Goal: Task Accomplishment & Management: Use online tool/utility

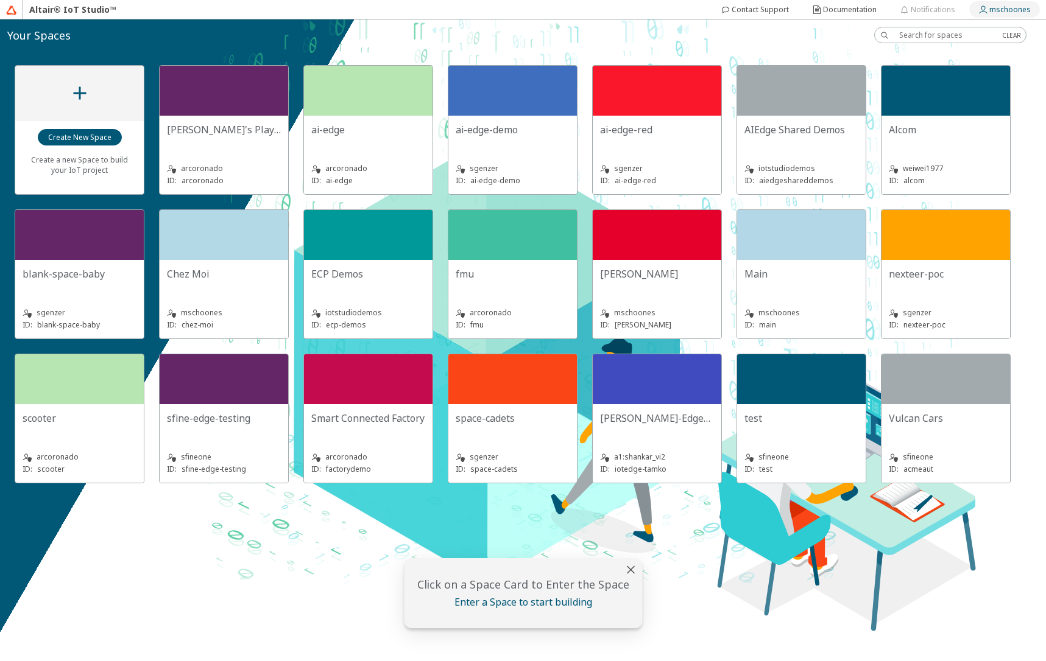
click at [0, 0] on slot "mschoones" at bounding box center [0, 0] width 0 height 0
click at [683, 540] on div "Create a new Space to build your IoT project [PERSON_NAME]'s Playground arcoron…" at bounding box center [523, 340] width 1046 height 642
click at [1032, 374] on div "Create a new Space to build your IoT project [PERSON_NAME]'s Playground arcoron…" at bounding box center [523, 275] width 1046 height 448
click at [0, 0] on slot "Create New Space" at bounding box center [0, 0] width 0 height 0
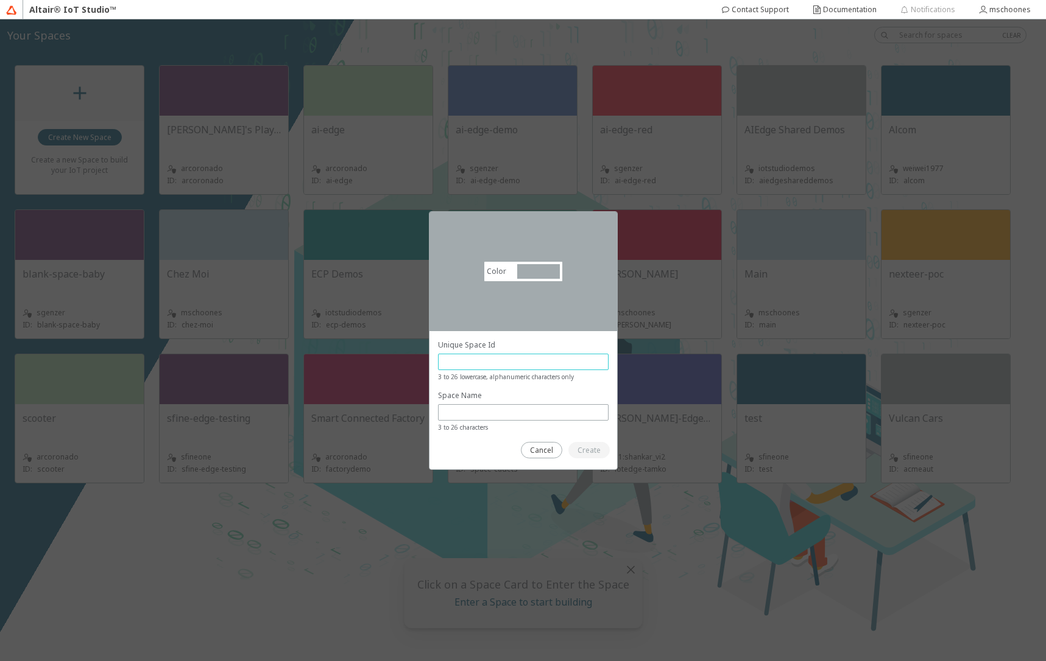
click at [479, 367] on input "text" at bounding box center [523, 362] width 160 height 10
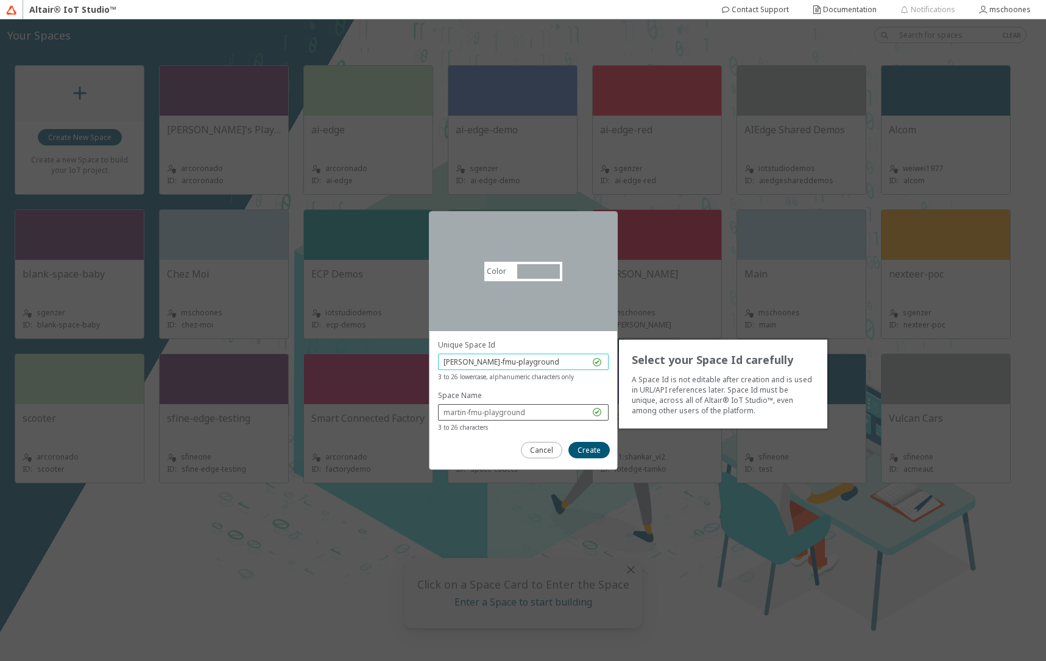
type input "[PERSON_NAME]-fmu-playground"
click at [485, 414] on input "text" at bounding box center [516, 412] width 146 height 10
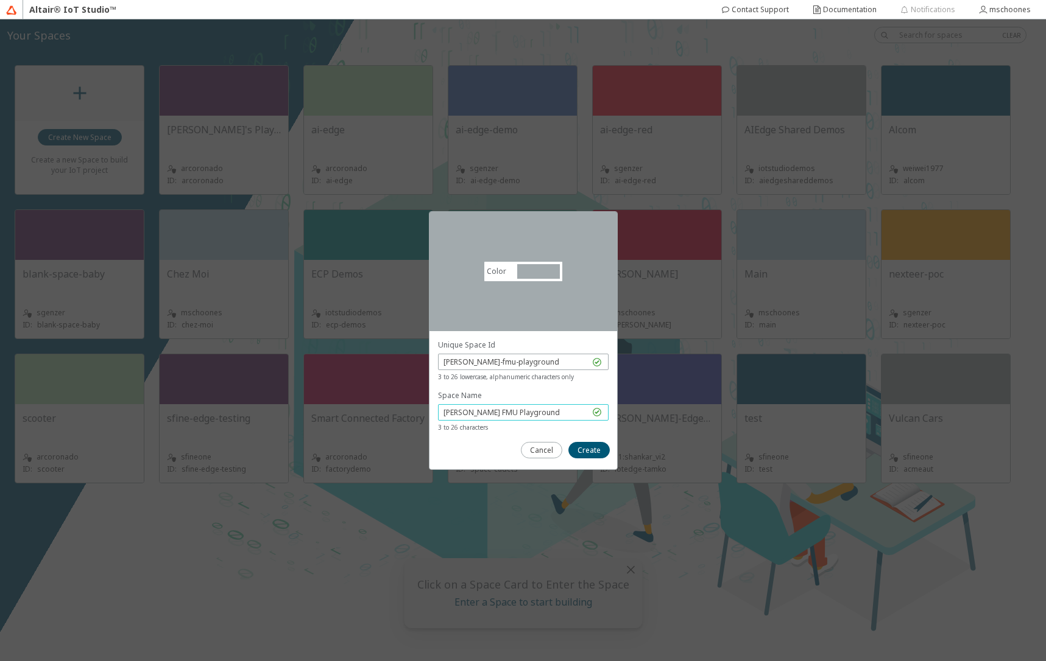
type input "[PERSON_NAME] FMU Playground"
click at [539, 275] on div at bounding box center [538, 271] width 43 height 15
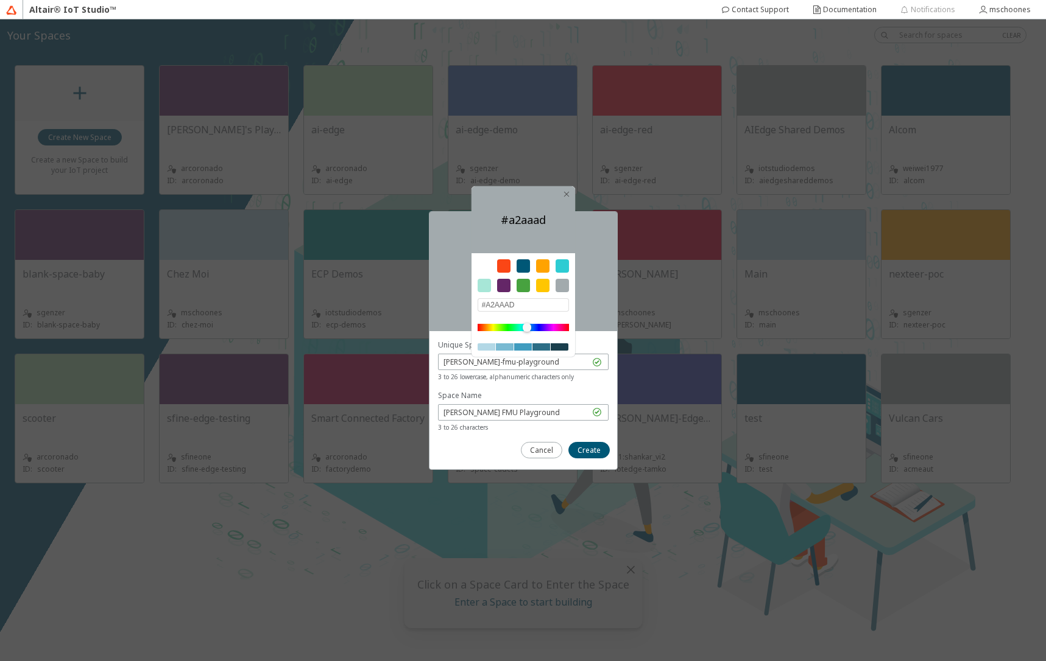
drag, startPoint x: 487, startPoint y: 304, endPoint x: 523, endPoint y: 306, distance: 36.0
click at [523, 306] on input "#A2AAAD" at bounding box center [522, 304] width 91 height 13
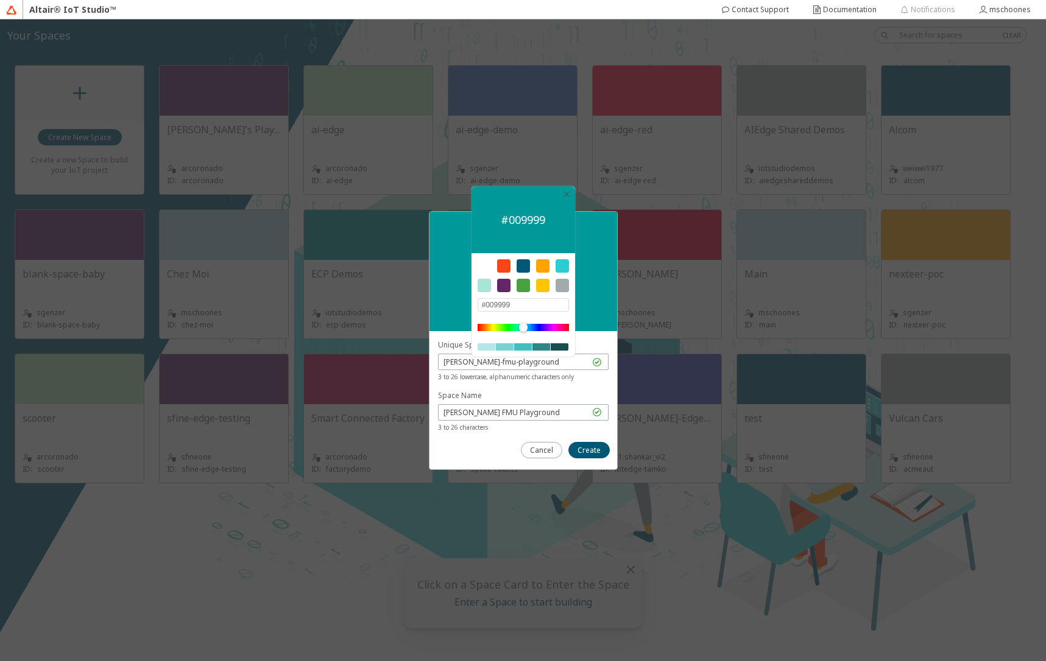
type input "#009999"
click at [570, 432] on span "3 to 26 characters" at bounding box center [523, 428] width 171 height 10
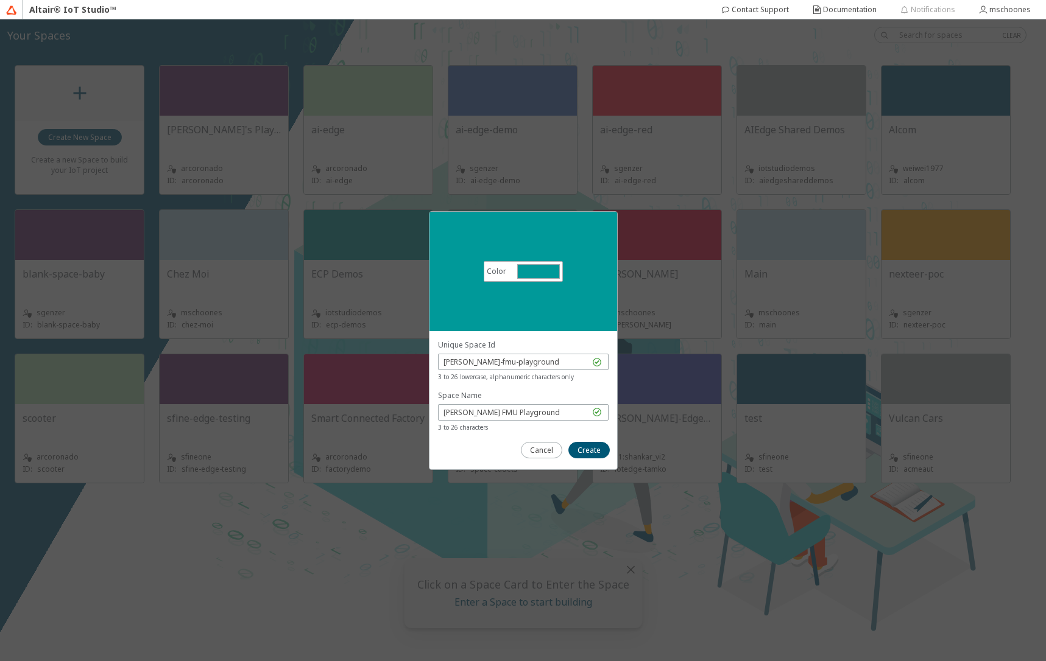
drag, startPoint x: 583, startPoint y: 451, endPoint x: 531, endPoint y: 428, distance: 56.7
click at [0, 0] on slot at bounding box center [0, 0] width 0 height 0
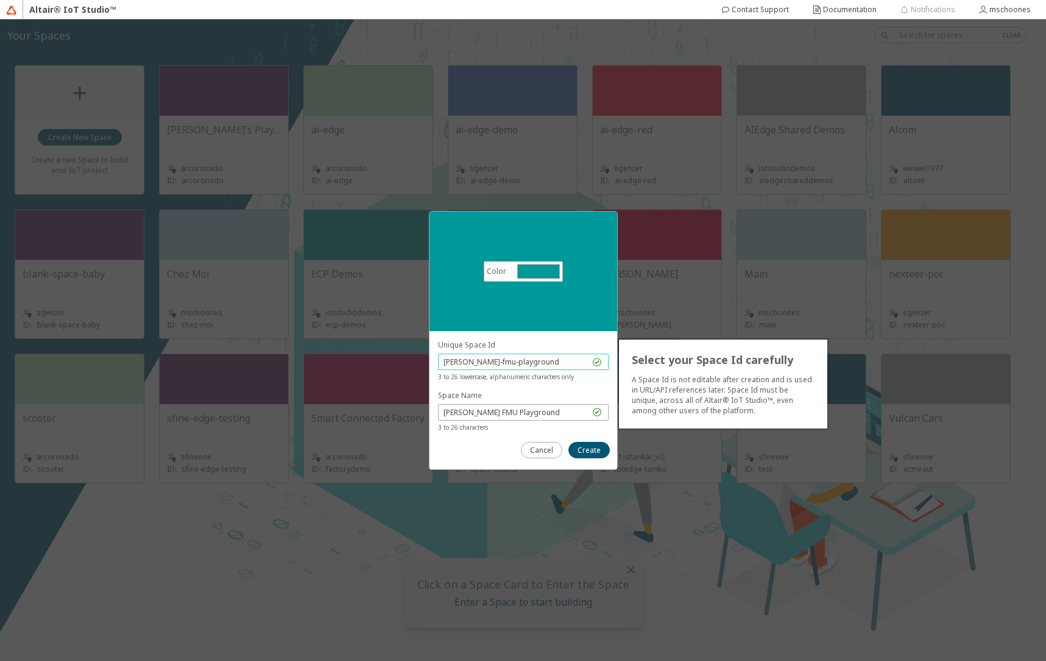
click at [472, 362] on input "[PERSON_NAME]-fmu-playground" at bounding box center [516, 362] width 146 height 10
type input "fmu-playground"
click at [469, 412] on input "[PERSON_NAME] FMU Playground" at bounding box center [516, 412] width 146 height 10
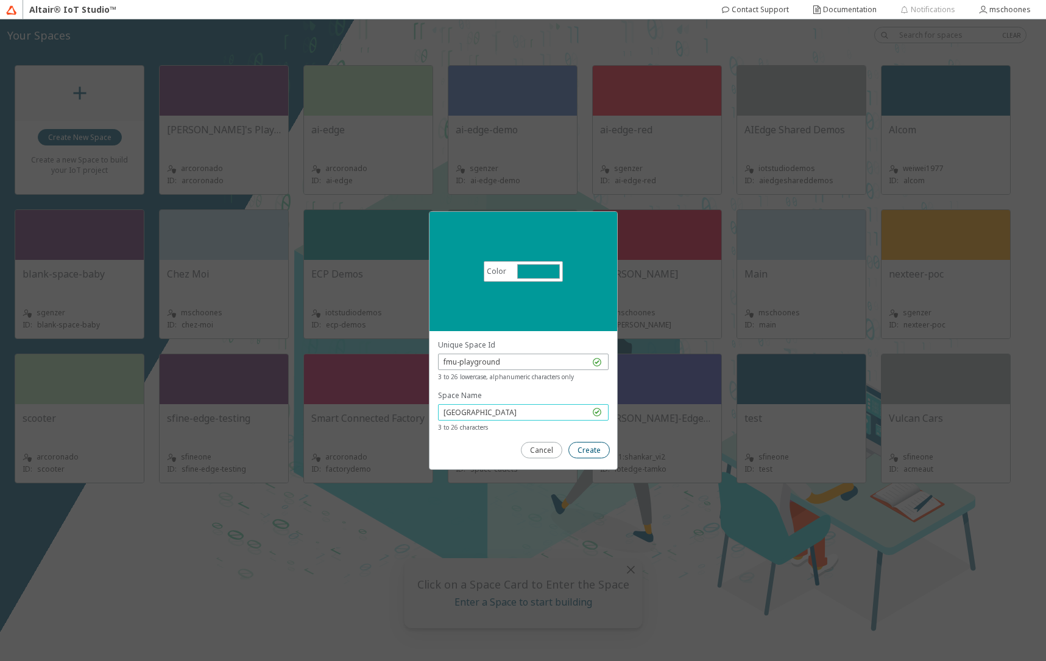
type input "[GEOGRAPHIC_DATA]"
click at [0, 0] on slot "Create" at bounding box center [0, 0] width 0 height 0
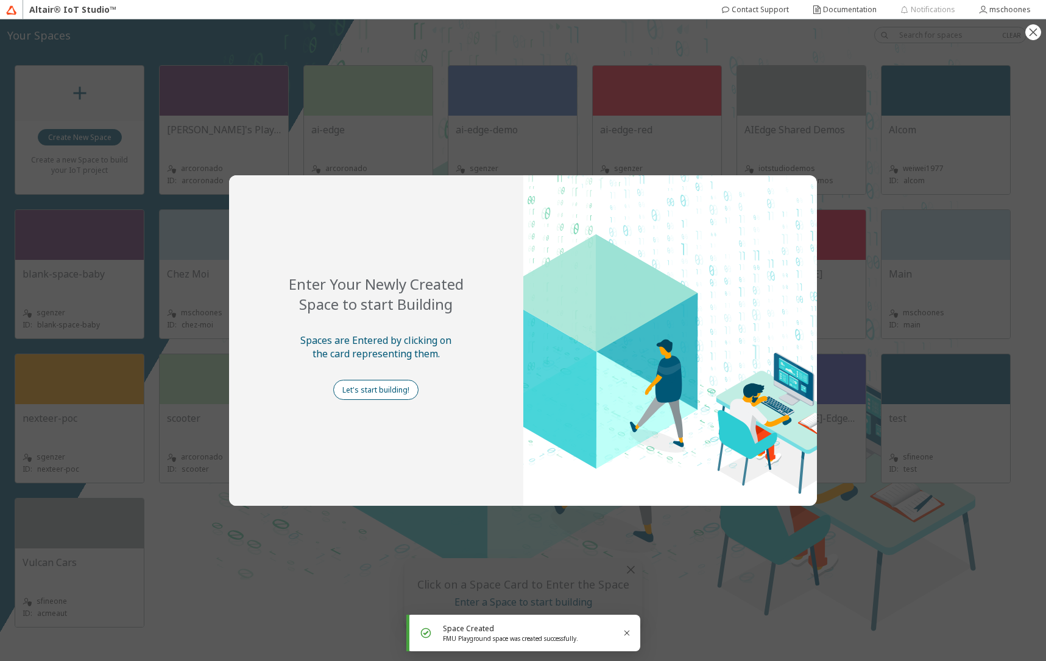
click at [0, 0] on slot "Let's start building!" at bounding box center [0, 0] width 0 height 0
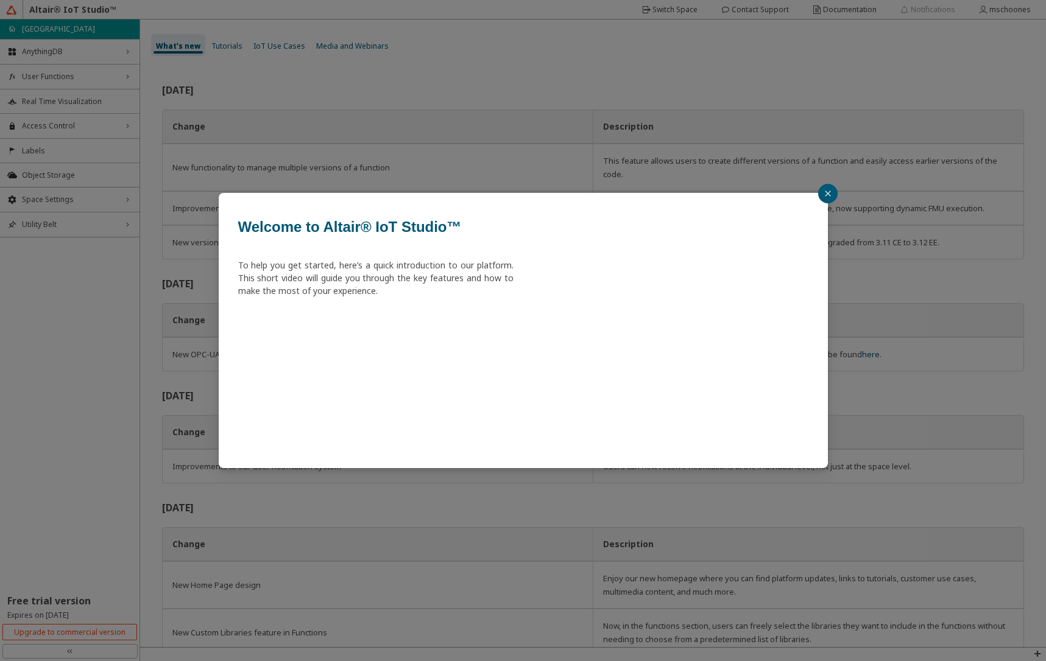
click at [824, 195] on icon "close" at bounding box center [827, 193] width 7 height 7
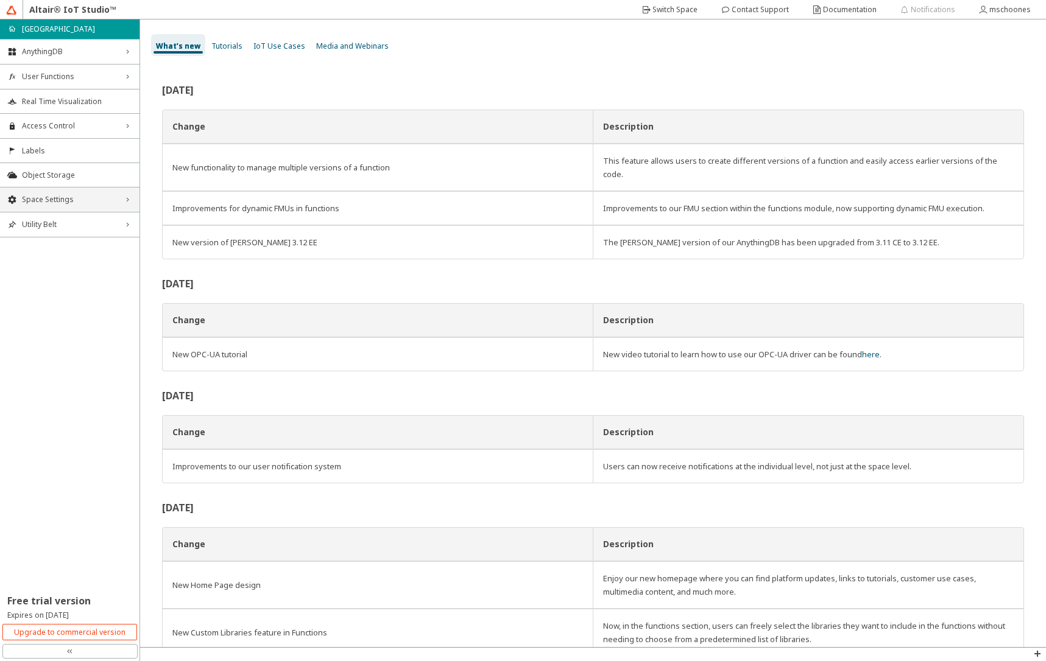
click at [89, 199] on span "Space Settings" at bounding box center [70, 200] width 96 height 10
click at [50, 277] on span "AU Management" at bounding box center [77, 281] width 110 height 10
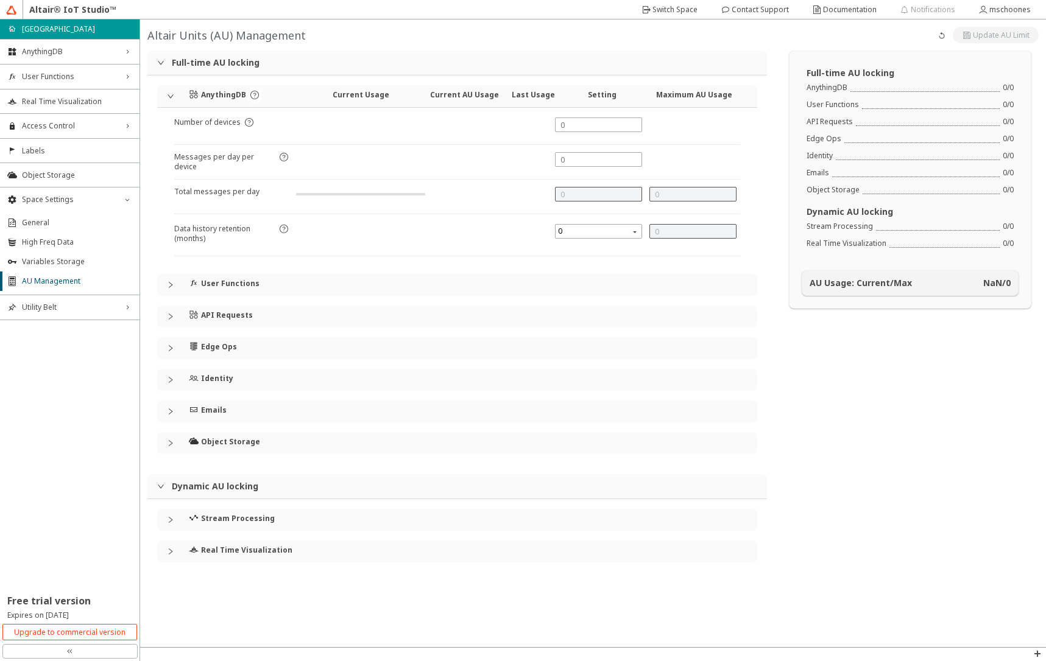
type input "1000"
type input "0"
click at [169, 312] on div "API Requests" at bounding box center [457, 317] width 600 height 22
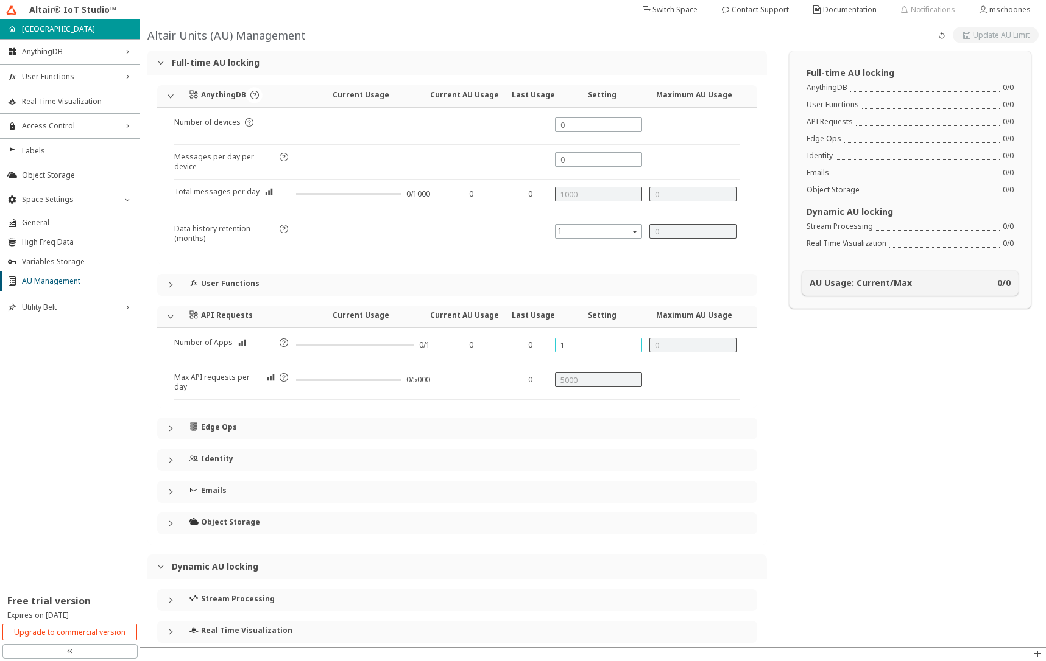
drag, startPoint x: 568, startPoint y: 350, endPoint x: 558, endPoint y: 345, distance: 10.6
click at [560, 345] on input "1" at bounding box center [598, 345] width 76 height 10
type input "2"
type input "1"
type input "10000"
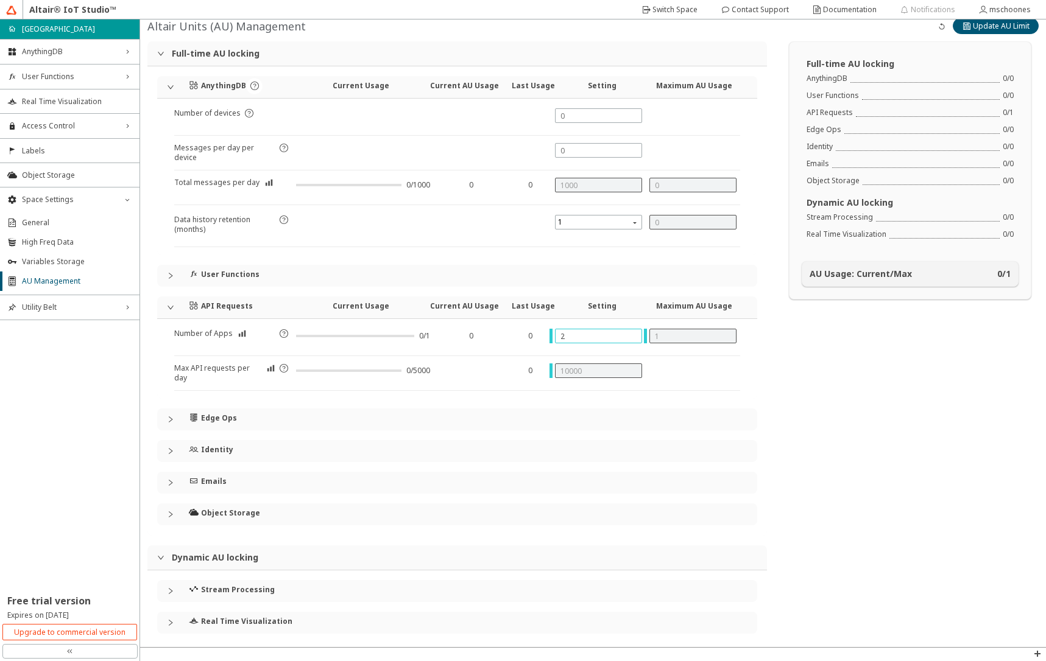
scroll to position [15, 0]
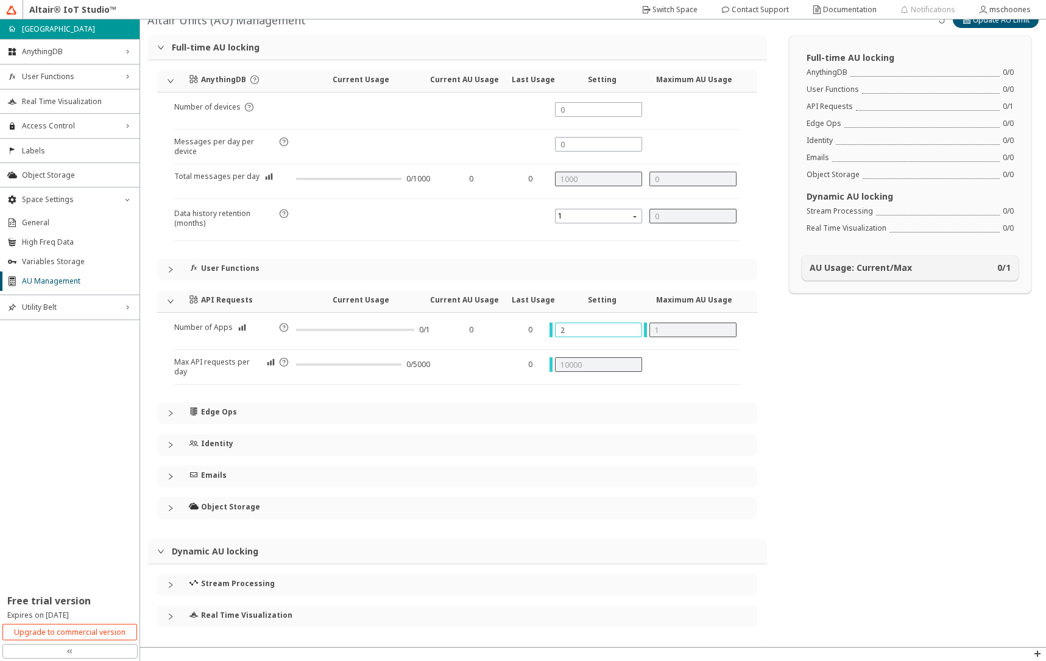
type input "2"
click at [171, 448] on icon "collapsed" at bounding box center [170, 445] width 7 height 7
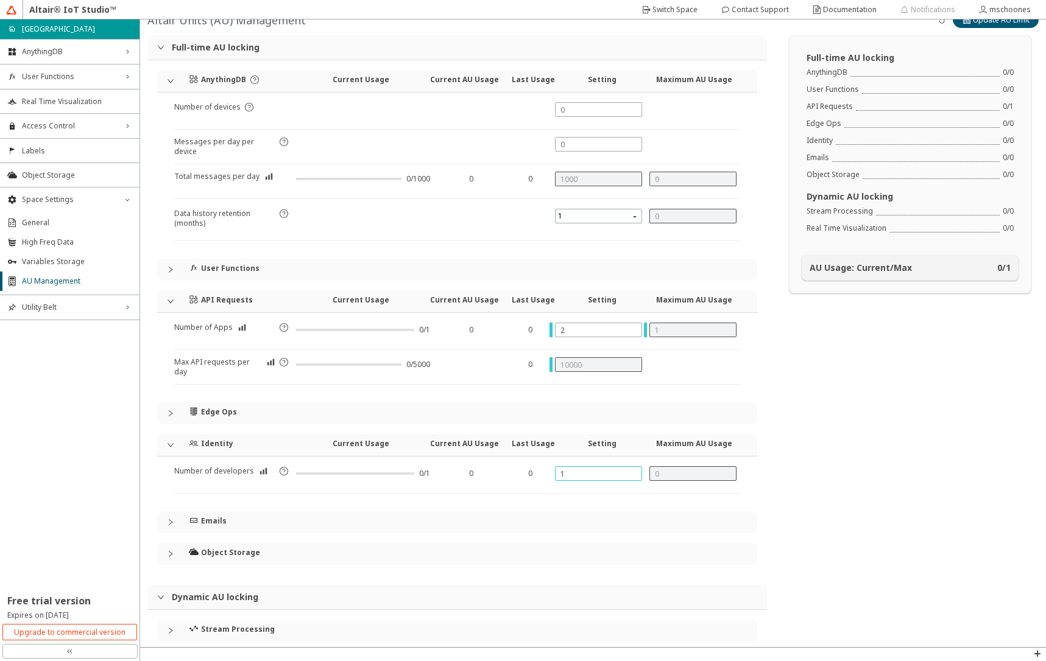
drag, startPoint x: 568, startPoint y: 473, endPoint x: 528, endPoint y: 473, distance: 39.6
click at [528, 473] on div "Number of developers 0/1 0 0" at bounding box center [457, 480] width 566 height 27
type input "4"
type input "6"
type input "4"
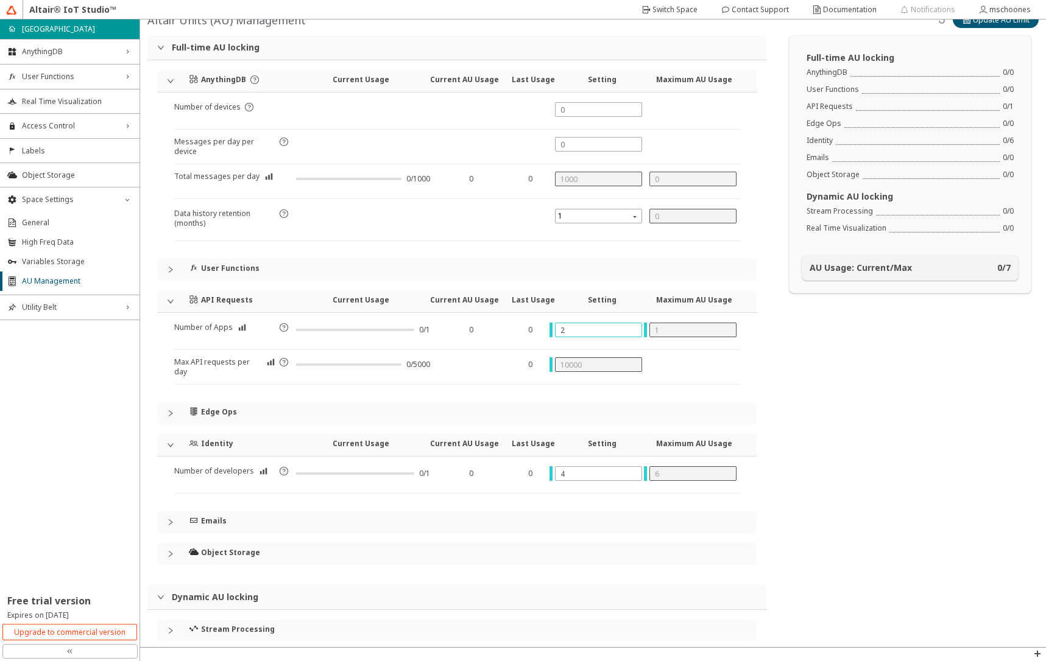
drag, startPoint x: 570, startPoint y: 331, endPoint x: 553, endPoint y: 331, distance: 17.1
click at [555, 331] on div "2" at bounding box center [598, 330] width 87 height 15
type input "4"
type input "3"
type input "20000"
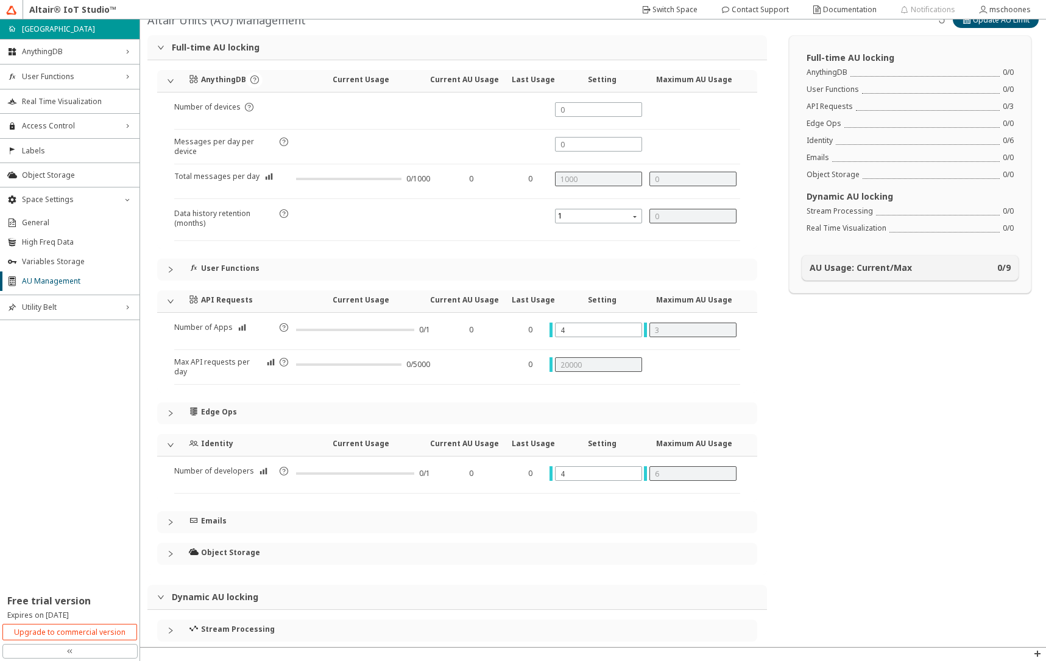
click at [756, 373] on div "AnythingDB Current Usage Current AU Usage Last Usage Setting Maximum AU Usage N…" at bounding box center [456, 317] width 619 height 515
drag, startPoint x: 579, startPoint y: 329, endPoint x: 552, endPoint y: 326, distance: 26.9
click at [555, 326] on div "4" at bounding box center [598, 330] width 87 height 15
type input "5"
type input "4"
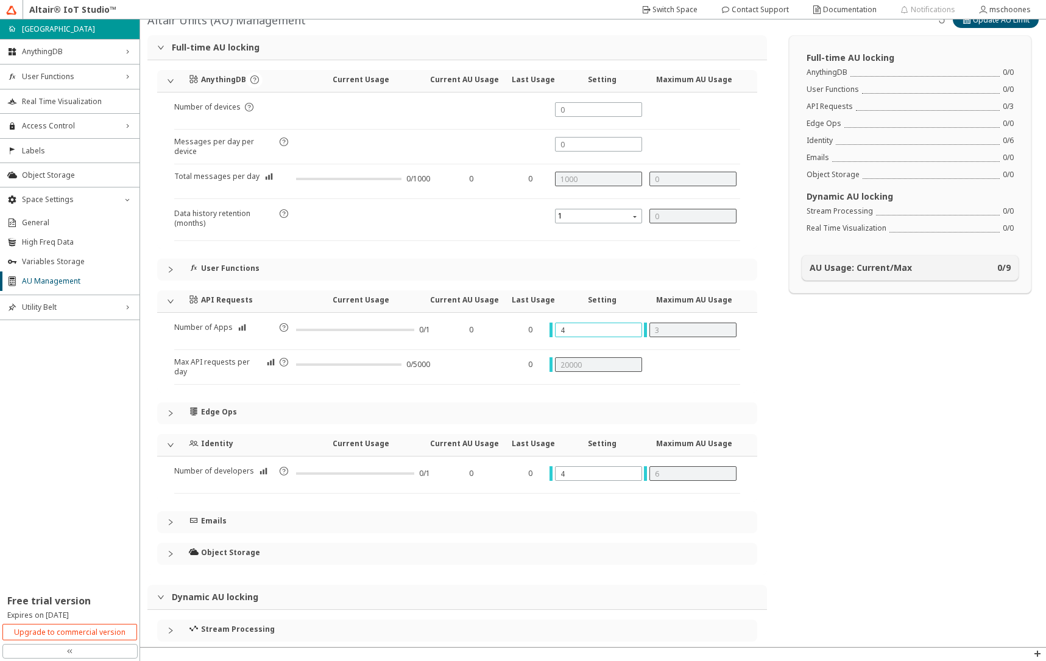
type input "25000"
type input "5"
click at [776, 352] on div "Full-time AU locking AnythingDB 0 / 0 User Functions 0 / 0 API Requests 0 / 4 E…" at bounding box center [910, 364] width 272 height 658
click at [171, 267] on icon "collapsed" at bounding box center [170, 269] width 7 height 7
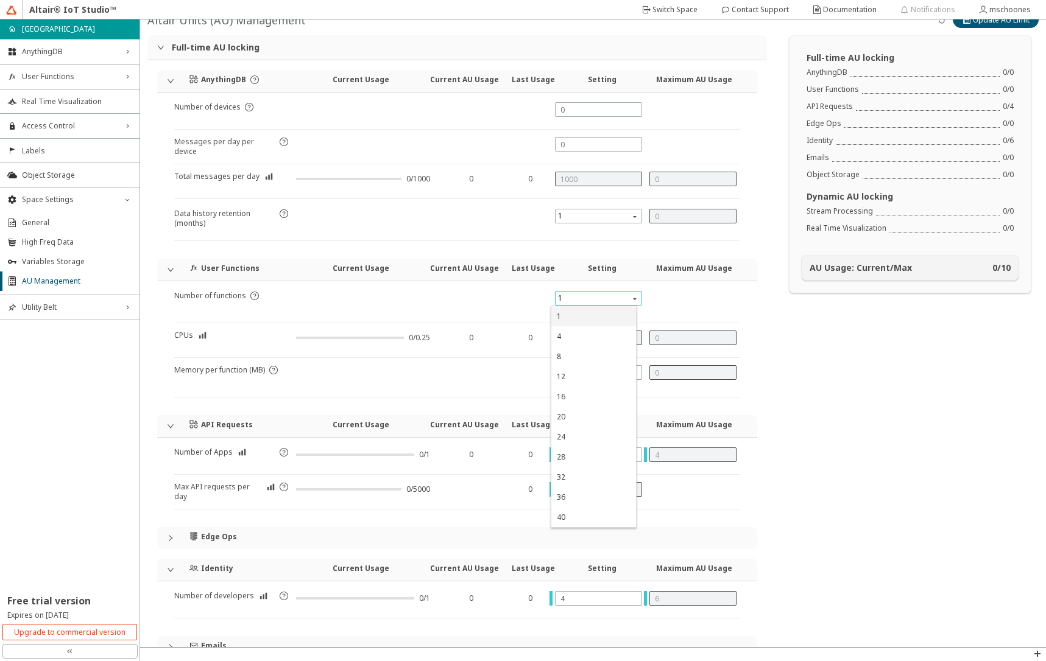
click at [574, 302] on span "1" at bounding box center [599, 298] width 83 height 15
click at [576, 376] on div "12" at bounding box center [594, 376] width 74 height 10
type input "3"
click at [580, 299] on span "12" at bounding box center [599, 298] width 83 height 15
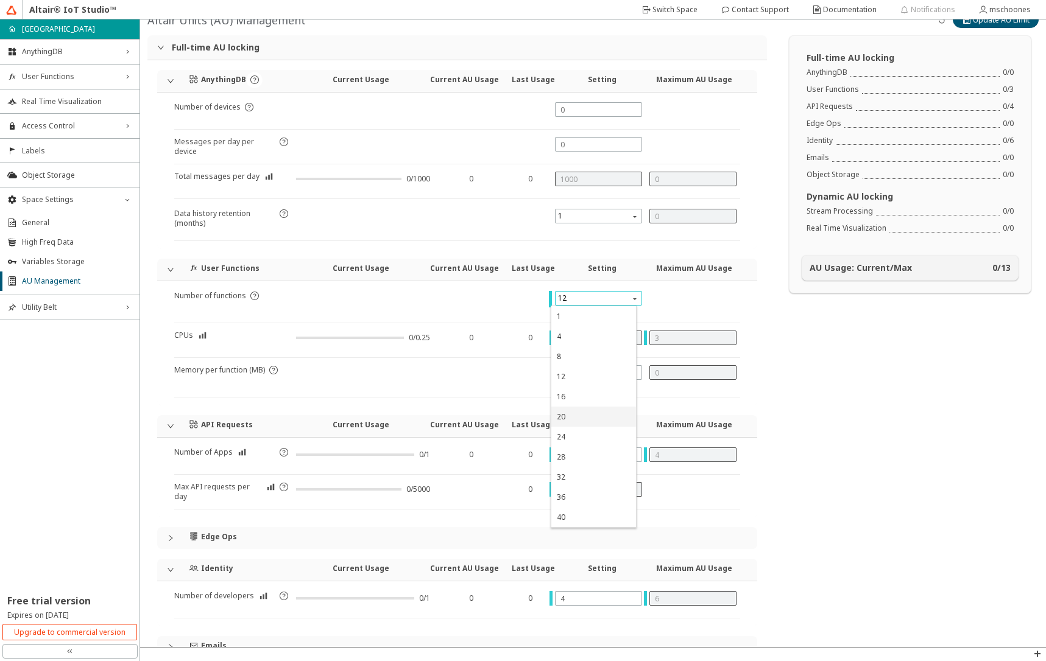
click at [560, 414] on div "20" at bounding box center [561, 417] width 9 height 10
type input "5"
click at [893, 425] on div "Full-time AU locking AnythingDB 0 / 0 User Functions 0 / 5 API Requests 0 / 4 E…" at bounding box center [910, 426] width 272 height 783
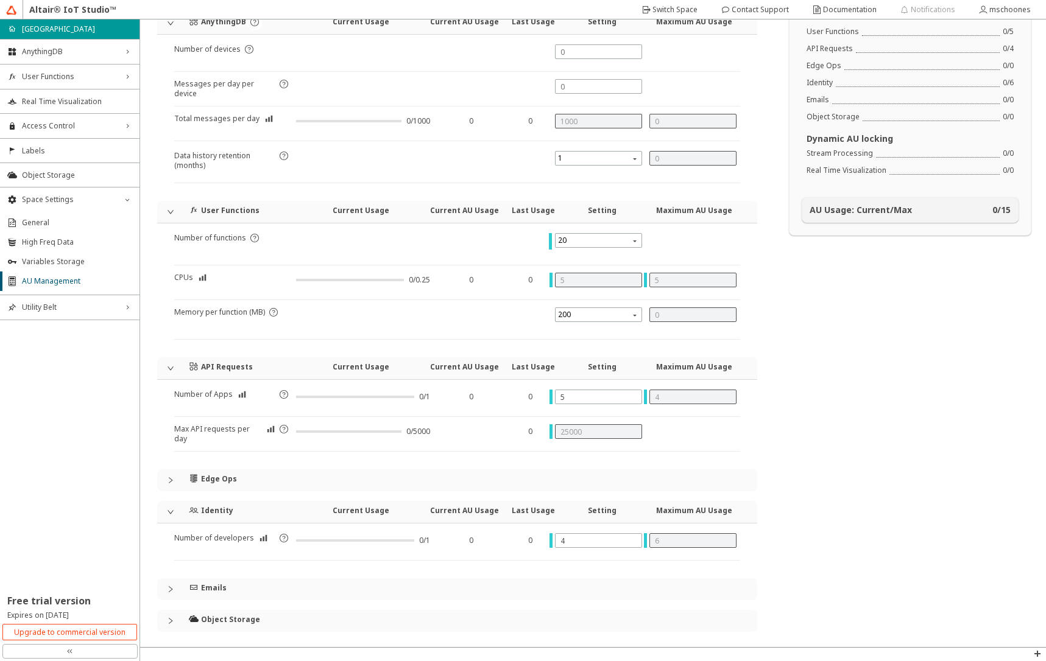
scroll to position [0, 0]
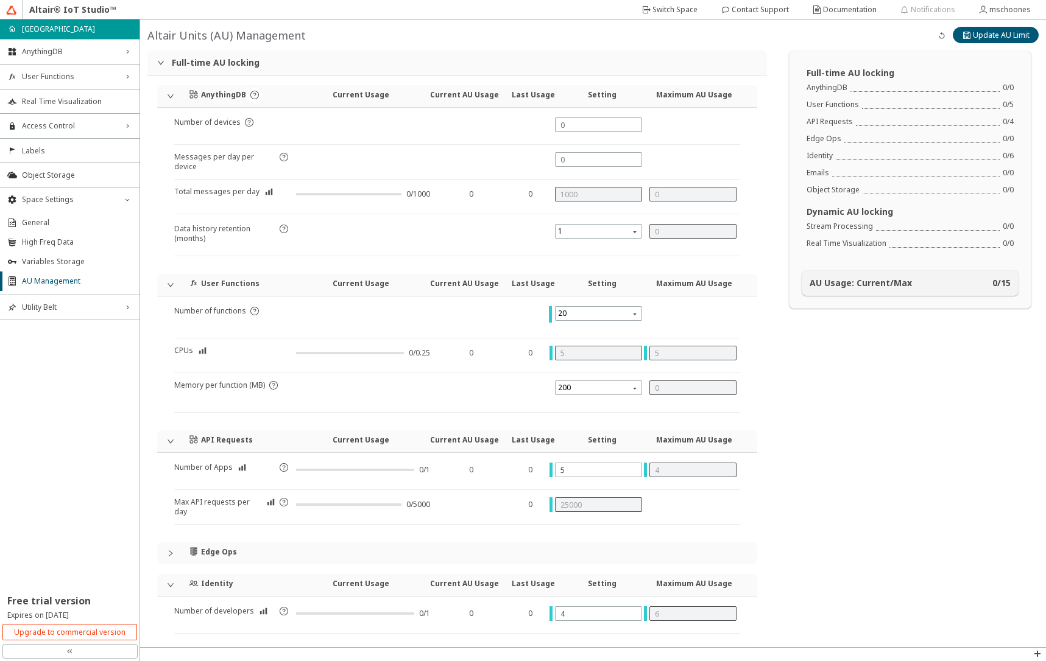
click at [563, 127] on input "text" at bounding box center [598, 125] width 76 height 10
type input "5"
type input "0"
type input "5"
click at [576, 163] on input "text" at bounding box center [598, 160] width 76 height 10
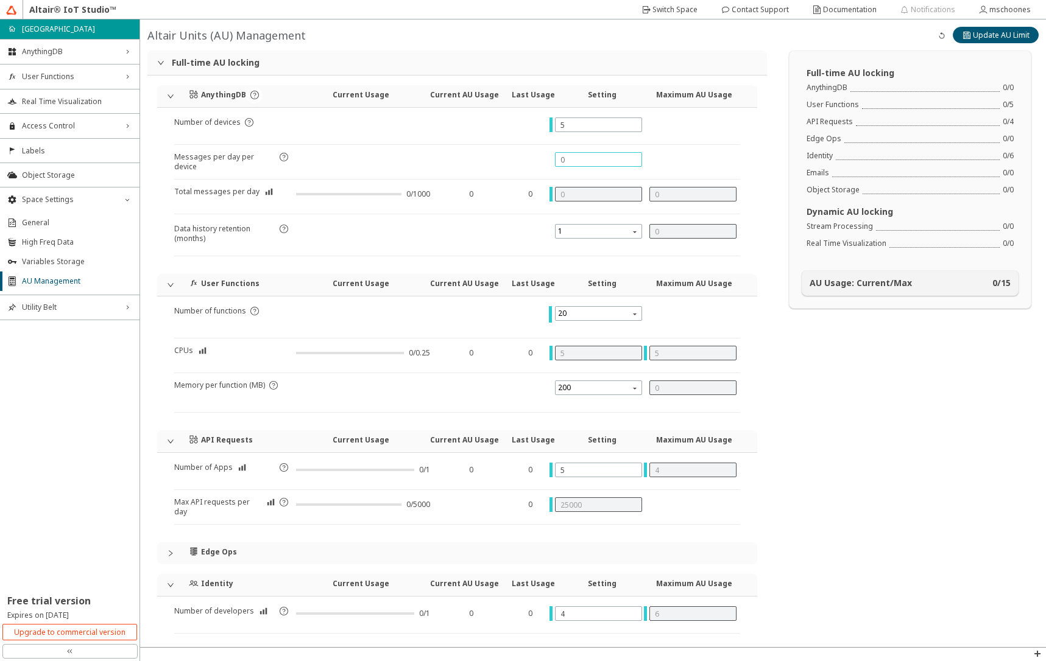
type input "2"
type input "10"
type input "20"
type input "100"
type input "200"
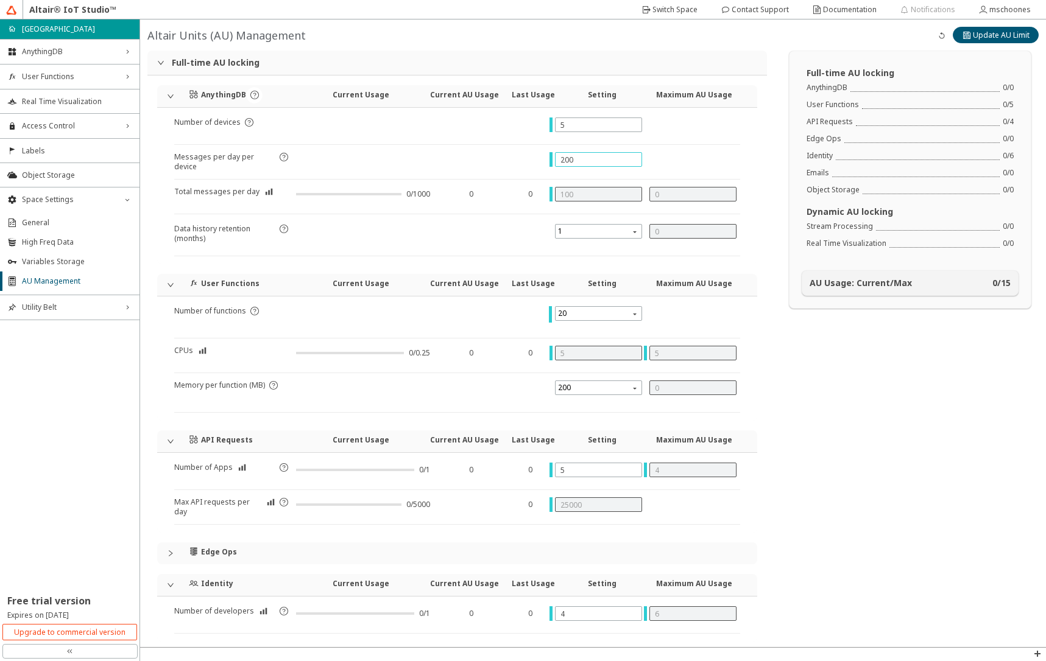
type input "1000"
type input "2000"
type input "10000"
type input "5"
type input "54000"
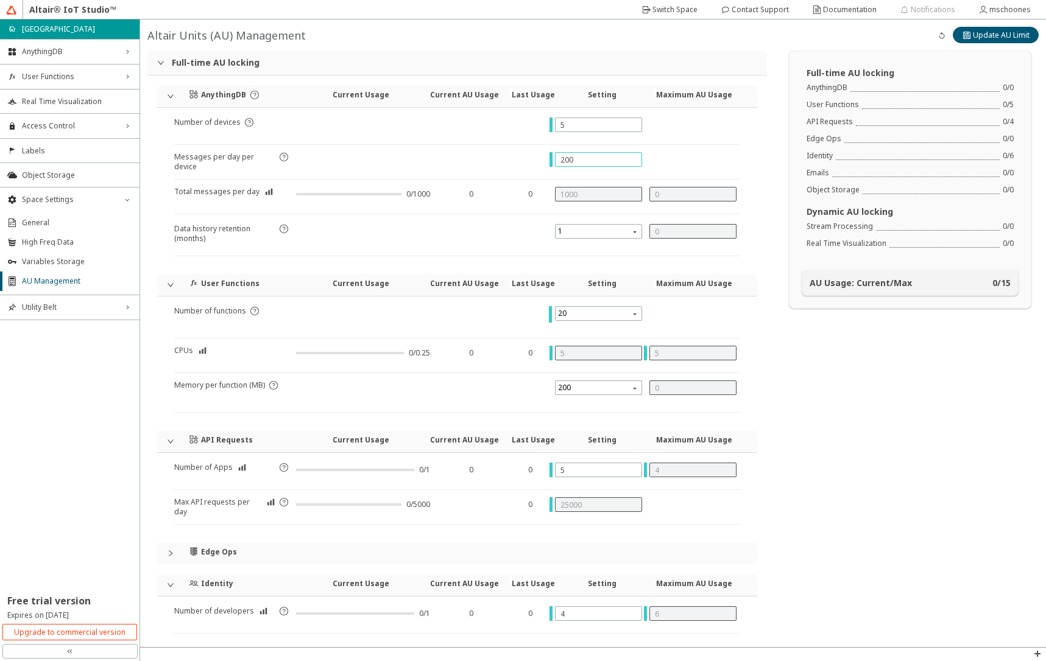
type input "4"
type input "20000"
type input "100000"
type input "7"
type input "3"
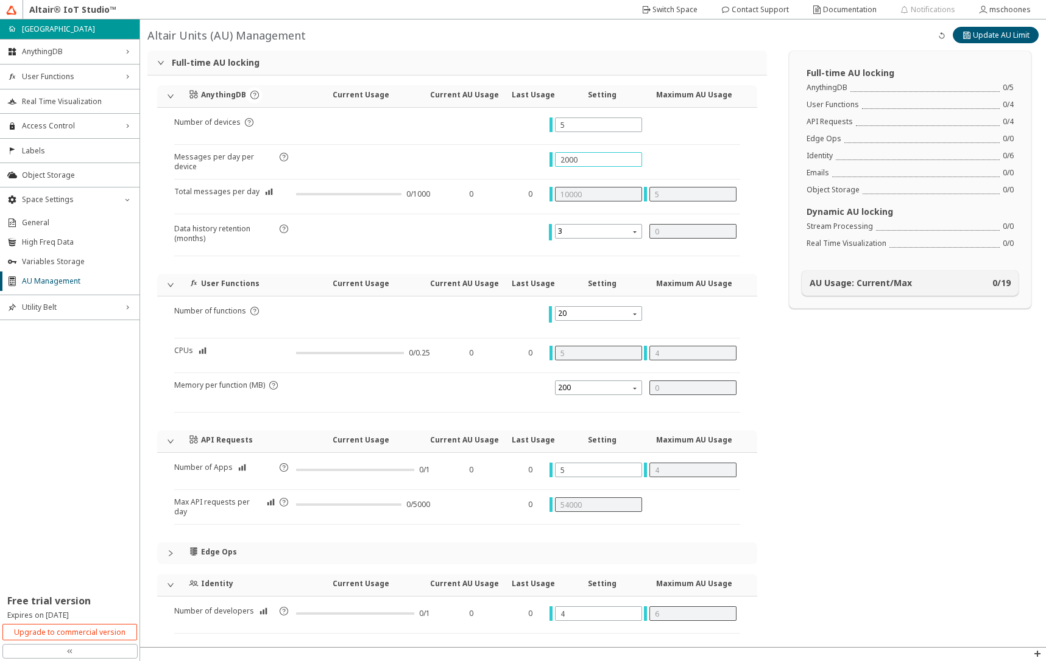
type input "153000"
type input "20000"
drag, startPoint x: 571, startPoint y: 127, endPoint x: 550, endPoint y: 122, distance: 21.1
click at [551, 122] on div at bounding box center [598, 131] width 94 height 27
type input "3"
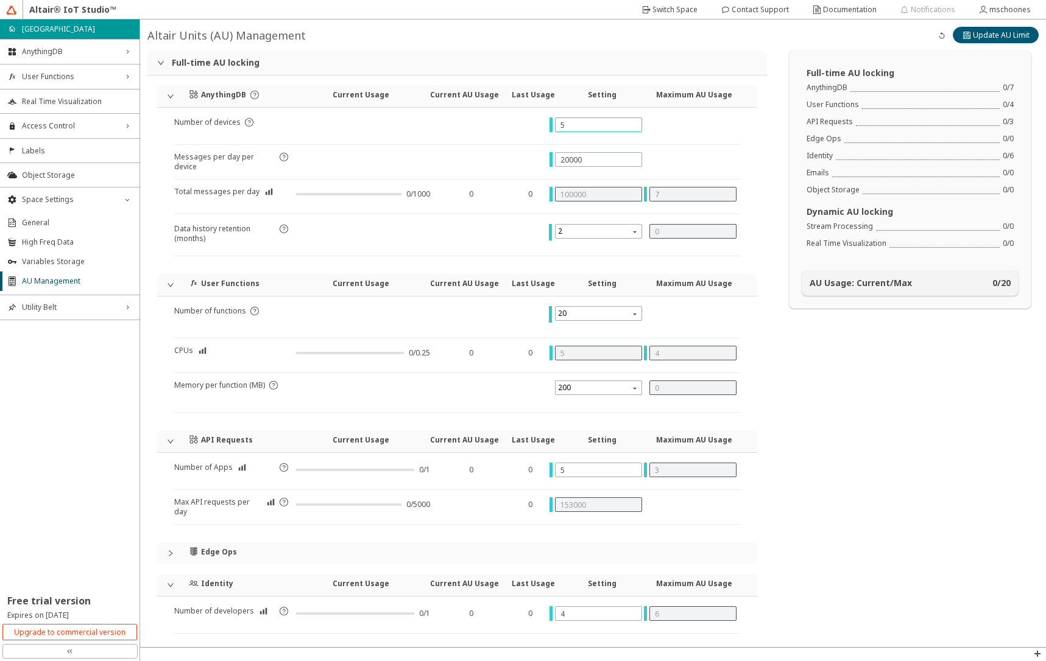
type input "60000"
click at [590, 159] on input "20000" at bounding box center [598, 160] width 76 height 10
drag, startPoint x: 568, startPoint y: 122, endPoint x: 552, endPoint y: 122, distance: 15.8
click at [555, 122] on div "3" at bounding box center [598, 125] width 87 height 15
type input "2"
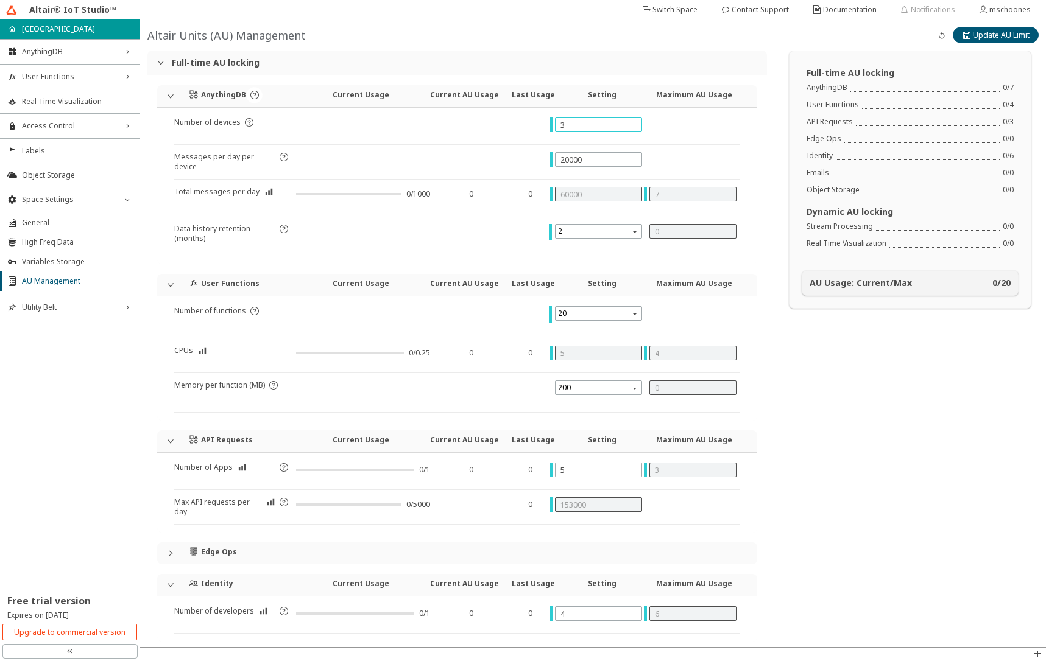
type input "40000"
type input "2"
click at [582, 161] on input "20000" at bounding box center [598, 160] width 76 height 10
click at [566, 234] on span "2" at bounding box center [599, 231] width 83 height 15
click at [563, 233] on span "2" at bounding box center [599, 231] width 83 height 15
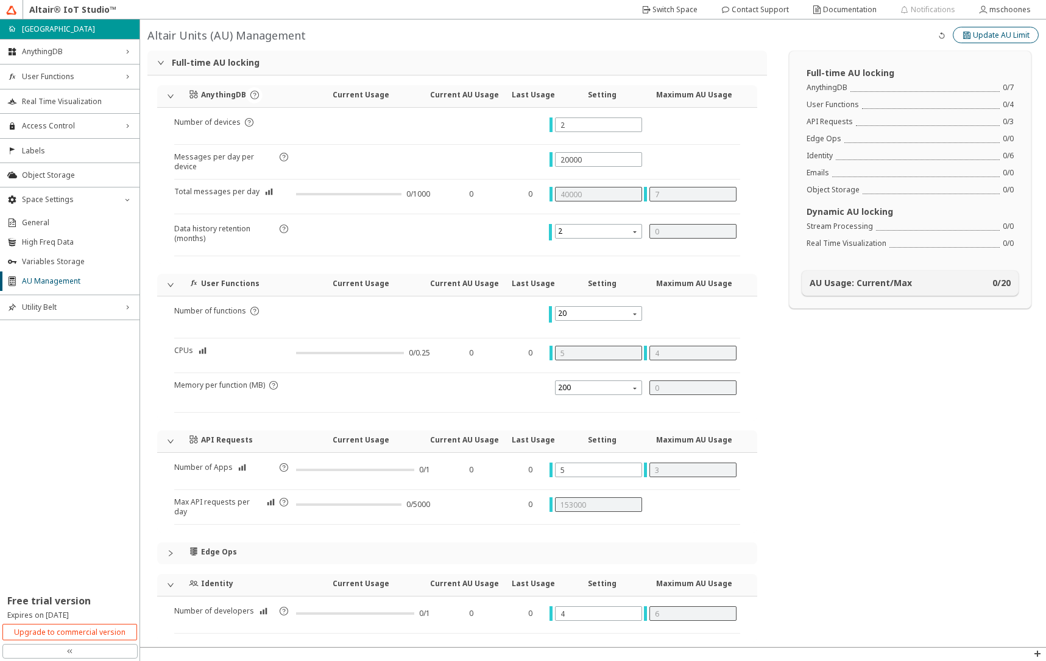
click at [0, 0] on slot "Update AU Limit" at bounding box center [0, 0] width 0 height 0
type input "1000"
type input "0"
type input "1"
type input "0"
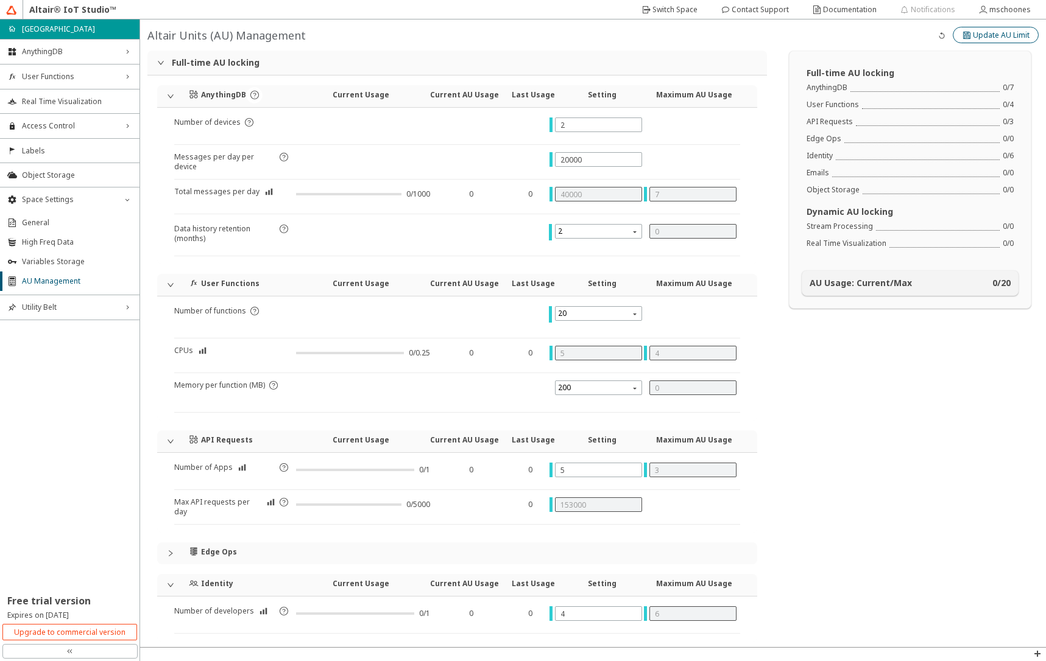
type input "5000"
type input "1"
type input "0"
type input "0.25"
type input "0"
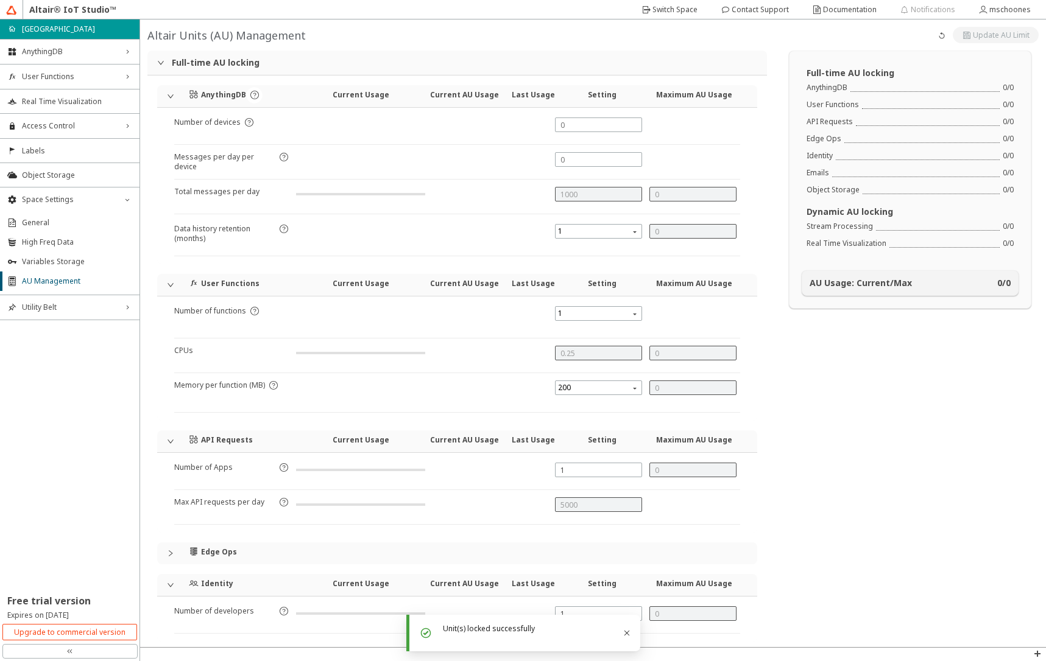
type input "144000"
type input "7"
type input "5"
type input "3"
type input "165000"
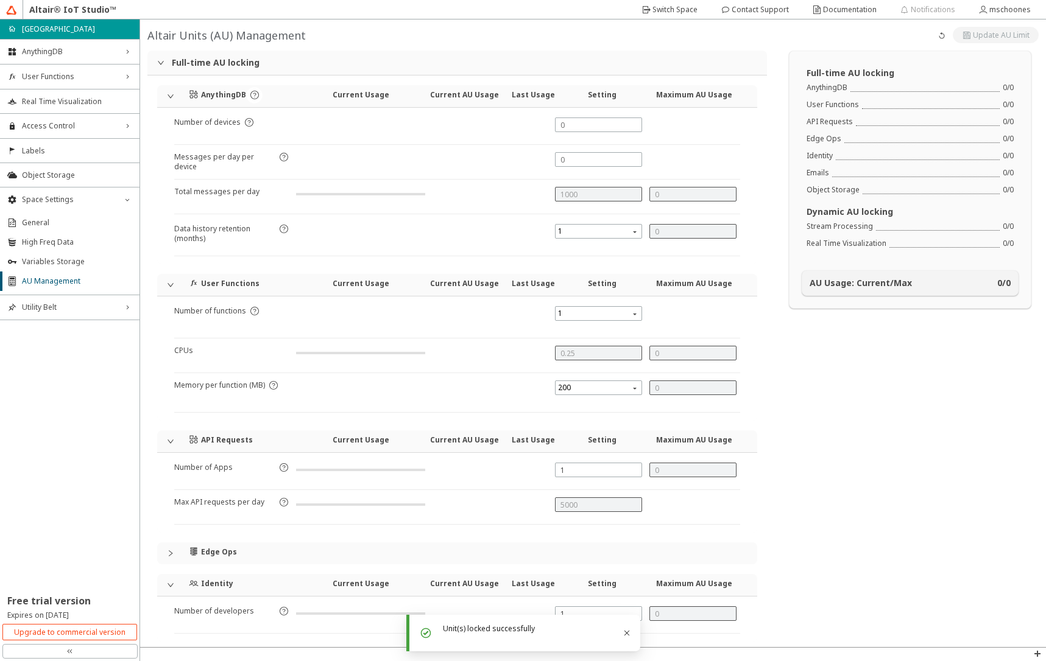
type input "4"
type input "6"
type input "5"
type input "4"
click at [622, 635] on icon "Close" at bounding box center [627, 633] width 10 height 10
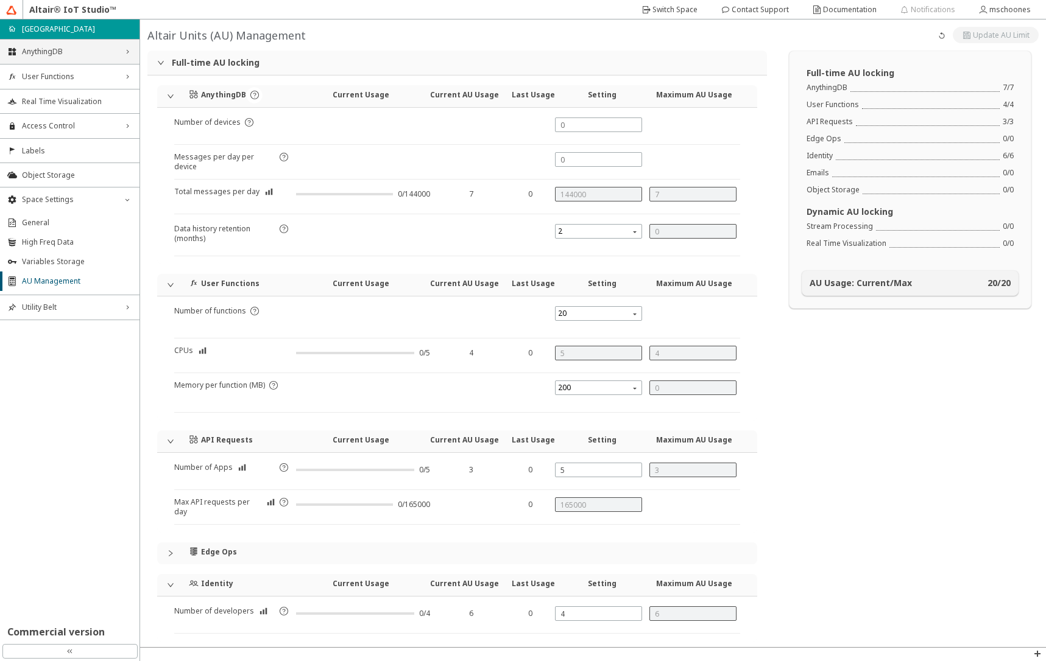
click at [88, 57] on div "AnythingDB right_chevron" at bounding box center [69, 52] width 139 height 24
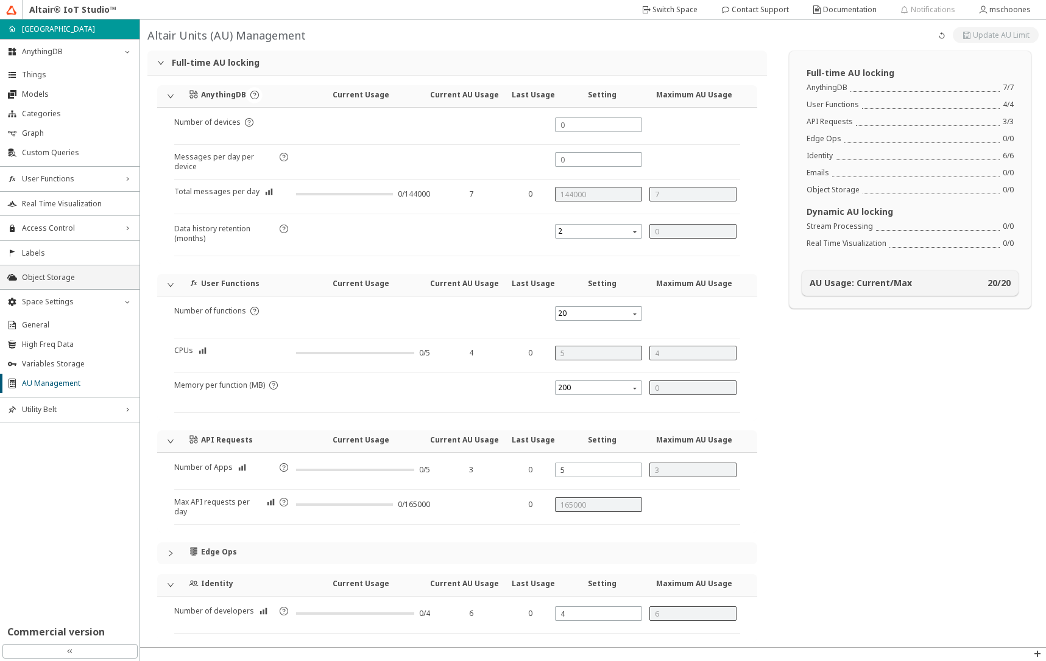
click at [93, 284] on li "Object Storage" at bounding box center [69, 277] width 139 height 24
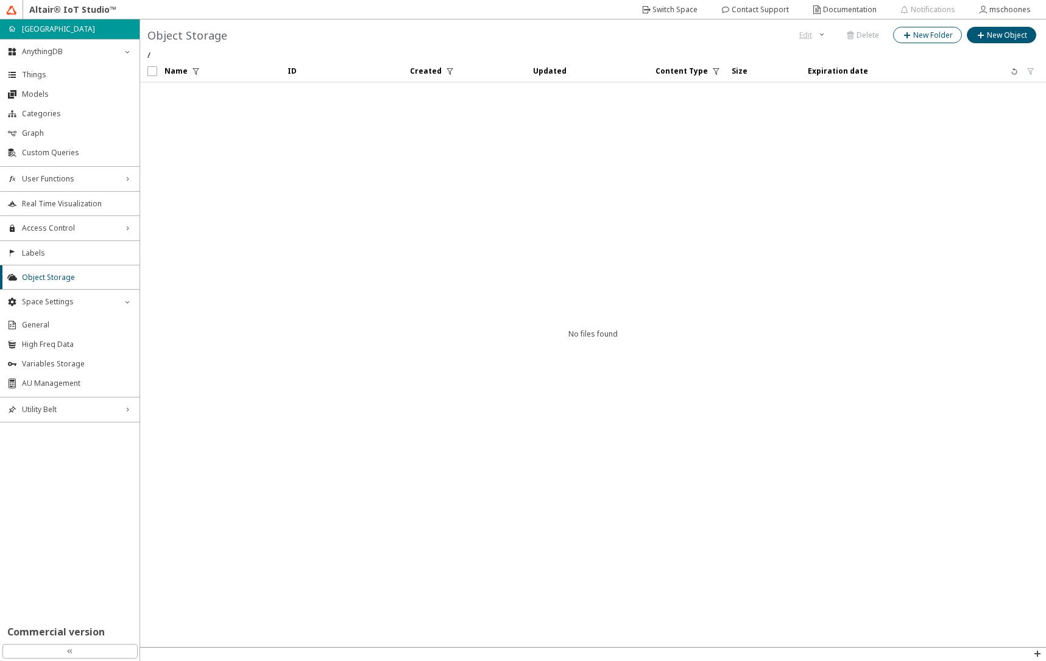
click at [0, 0] on slot "New Folder" at bounding box center [0, 0] width 0 height 0
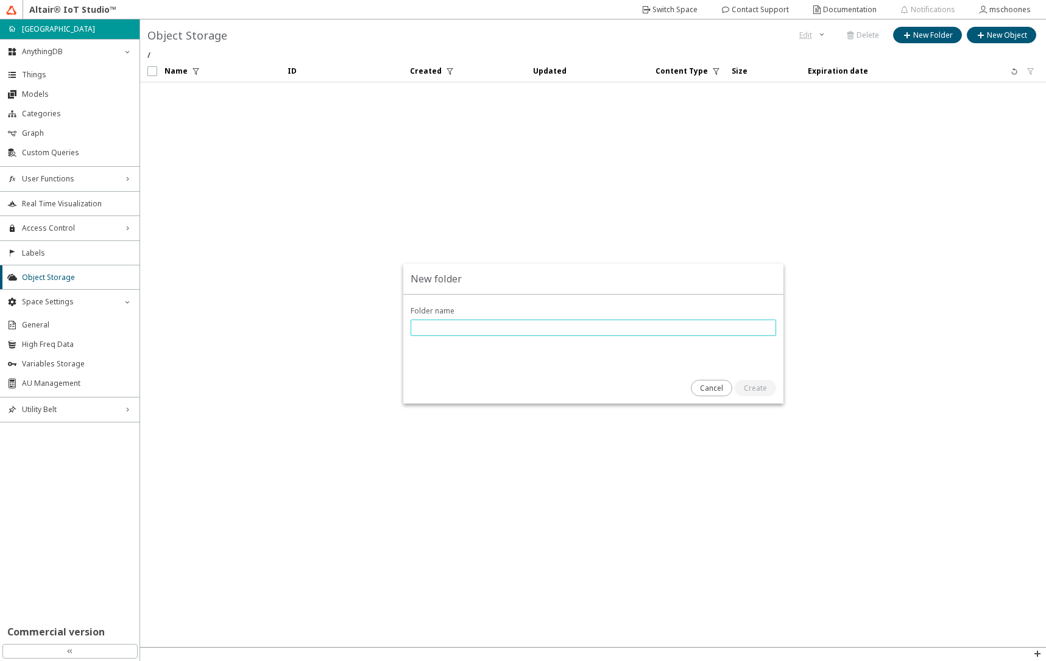
click at [523, 329] on input "text" at bounding box center [593, 328] width 354 height 10
type input "fmu"
click at [0, 0] on slot "Create" at bounding box center [0, 0] width 0 height 0
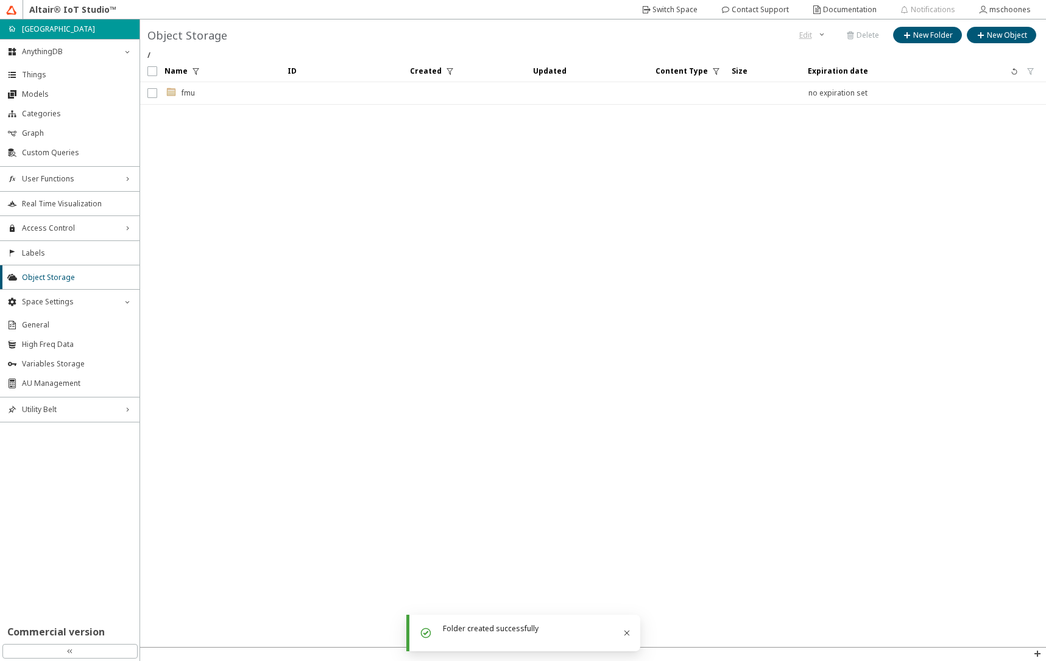
click at [192, 96] on div ".cls-1{fill:url(#linear-gradient);}.cls-2{fill:#c3954c;}.cls-3{fill:#fdfeff;}.c…" at bounding box center [180, 93] width 30 height 22
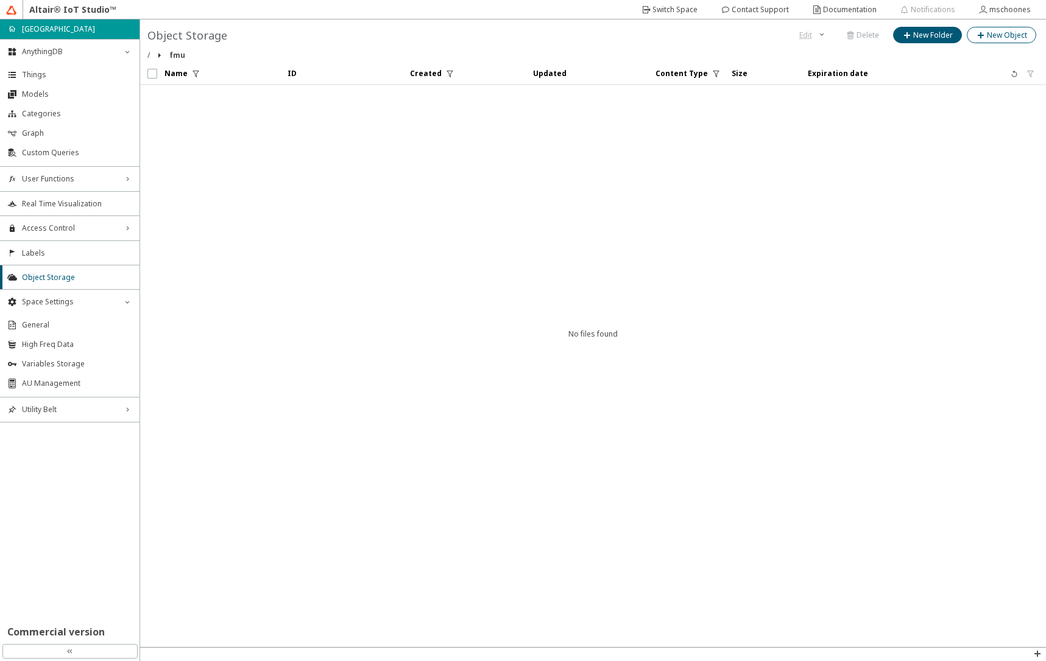
click at [0, 0] on slot "New Object" at bounding box center [0, 0] width 0 height 0
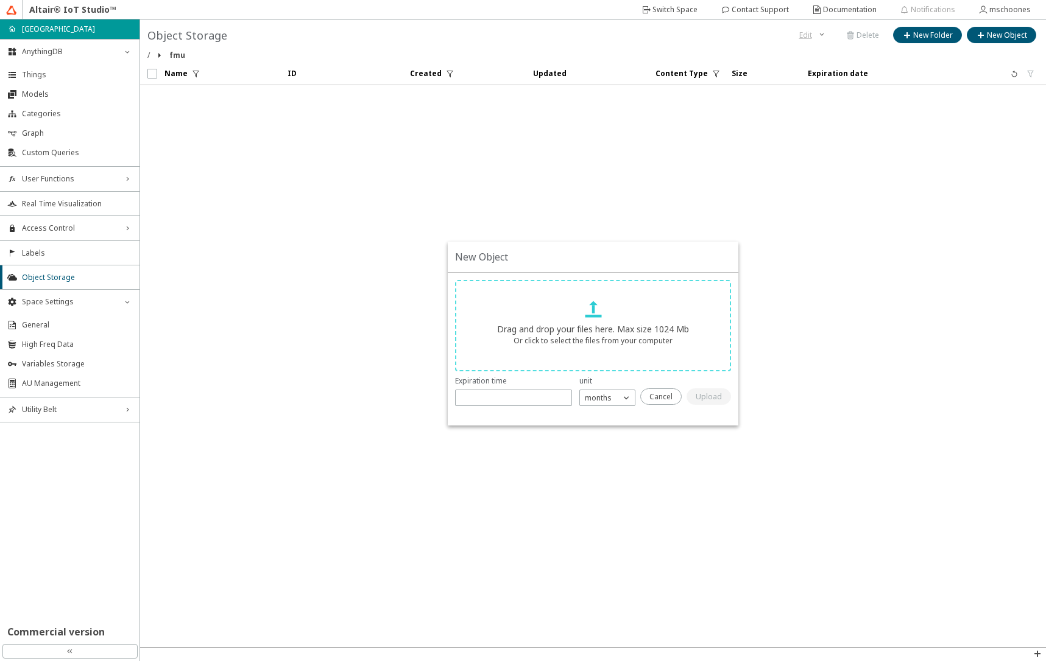
click at [588, 308] on icon at bounding box center [593, 309] width 22 height 22
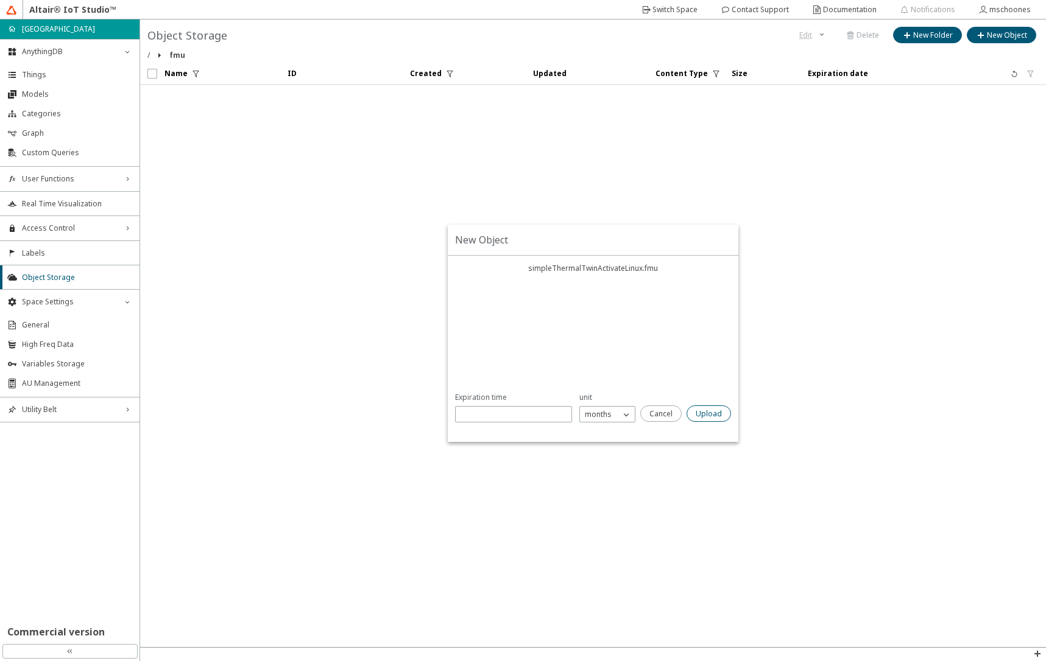
click at [0, 0] on slot "Upload" at bounding box center [0, 0] width 0 height 0
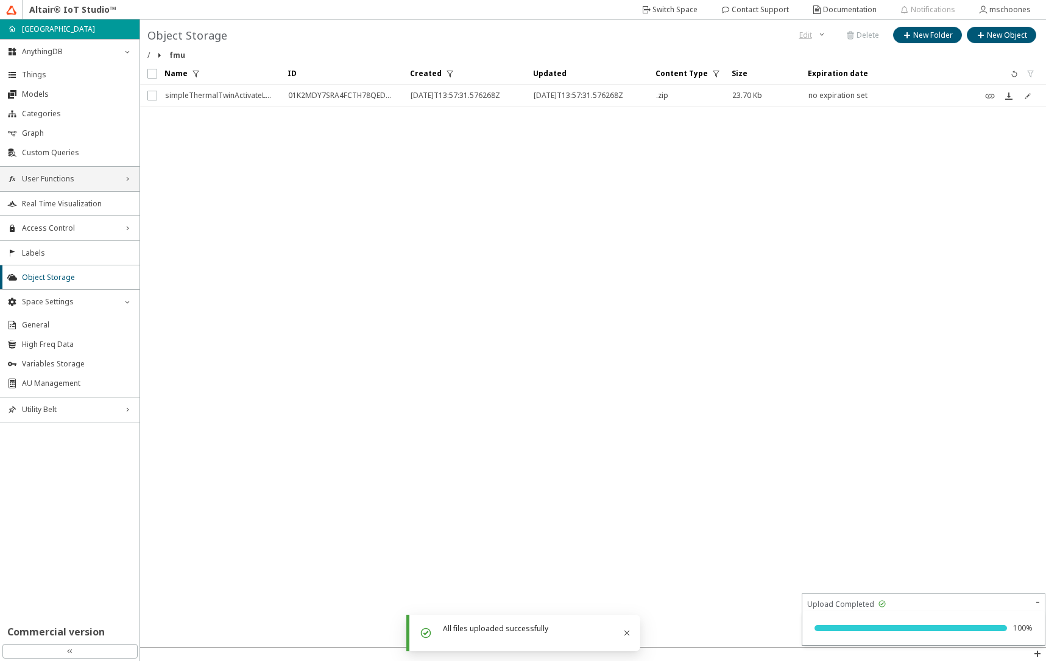
click at [78, 178] on span "User Functions" at bounding box center [70, 179] width 96 height 10
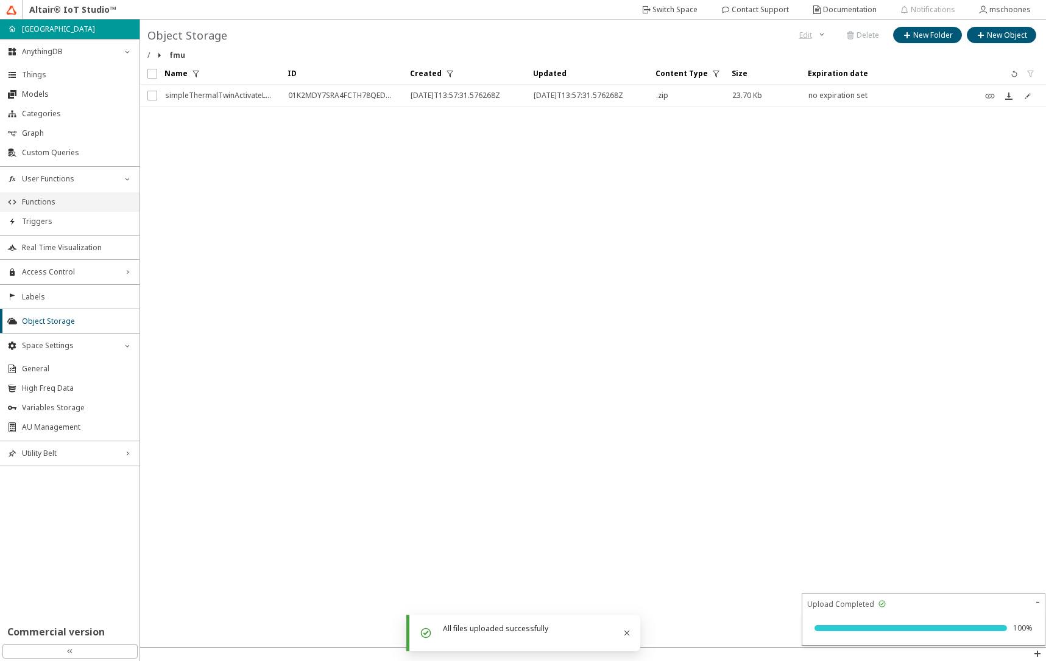
click at [74, 207] on li "Functions" at bounding box center [69, 201] width 139 height 19
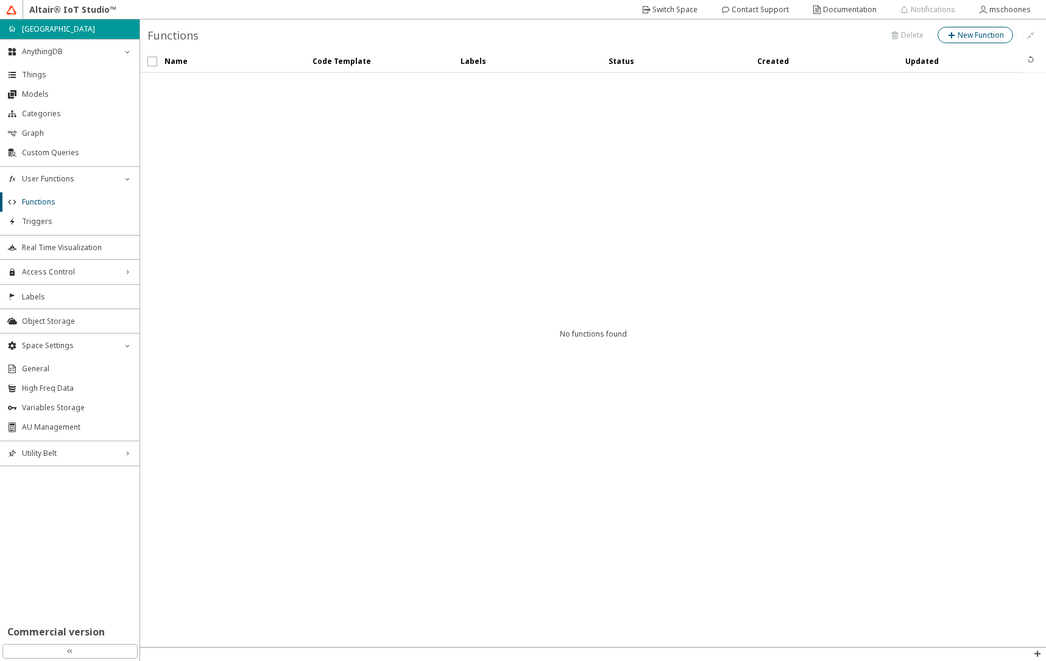
click at [0, 0] on slot "New Function" at bounding box center [0, 0] width 0 height 0
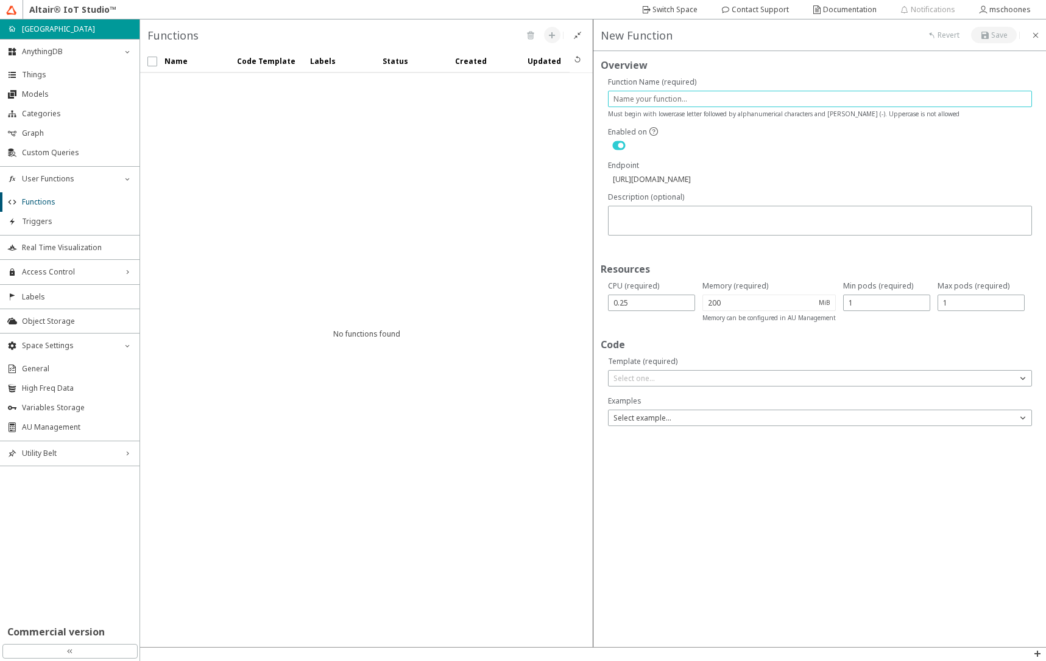
click at [652, 99] on input "text" at bounding box center [820, 99] width 414 height 10
type input "s"
type input "[URL][DOMAIN_NAME]"
type input "si"
type input "[URL][DOMAIN_NAME]"
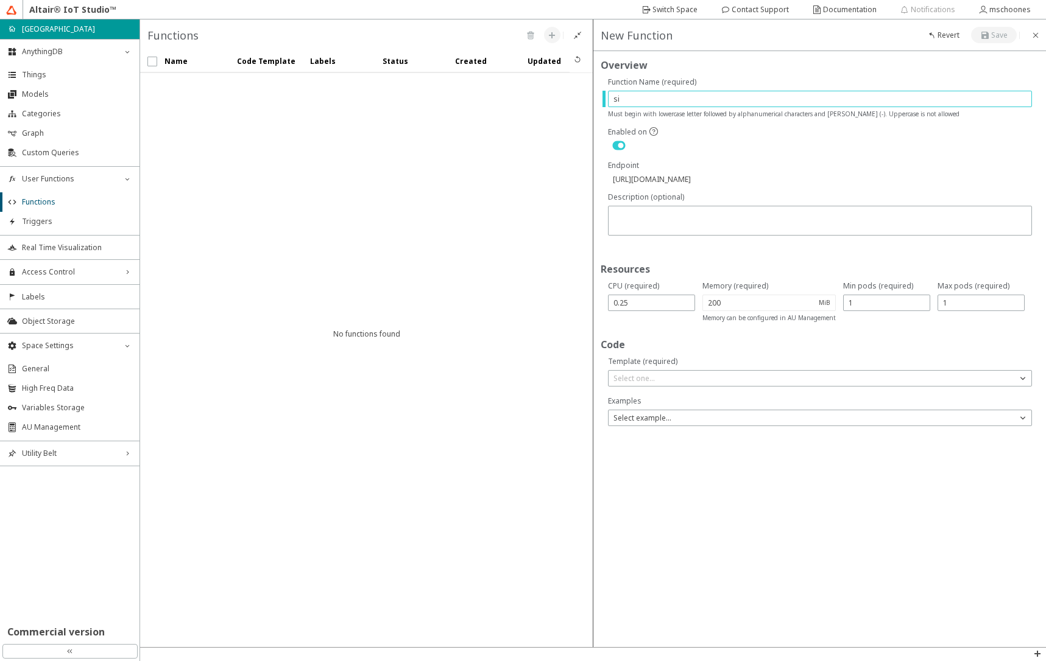
type input "sim"
type input "[URL][DOMAIN_NAME]"
type input "simp"
type input "[URL][DOMAIN_NAME]"
type input "simpl"
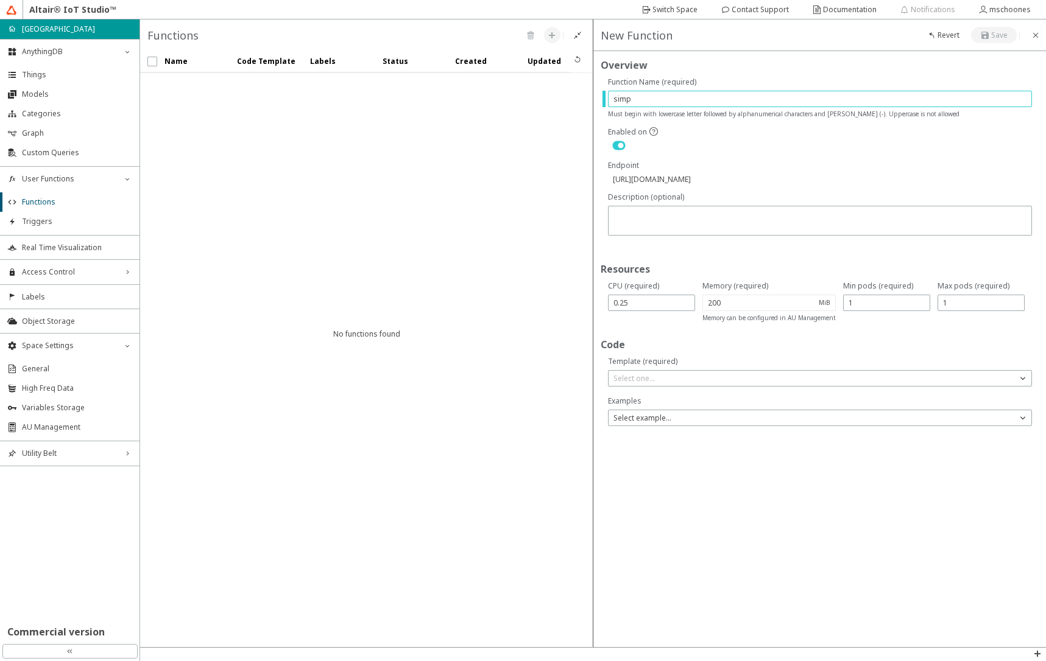
type input "[URL][DOMAIN_NAME]"
type input "simple"
type input "[URL][DOMAIN_NAME]"
type input "simple-"
type input "[URL][DOMAIN_NAME]"
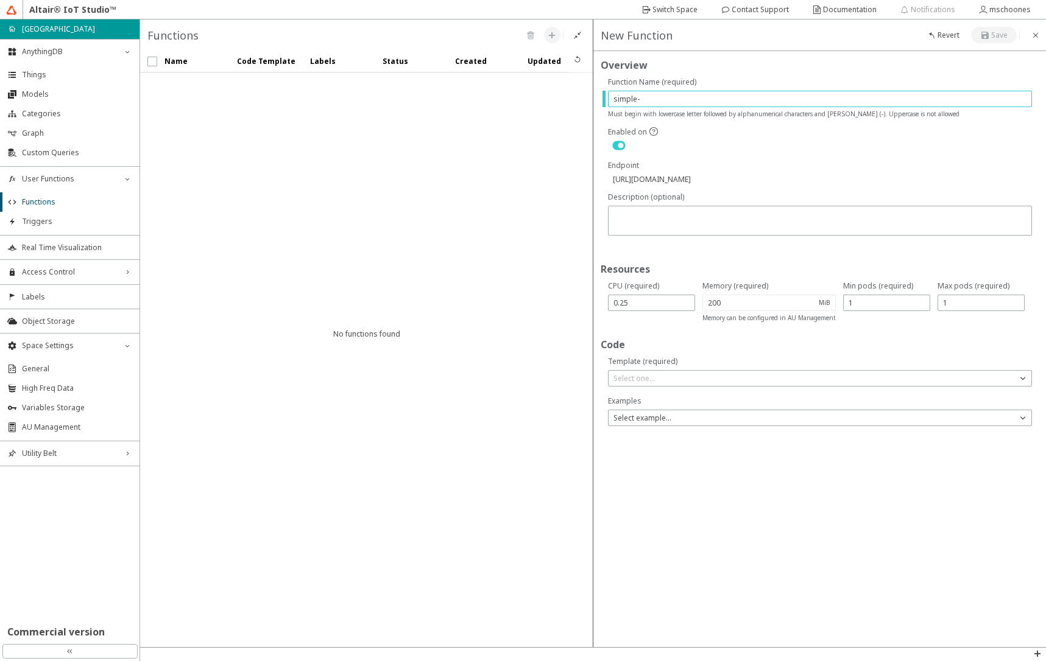
type input "simple-t"
type input "[URL][DOMAIN_NAME]"
type input "simple-th"
type input "[URL][DOMAIN_NAME]"
type input "simple-the"
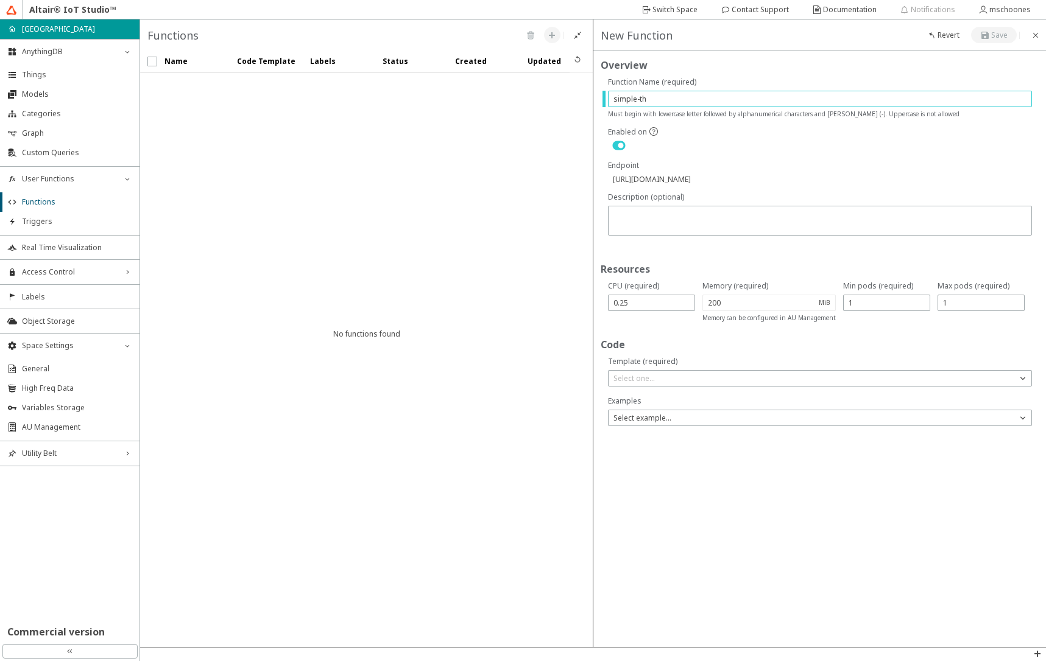
type input "[URL][DOMAIN_NAME]"
type input "simple-ther"
type input "[URL][DOMAIN_NAME]"
type input "simple-therm"
type input "[URL][DOMAIN_NAME]"
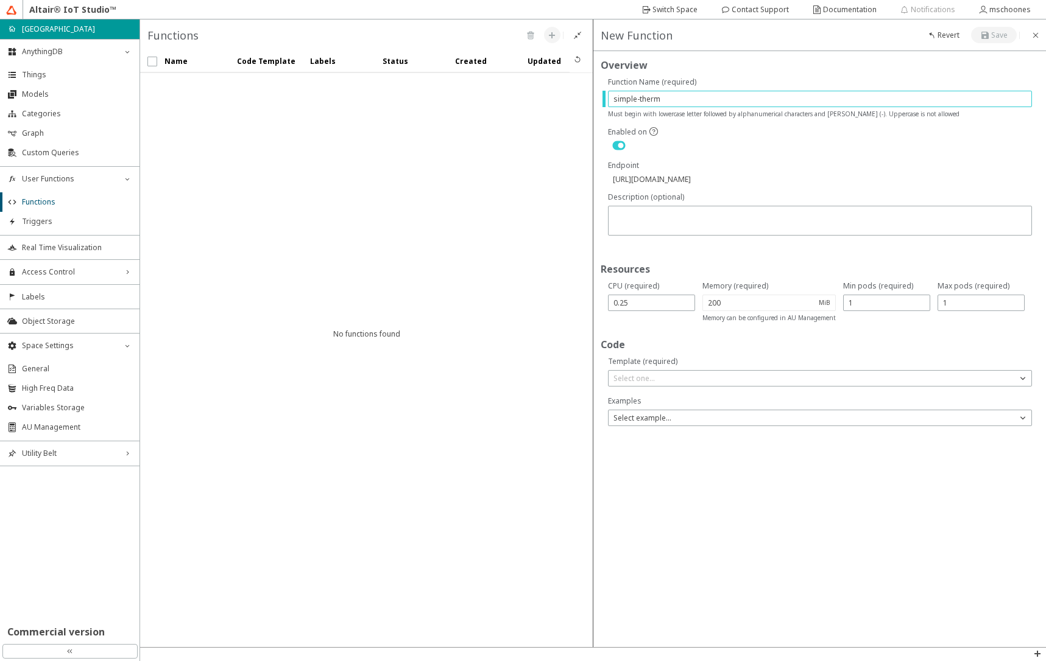
type input "simple-therma"
type input "[URL][DOMAIN_NAME]"
type input "simple-thermal"
type input "[URL][DOMAIN_NAME]"
type input "simple-thermal"
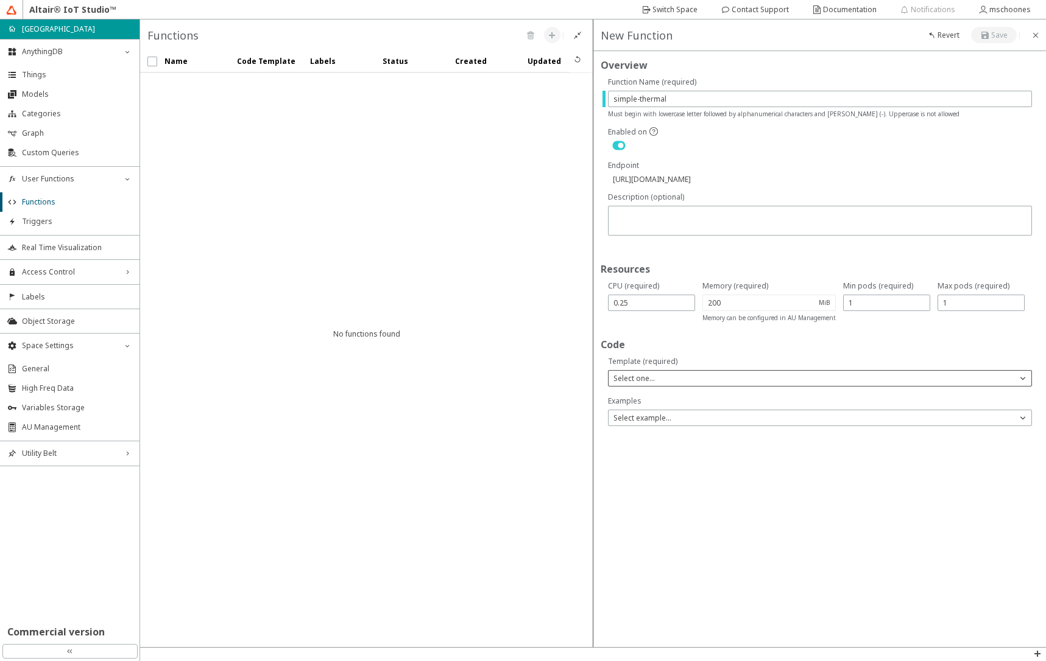
click at [627, 378] on p "Select one..." at bounding box center [633, 378] width 51 height 10
click at [622, 409] on span "FMU" at bounding box center [621, 414] width 16 height 10
click at [628, 437] on div "Select one..." at bounding box center [812, 431] width 409 height 12
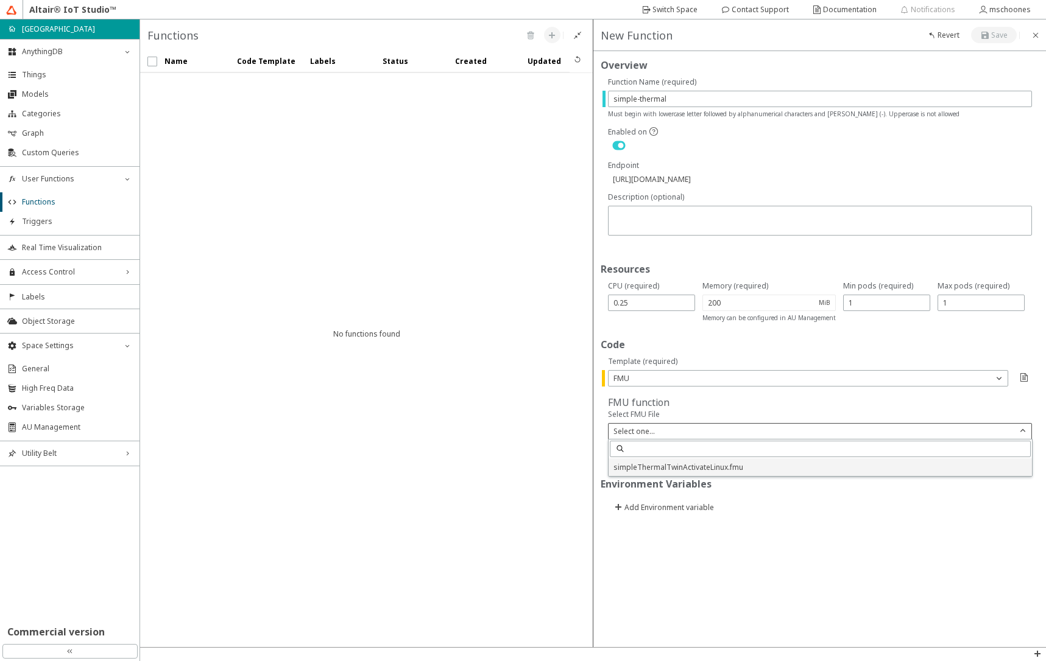
click at [622, 470] on span "simpleThermalTwinActivateLinux.fmu" at bounding box center [678, 467] width 130 height 10
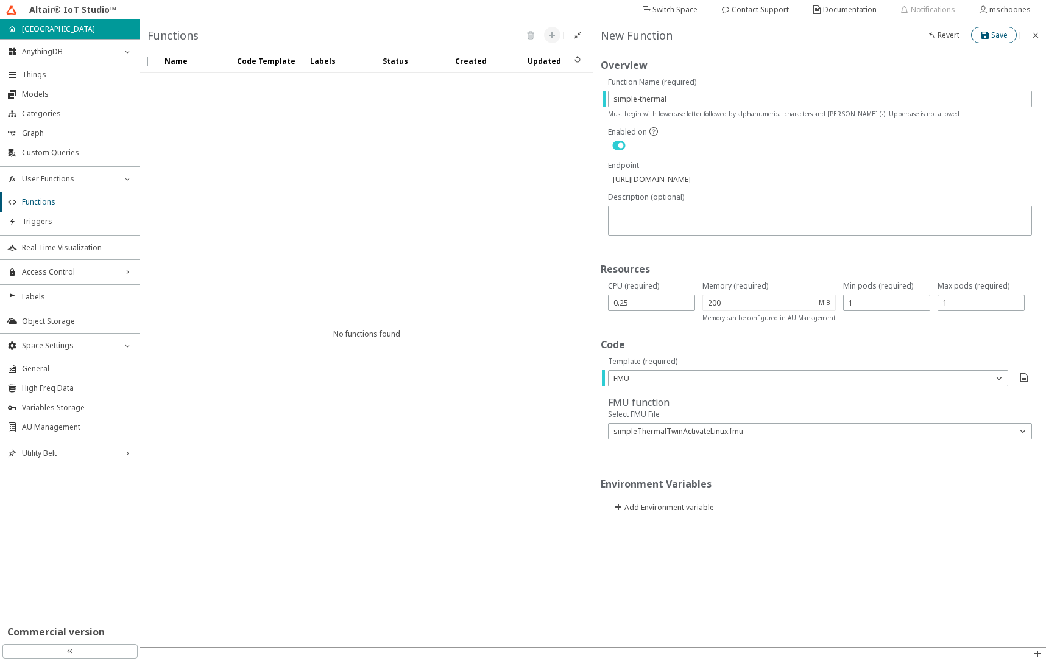
click at [990, 38] on iron-icon at bounding box center [985, 35] width 11 height 10
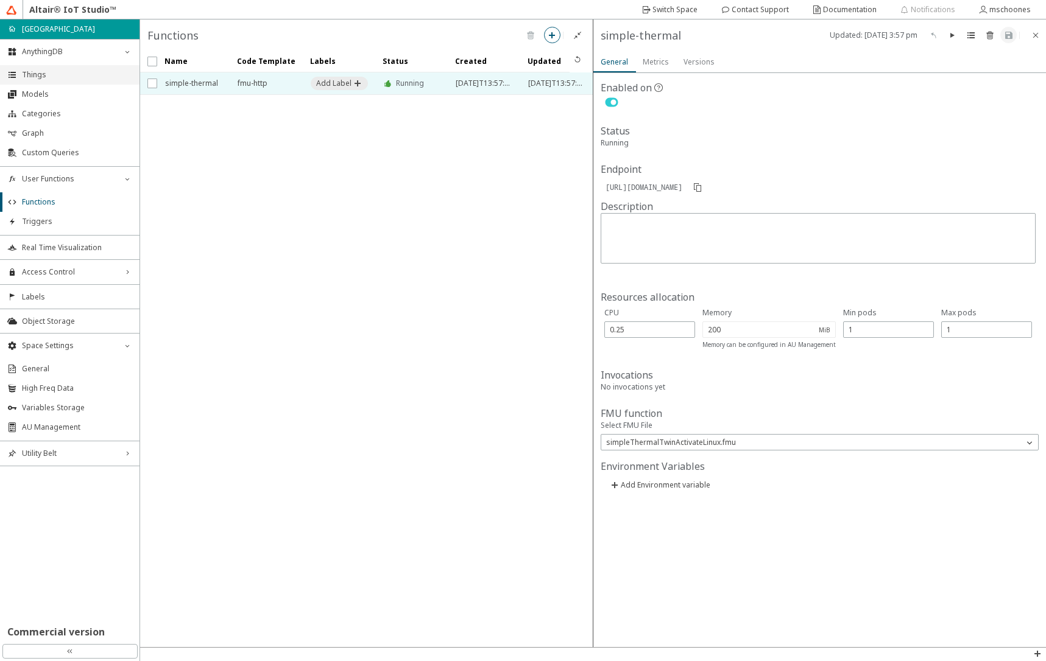
click at [71, 77] on span "Things" at bounding box center [77, 75] width 110 height 10
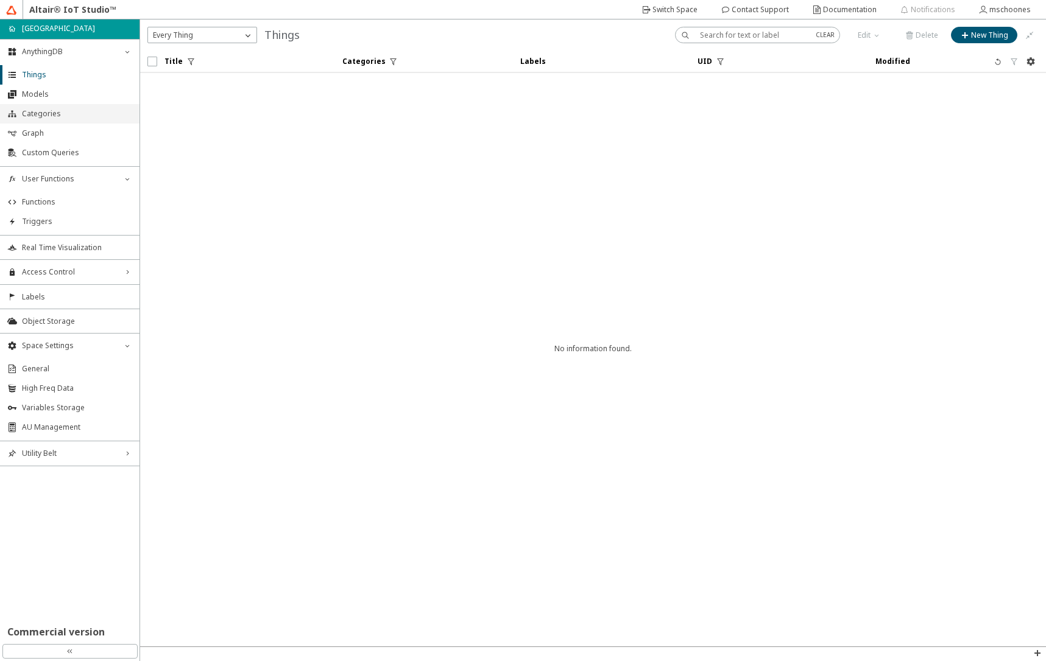
click at [100, 115] on span "Categories" at bounding box center [77, 114] width 110 height 10
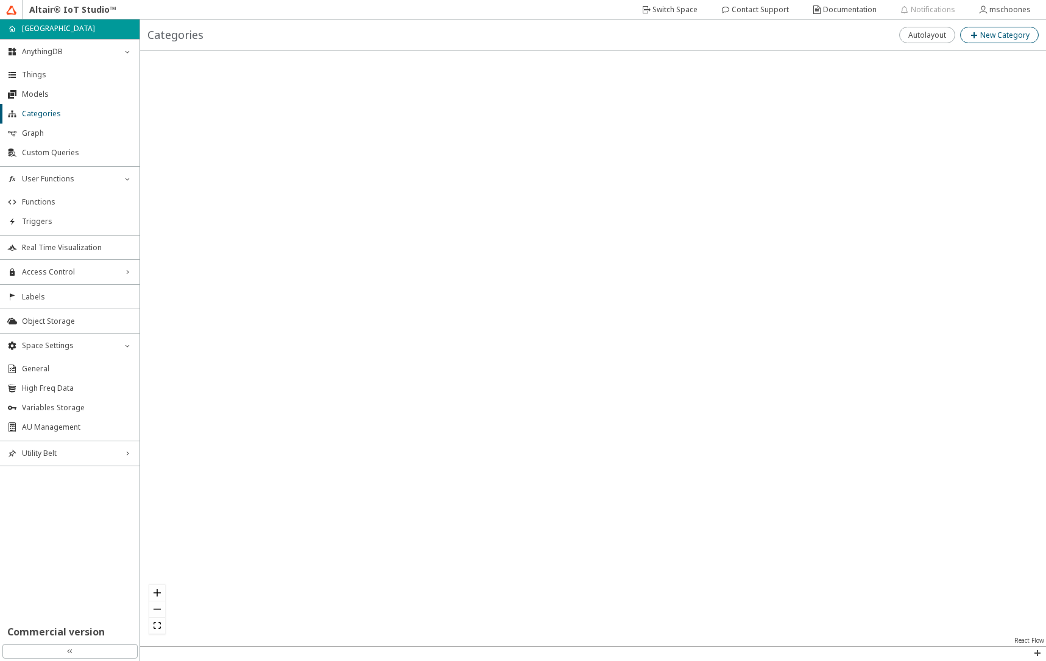
click at [979, 36] on iron-icon at bounding box center [974, 35] width 11 height 10
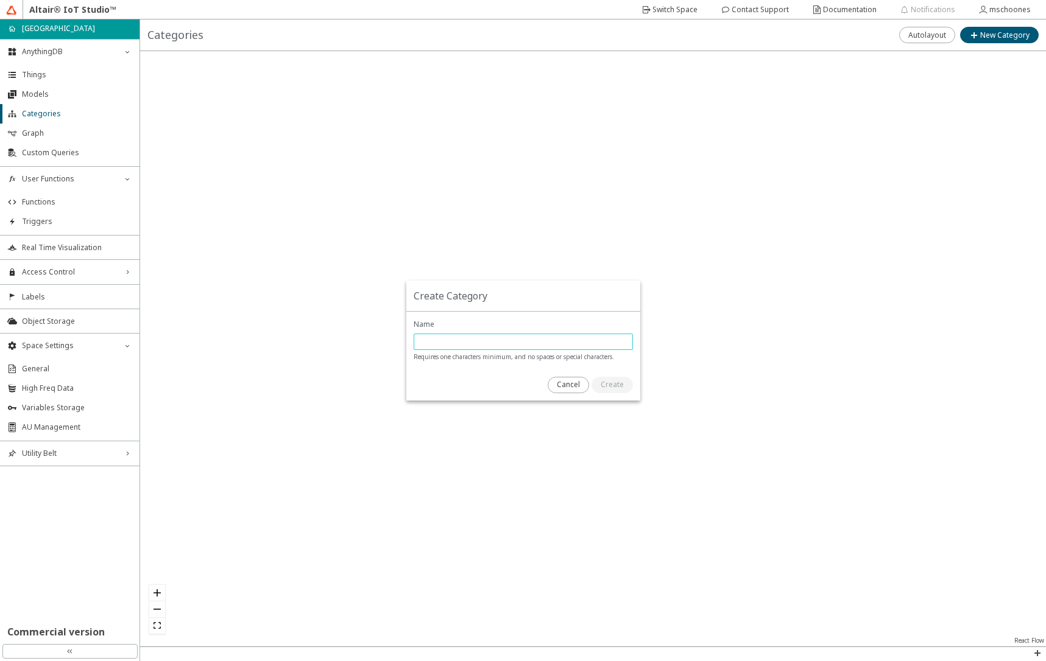
click at [505, 344] on input "text" at bounding box center [523, 342] width 208 height 10
type input "fmu"
click at [0, 0] on slot "Create" at bounding box center [0, 0] width 0 height 0
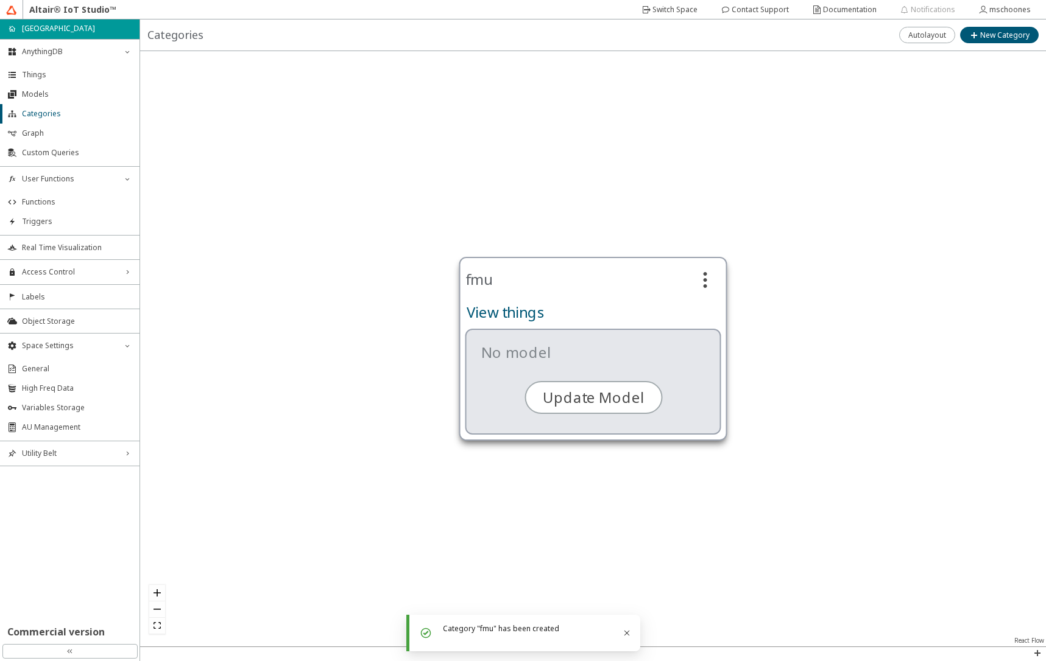
click at [0, 0] on slot "View things" at bounding box center [0, 0] width 0 height 0
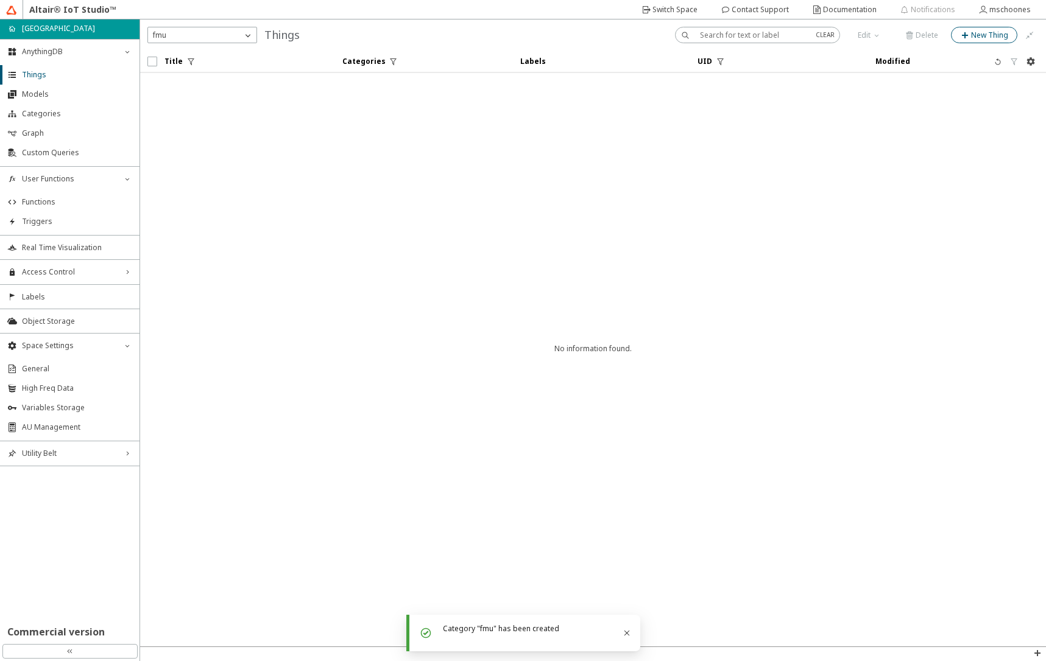
click at [0, 0] on slot "New Thing" at bounding box center [0, 0] width 0 height 0
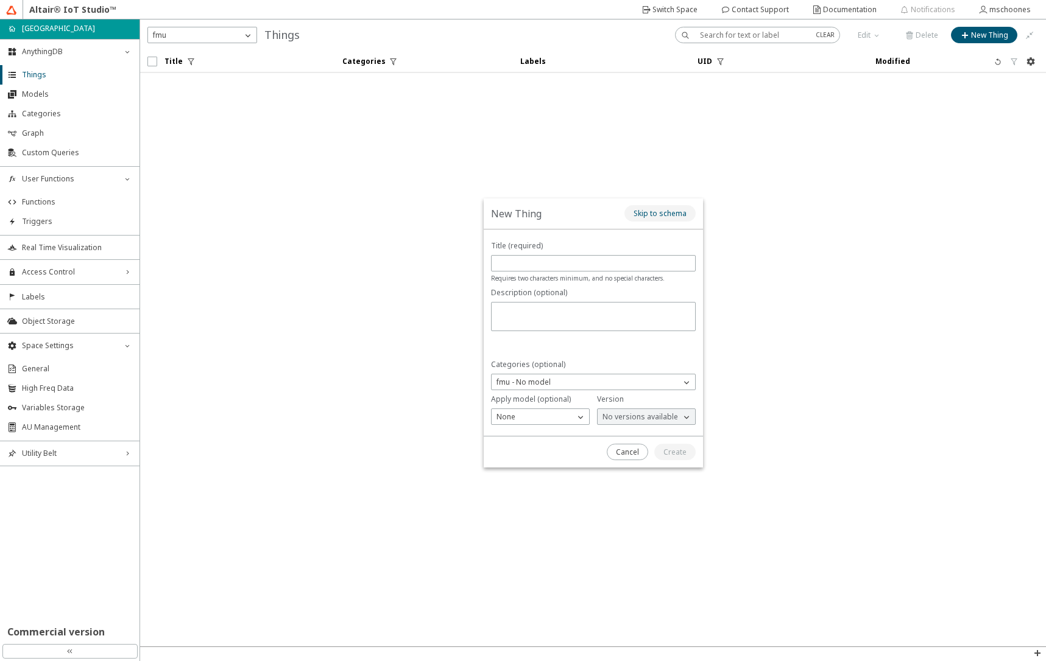
click at [0, 0] on slot "Skip to schema" at bounding box center [0, 0] width 0 height 0
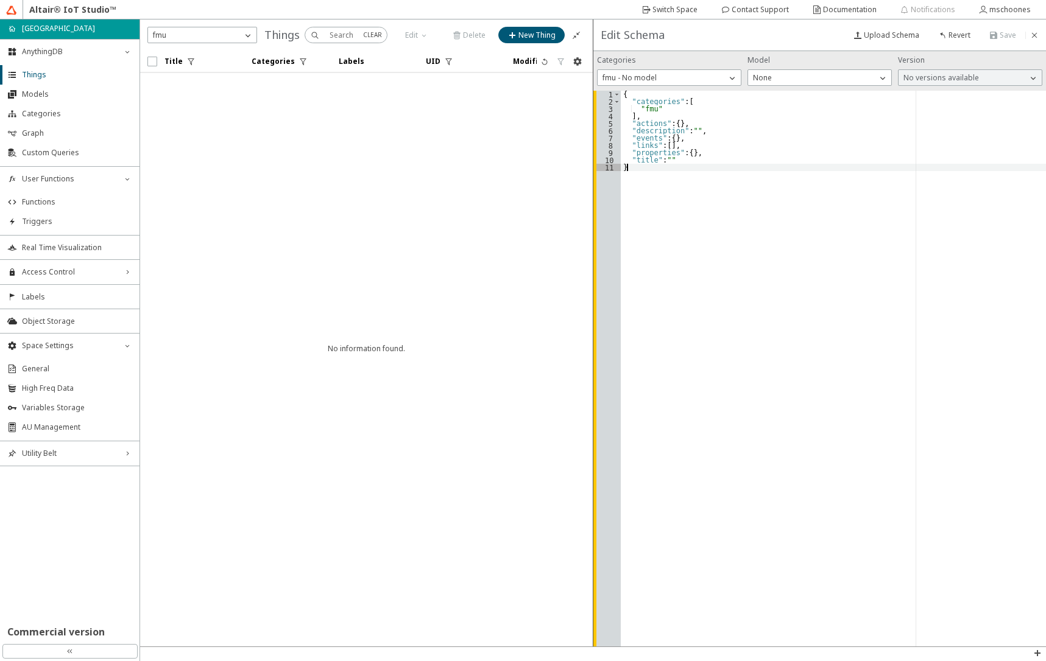
click at [662, 178] on div "{ "categories" : [ "fmu" ] , "actions" : { } , "description" : "" , "events" : …" at bounding box center [834, 376] width 426 height 571
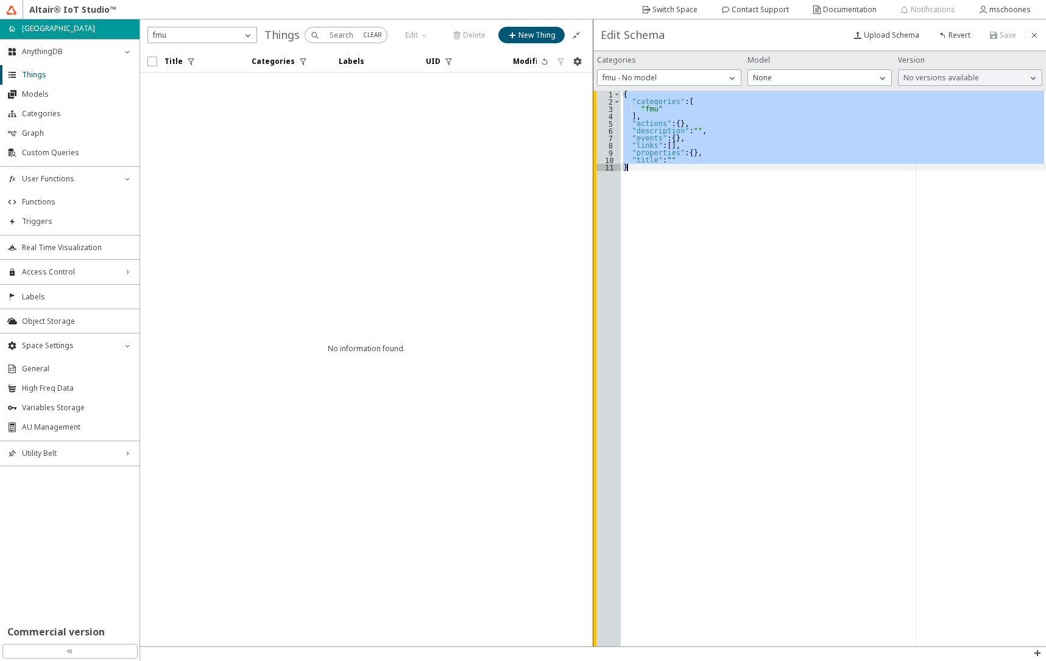
paste textarea "Cursor at row 11"
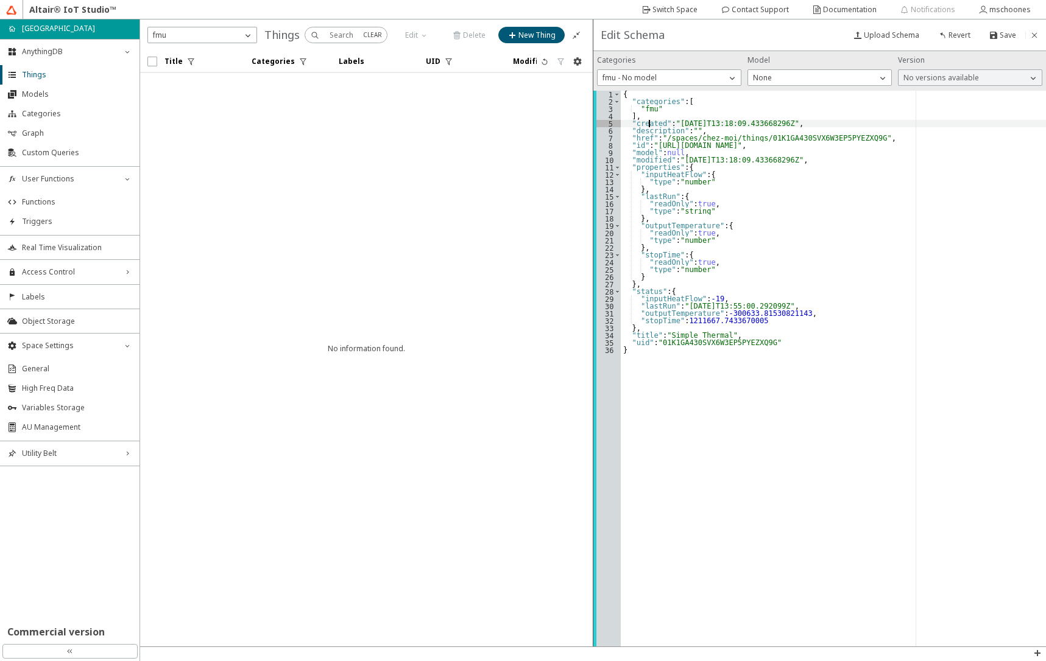
click at [649, 121] on div "{ "categories" : [ "fmu" ] , "created" : "[DATE]T13:18:09.433668296Z" , "descri…" at bounding box center [834, 376] width 426 height 571
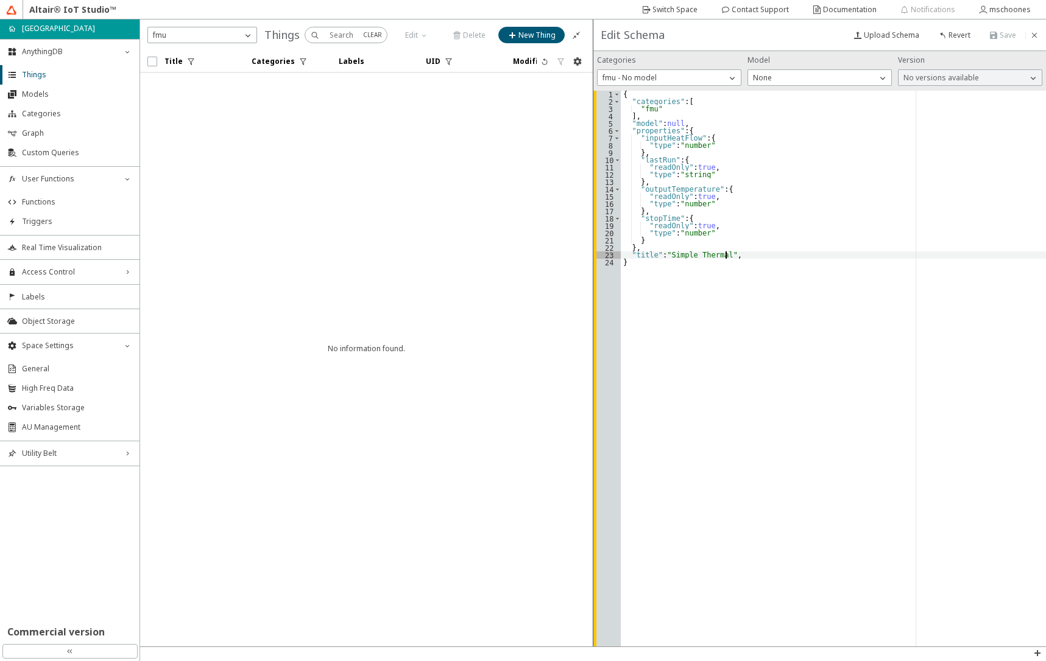
type textarea ""title": "Simple Thermal""
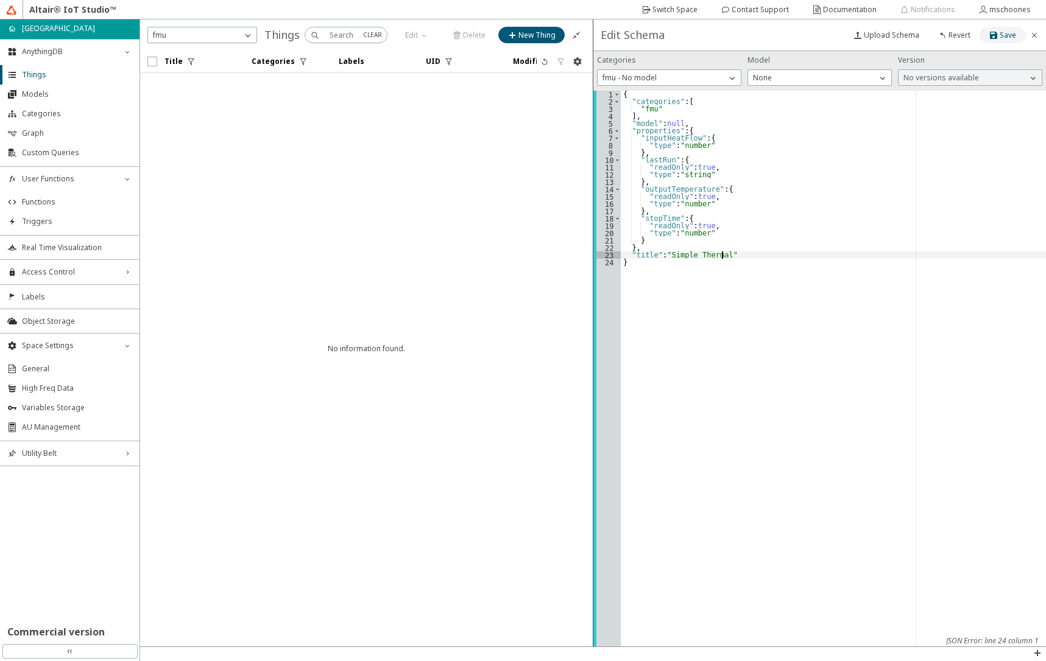
click at [997, 39] on iron-icon at bounding box center [993, 35] width 11 height 10
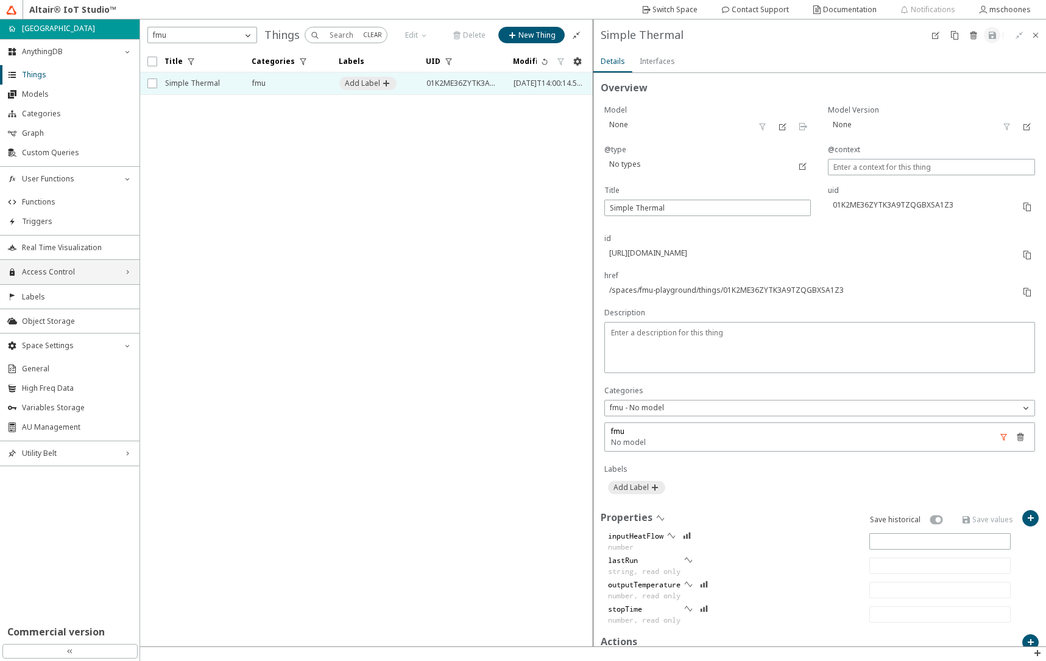
click at [74, 280] on div "Access Control right_chevron" at bounding box center [69, 272] width 139 height 24
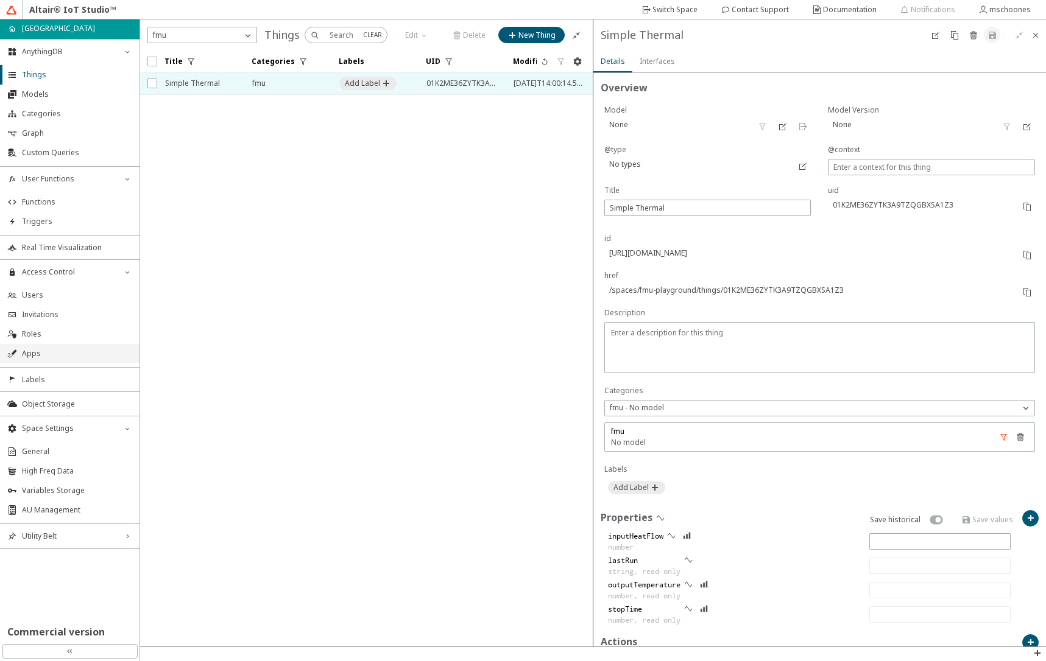
click at [66, 356] on span "Apps" at bounding box center [77, 354] width 110 height 10
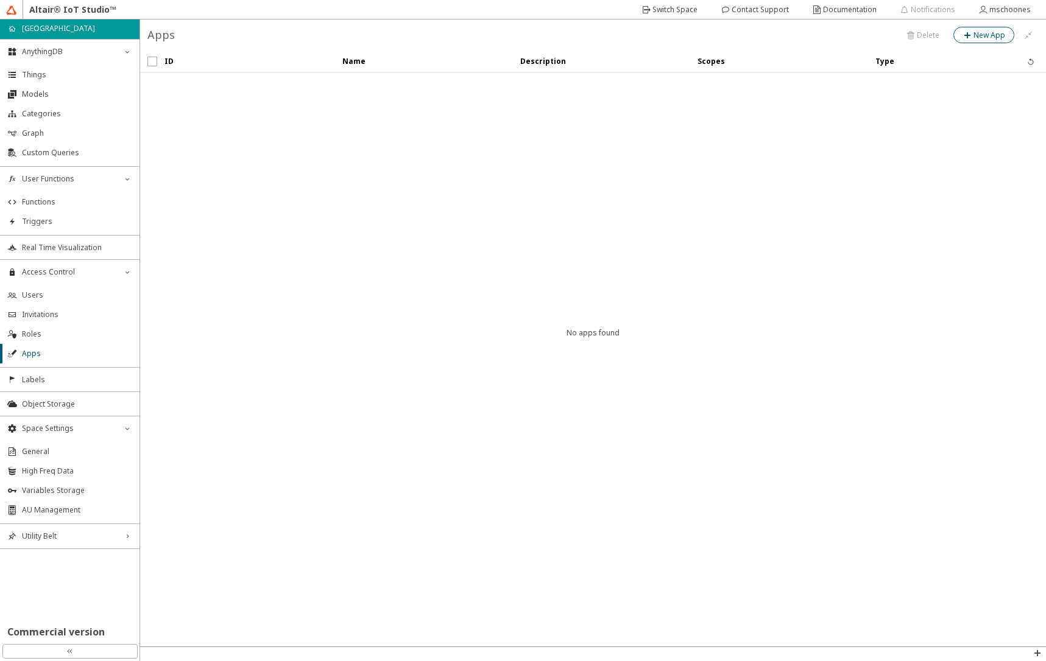
click at [0, 0] on slot "New App" at bounding box center [0, 0] width 0 height 0
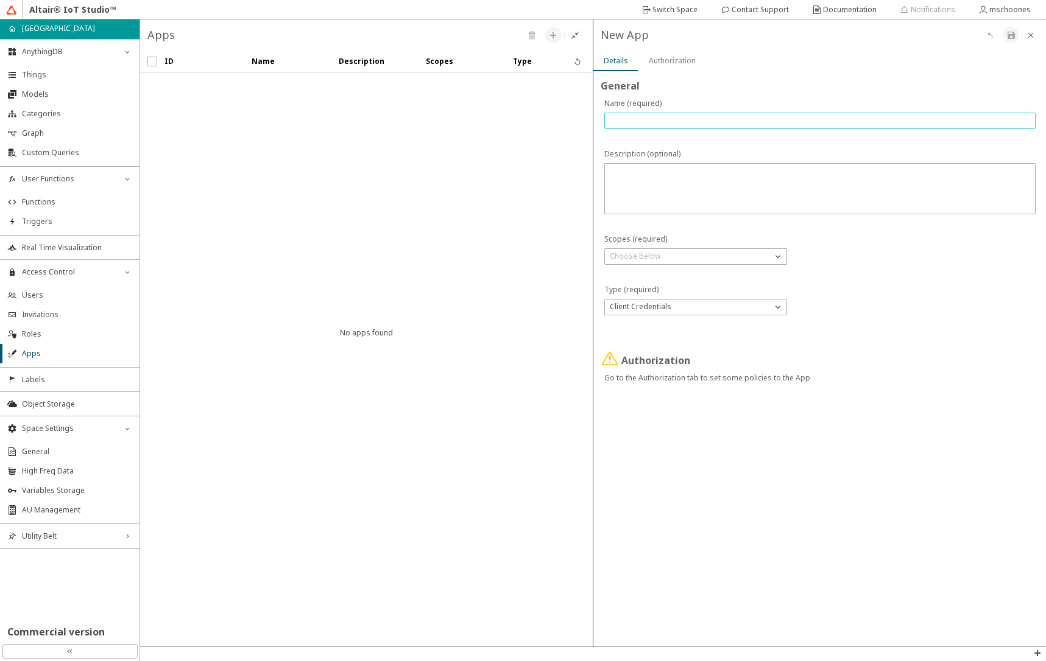
click at [682, 119] on input "text" at bounding box center [820, 121] width 421 height 10
type input "AppForFunctions"
click at [682, 256] on div "Choose below" at bounding box center [688, 256] width 167 height 12
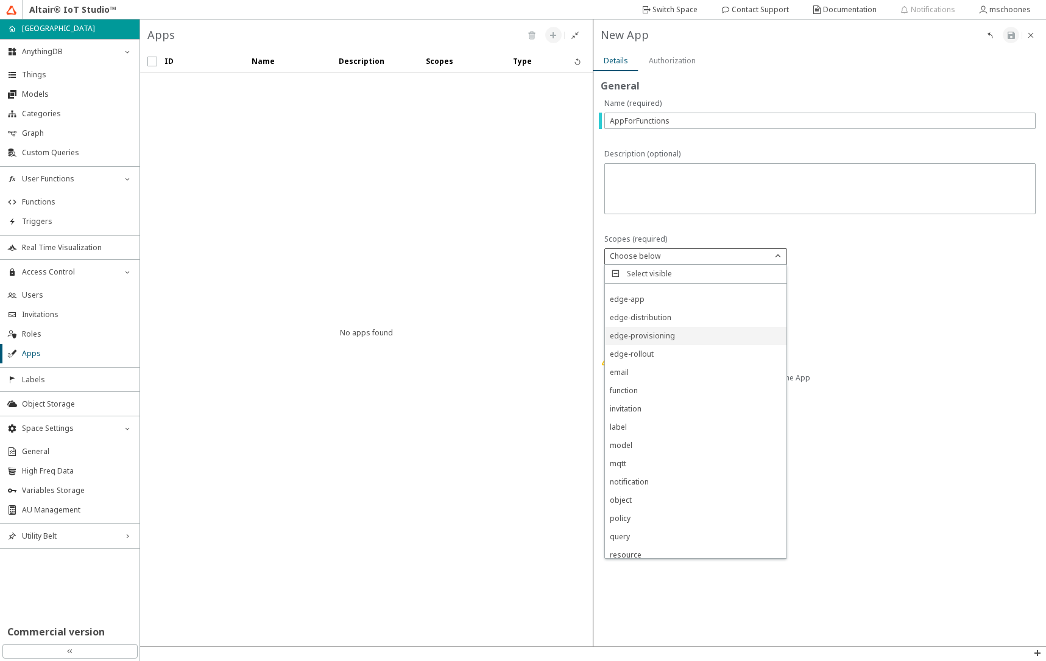
scroll to position [73, 0]
click at [661, 371] on div "function" at bounding box center [695, 366] width 181 height 18
click at [647, 481] on div "thing" at bounding box center [695, 477] width 181 height 18
click at [926, 299] on div at bounding box center [820, 305] width 432 height 43
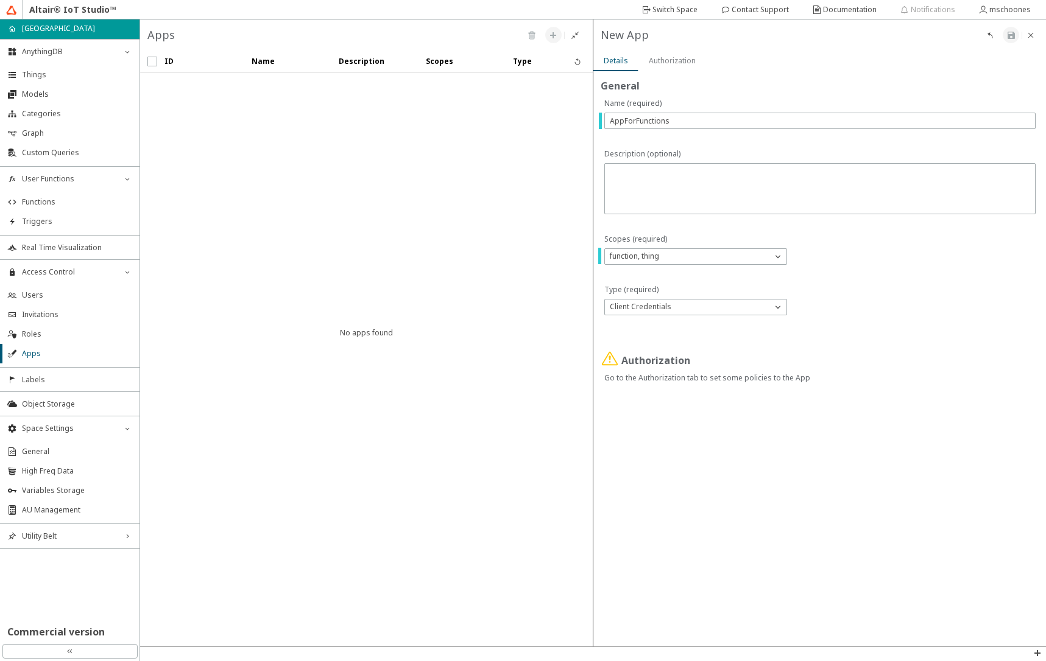
click at [0, 0] on slot "Authorization" at bounding box center [0, 0] width 0 height 0
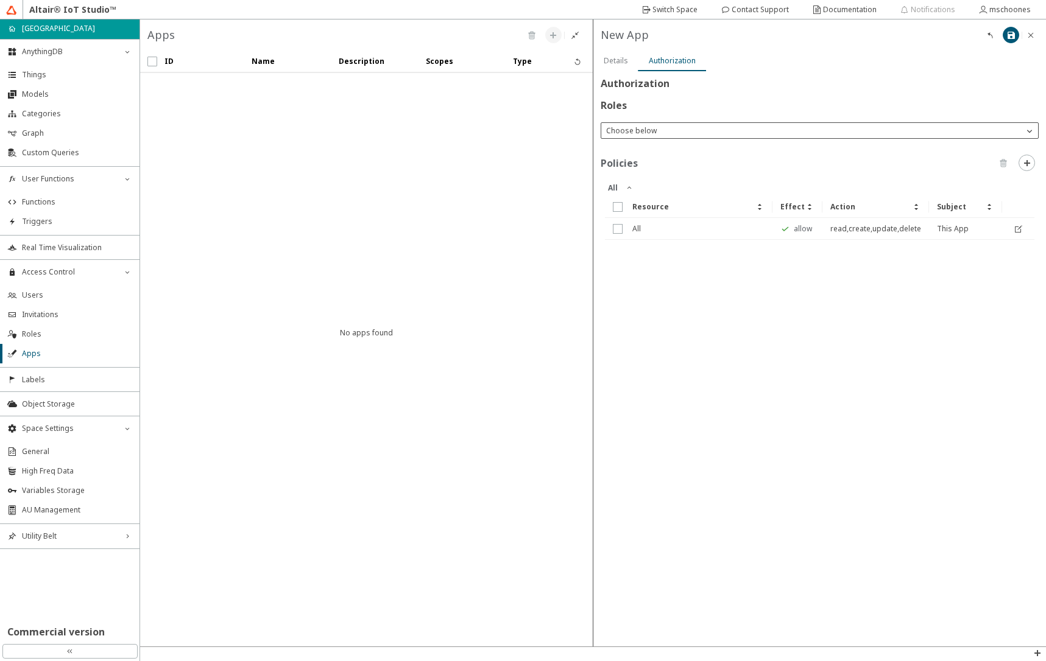
click at [619, 132] on p "Choose below" at bounding box center [631, 130] width 60 height 11
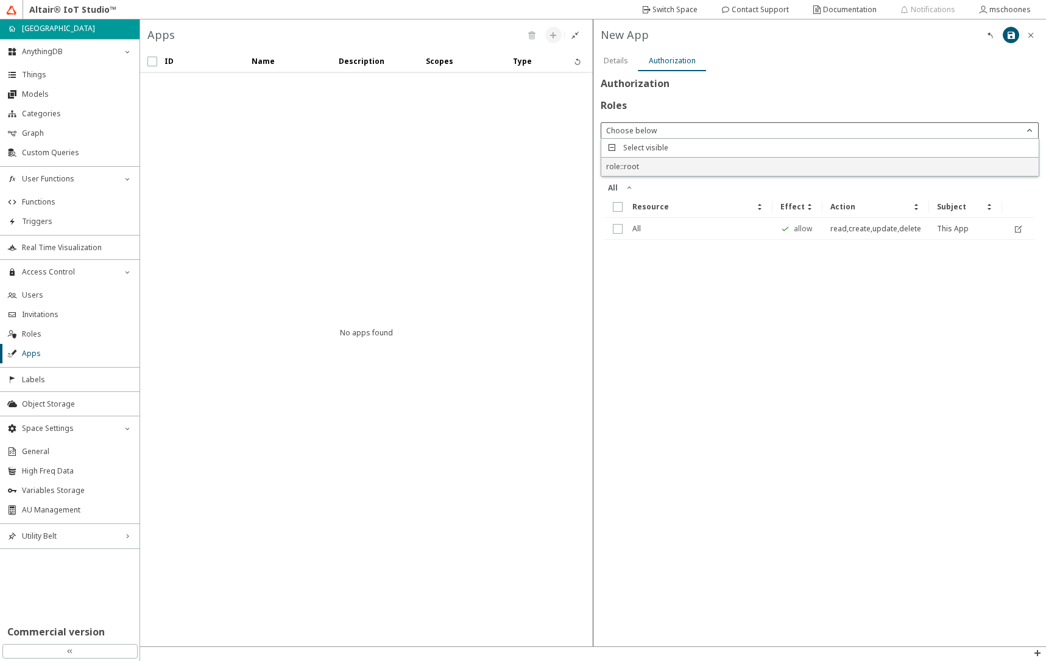
click at [623, 166] on span "role::root" at bounding box center [622, 166] width 33 height 10
click at [1010, 35] on iron-icon at bounding box center [1011, 35] width 10 height 10
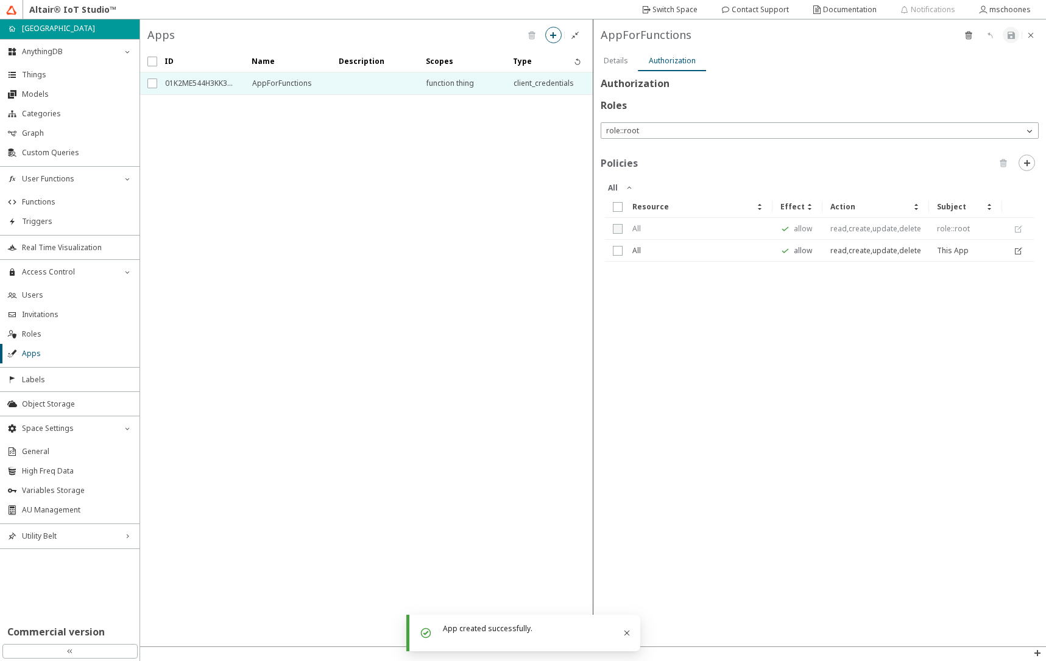
click at [0, 0] on slot "Details" at bounding box center [0, 0] width 0 height 0
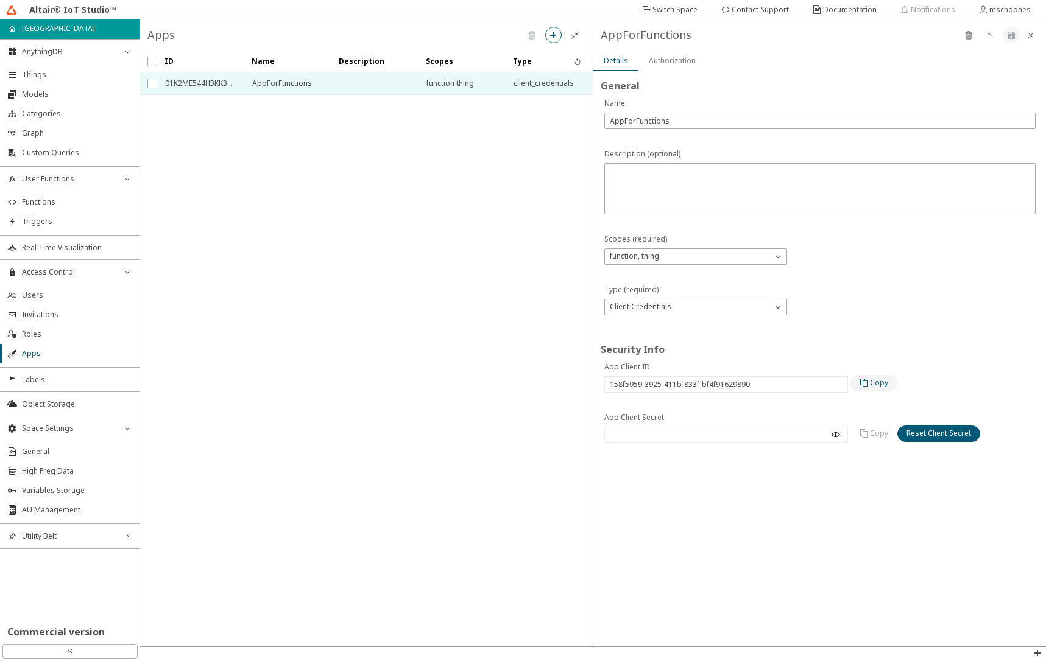
click at [0, 0] on slot "Copy" at bounding box center [0, 0] width 0 height 0
click at [0, 0] on slot "Reset Client Secret" at bounding box center [0, 0] width 0 height 0
click at [0, 0] on slot "Reset" at bounding box center [0, 0] width 0 height 0
click at [0, 0] on slot "Copy" at bounding box center [0, 0] width 0 height 0
click at [505, 455] on iron-scroll-threshold "ID Name Description Type" at bounding box center [366, 349] width 453 height 596
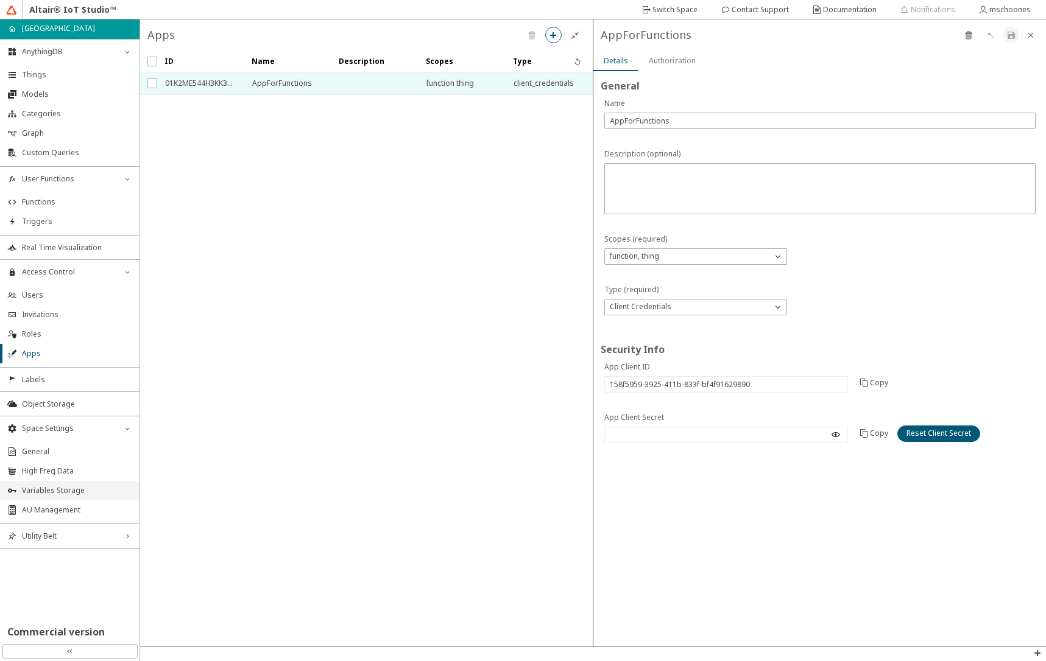
click at [69, 493] on span "Variables Storage" at bounding box center [77, 491] width 110 height 10
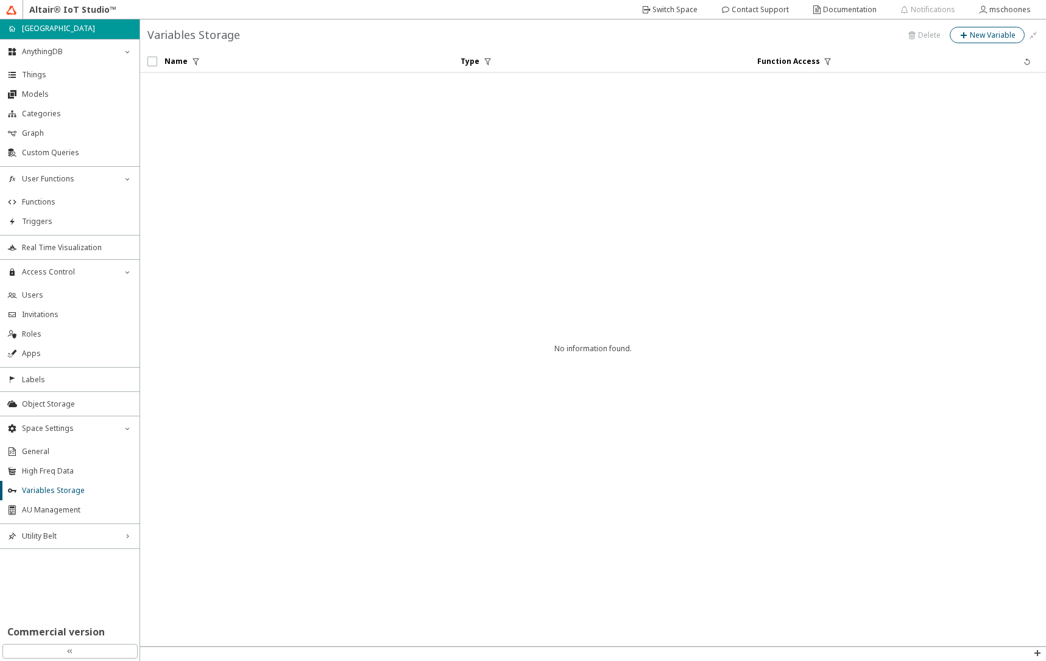
click at [0, 0] on slot "New Variable" at bounding box center [0, 0] width 0 height 0
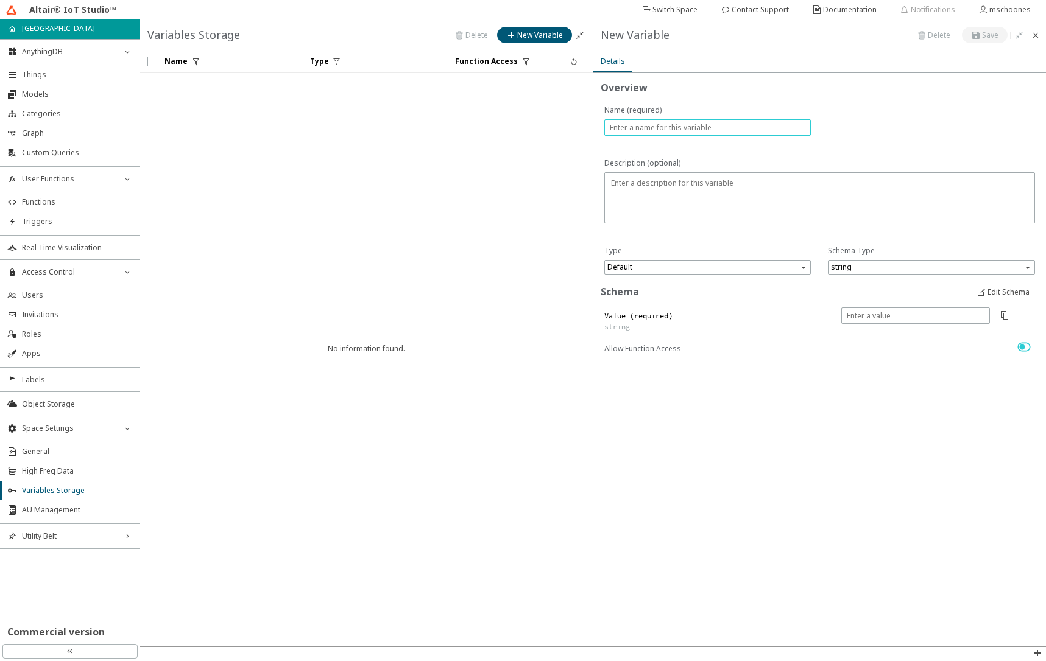
click at [750, 129] on input "text" at bounding box center [708, 127] width 196 height 10
click at [737, 271] on span "Default" at bounding box center [708, 267] width 203 height 15
type input "app-for-functions"
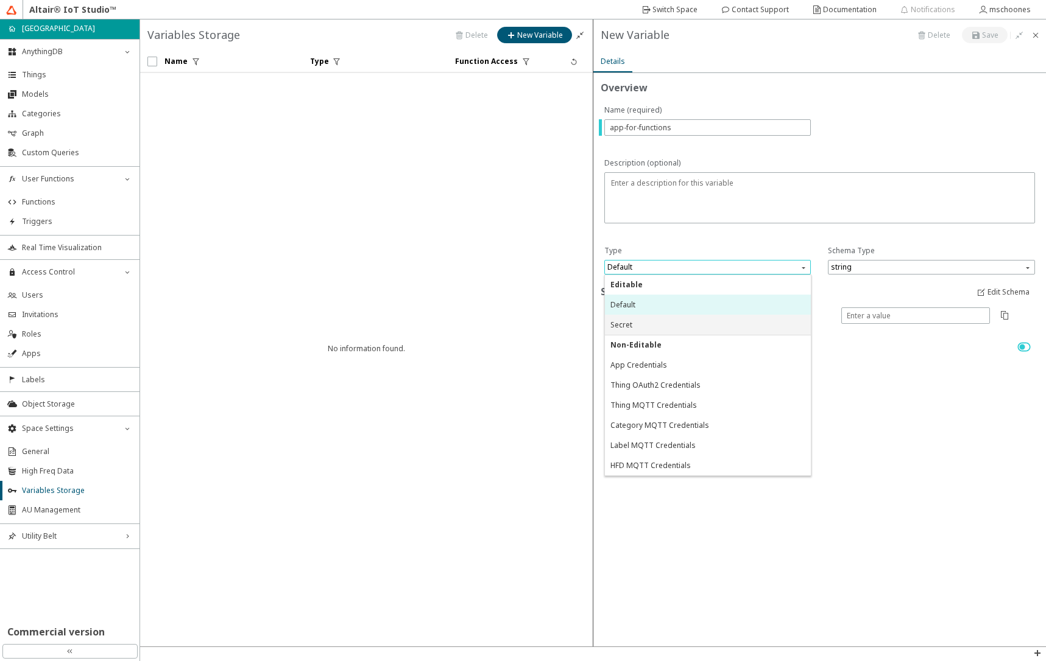
click at [697, 320] on div "Secret" at bounding box center [707, 325] width 195 height 10
click at [794, 270] on span "Secret" at bounding box center [708, 267] width 203 height 15
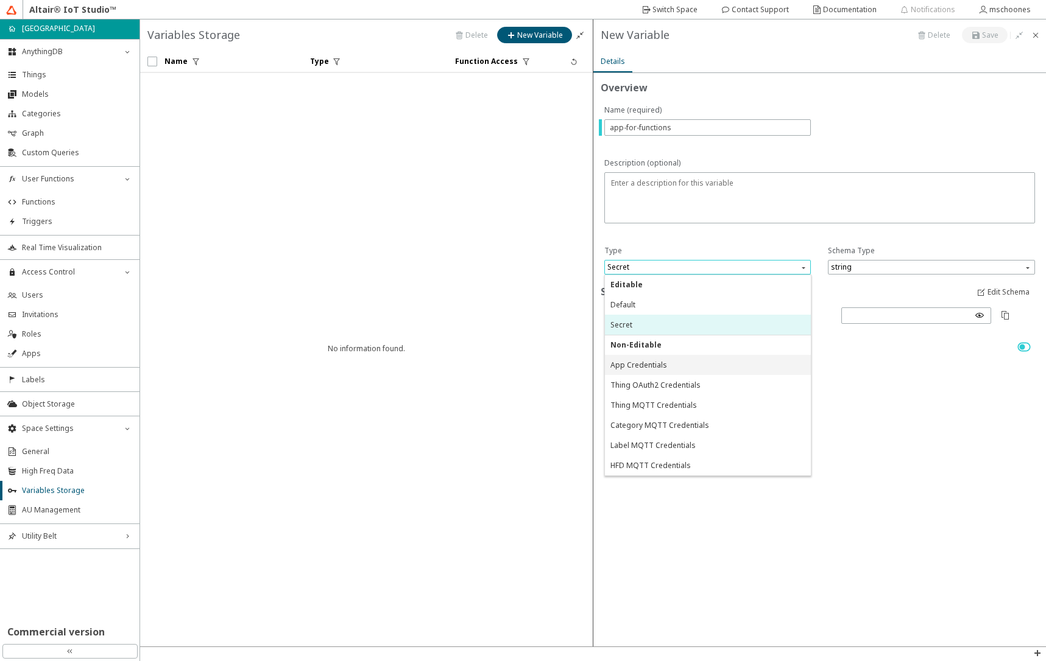
click at [727, 362] on div "App Credentials" at bounding box center [707, 365] width 195 height 10
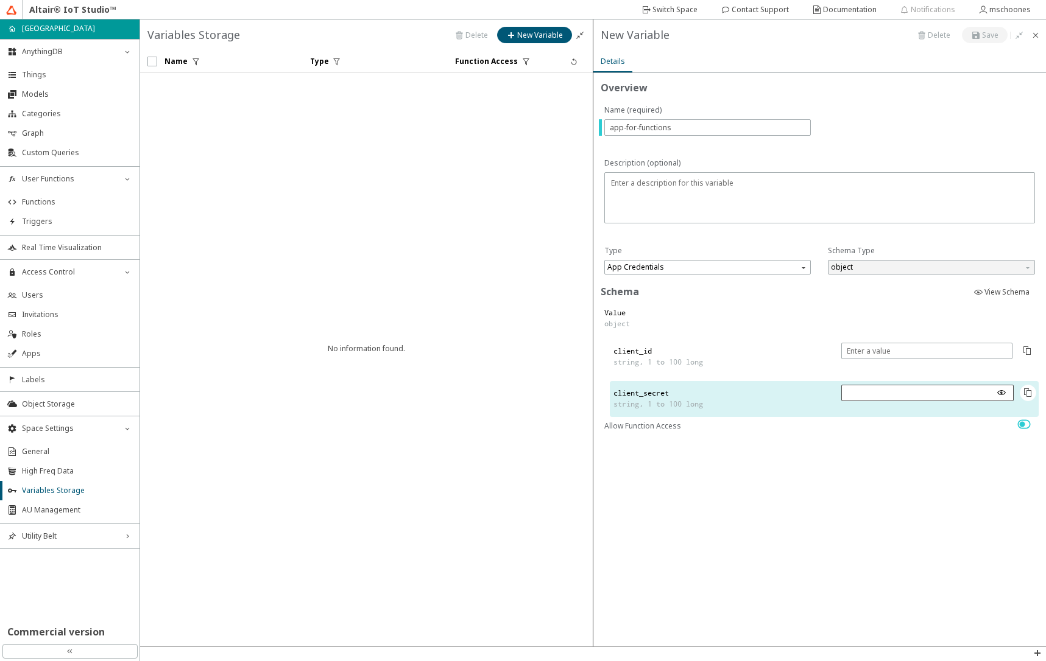
click at [999, 394] on iron-icon at bounding box center [1001, 393] width 10 height 10
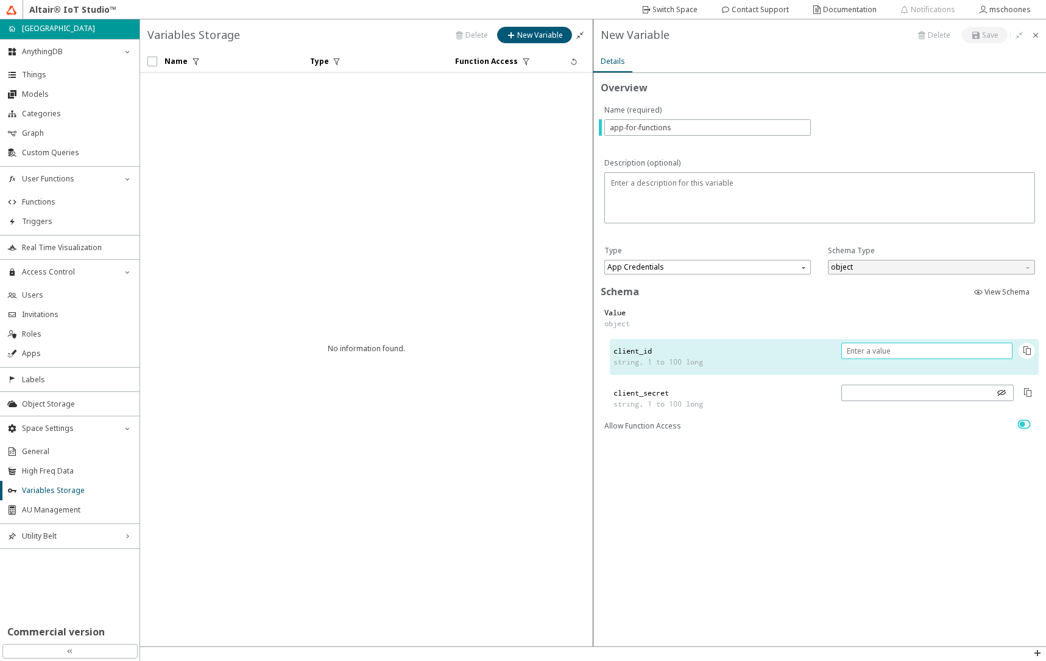
click at [884, 351] on input "text" at bounding box center [927, 351] width 160 height 10
paste input "158f5959-3925-411b-833f-bf4f91629890"
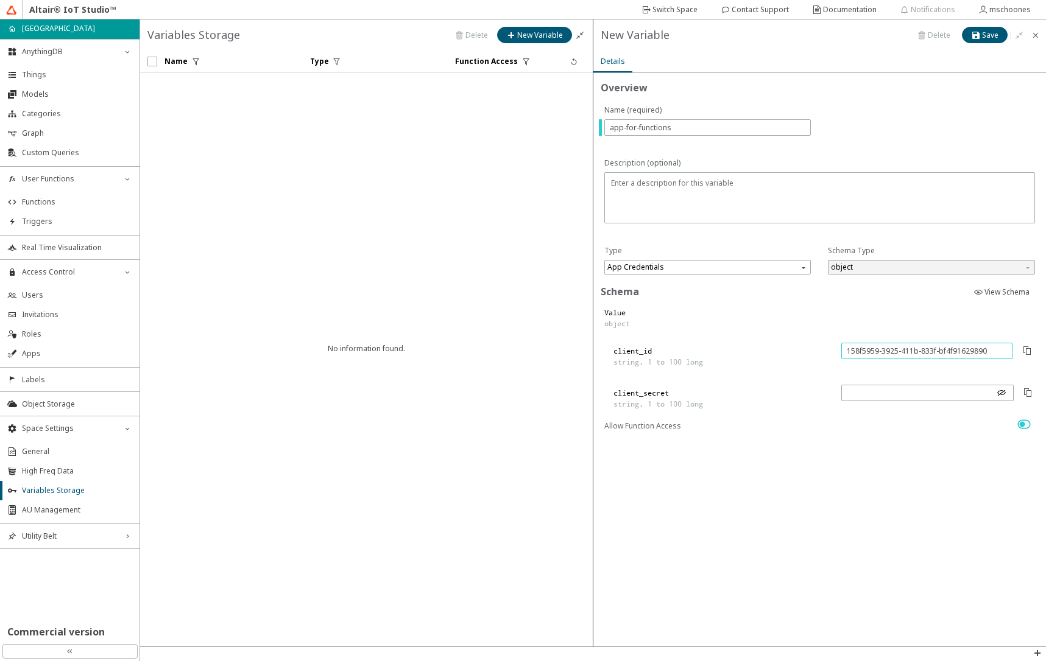
type input "158f5959-3925-411b-833f-bf4f91629890"
click at [1021, 427] on iron-icon at bounding box center [1024, 424] width 22 height 15
click at [0, 0] on slot "Save" at bounding box center [0, 0] width 0 height 0
click at [356, 312] on iron-scroll-threshold "Name Type Function Access" at bounding box center [366, 349] width 453 height 596
click at [58, 83] on li "Things" at bounding box center [69, 74] width 139 height 19
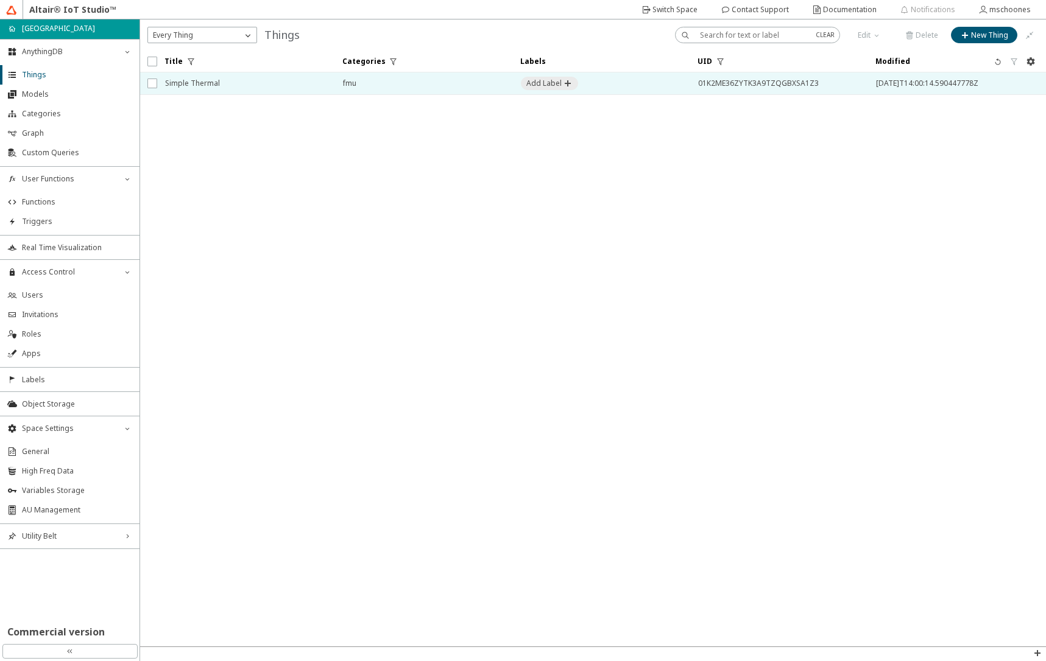
click at [261, 91] on span "Simple Thermal" at bounding box center [246, 83] width 162 height 22
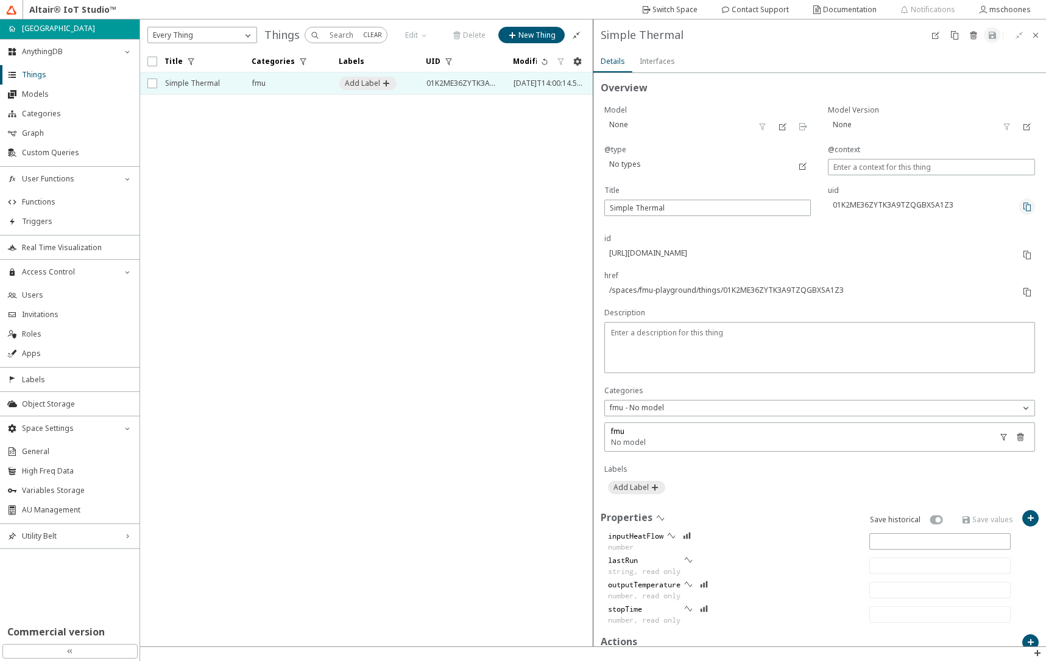
click at [1022, 208] on iron-icon at bounding box center [1027, 207] width 10 height 10
click at [495, 138] on iron-scroll-threshold "Title Categories Labels UID" at bounding box center [366, 349] width 453 height 596
click at [40, 219] on span "Triggers" at bounding box center [77, 222] width 110 height 10
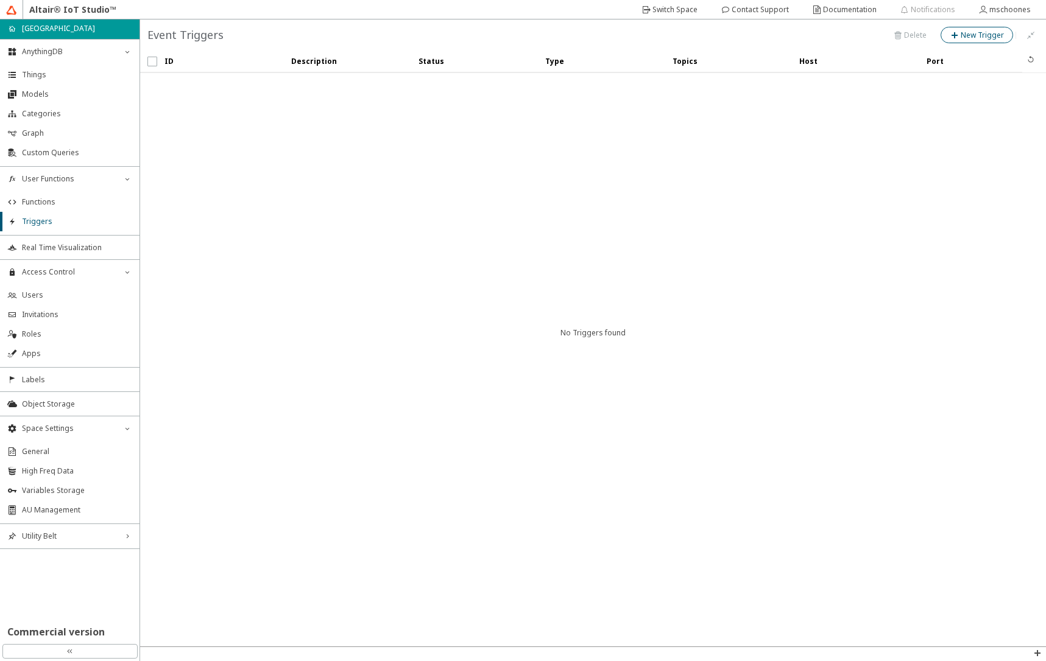
click at [953, 34] on iron-icon at bounding box center [954, 35] width 11 height 10
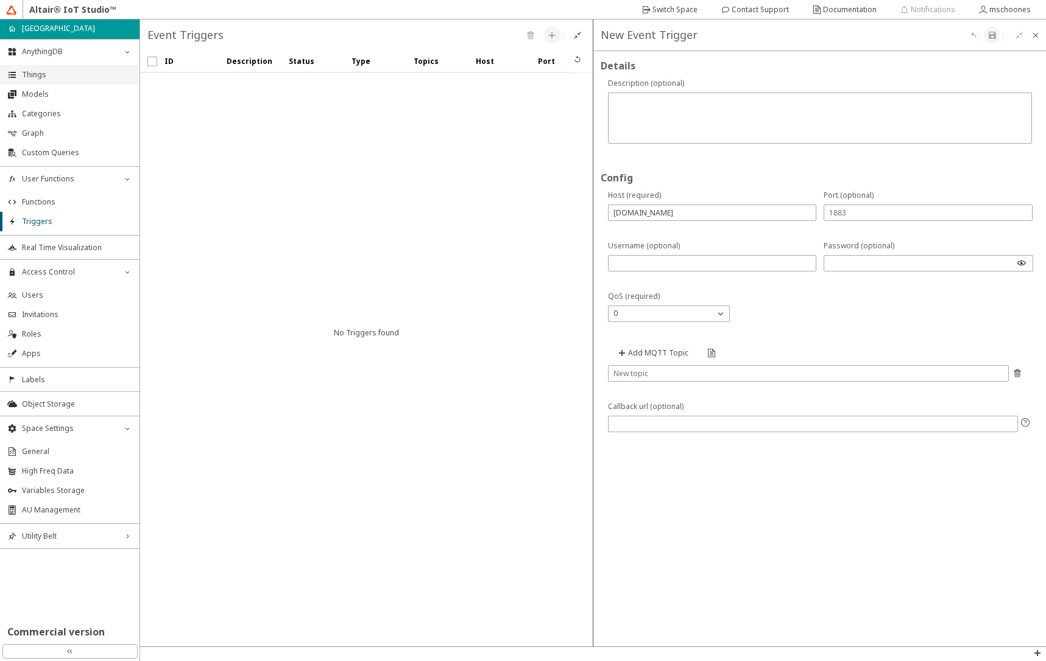
click at [67, 72] on span "Things" at bounding box center [77, 75] width 110 height 10
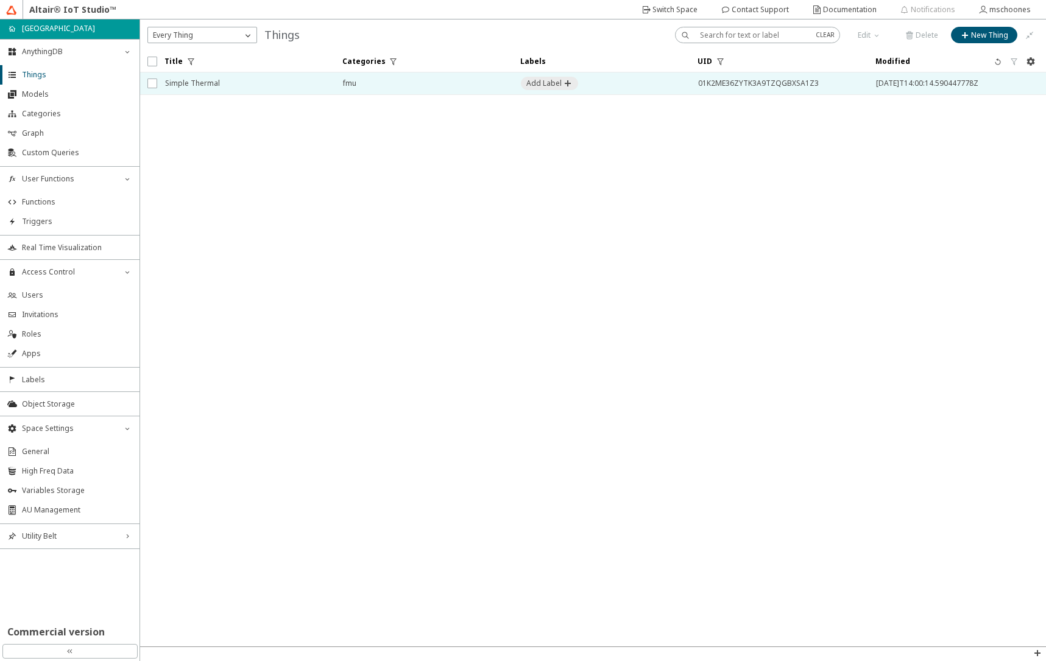
click at [211, 79] on span "Simple Thermal" at bounding box center [246, 83] width 162 height 22
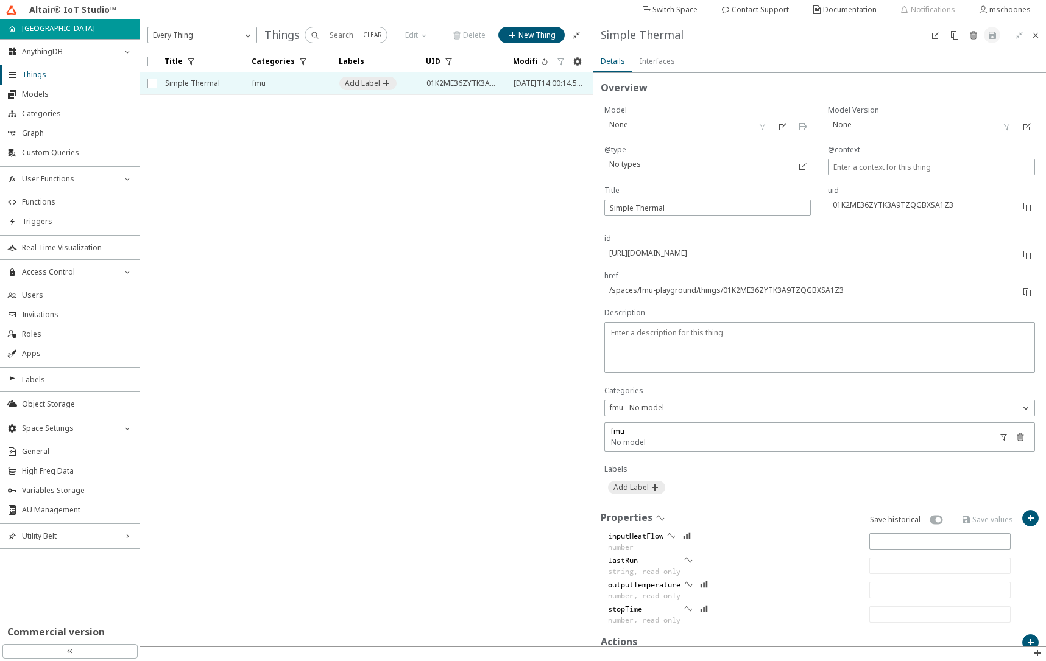
click at [0, 0] on slot "Interfaces" at bounding box center [0, 0] width 0 height 0
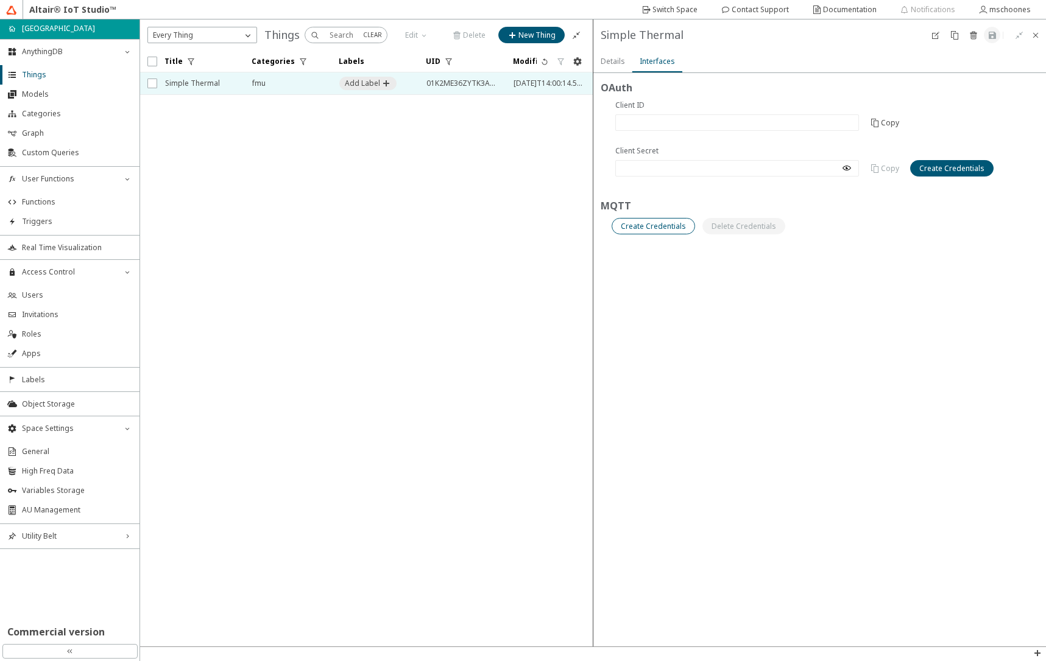
click at [0, 0] on slot "Create Credentials" at bounding box center [0, 0] width 0 height 0
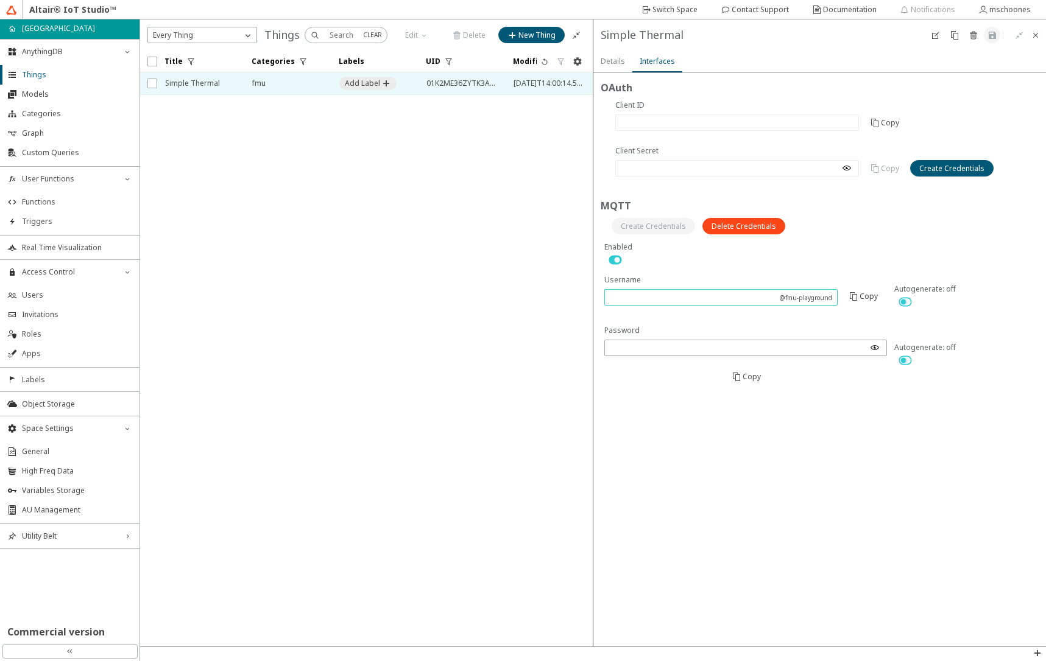
click at [665, 294] on input "text" at bounding box center [692, 297] width 164 height 10
type input "simple-thermal"
click at [989, 35] on iron-icon at bounding box center [992, 35] width 10 height 10
click at [0, 0] on slot "Copy" at bounding box center [0, 0] width 0 height 0
click at [65, 225] on span "Triggers" at bounding box center [77, 222] width 110 height 10
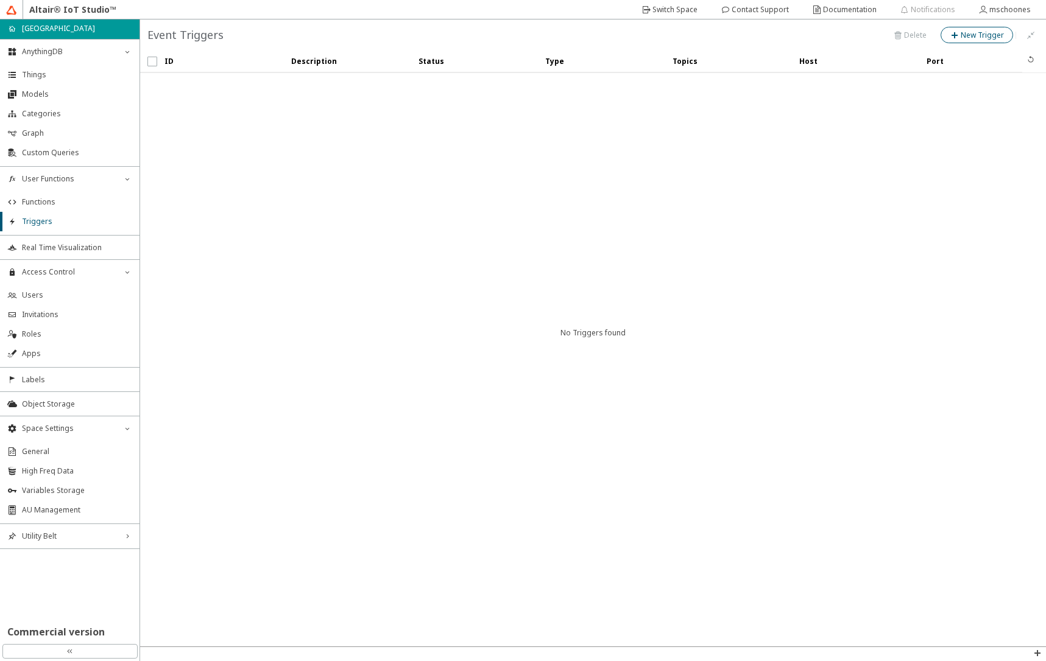
click at [956, 36] on iron-icon at bounding box center [954, 35] width 11 height 10
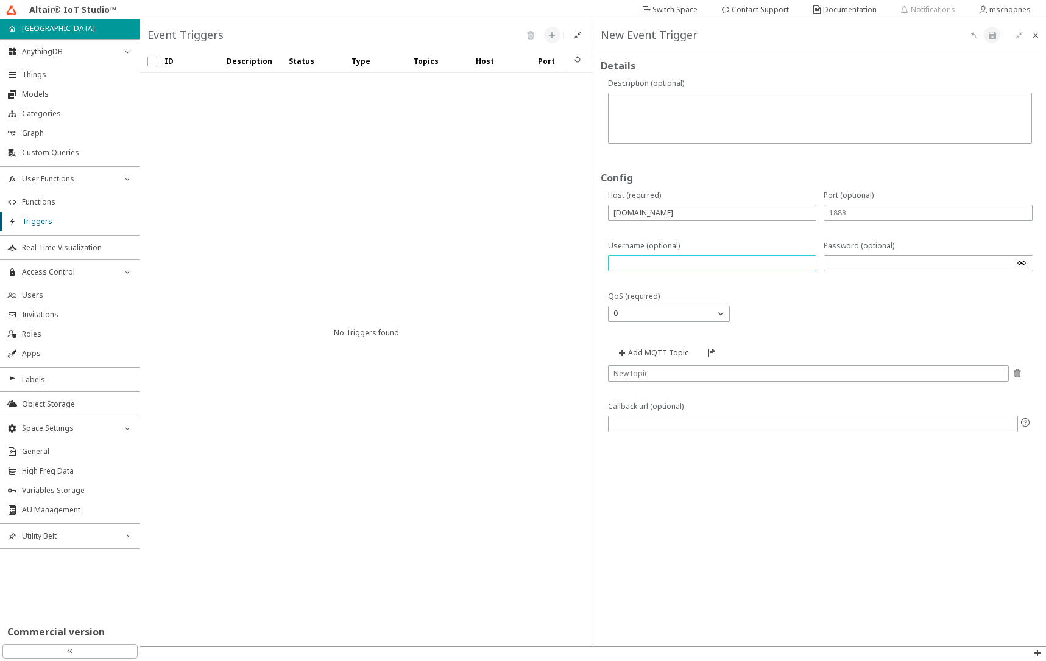
click at [708, 261] on input "text" at bounding box center [712, 263] width 198 height 10
paste input "simple-thermal@fmu-playground"
type input "simple-thermal@fmu-playground"
click at [755, 374] on input "text" at bounding box center [808, 373] width 390 height 10
paste input "spaces/fmu-playground/things/01K2ME36ZYTK3A9TZQGBXSA1Z3/properties/inputHeatFlow"
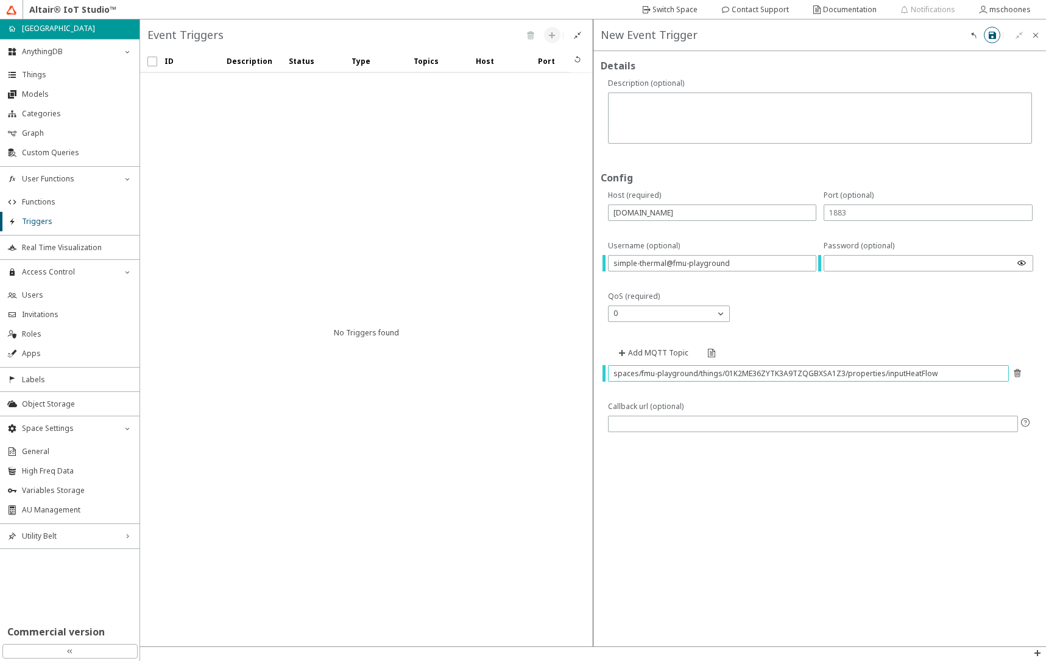
type input "spaces/fmu-playground/things/01K2ME36ZYTK3A9TZQGBXSA1Z3/properties/inputHeatFlow"
click at [989, 35] on iron-icon at bounding box center [992, 35] width 10 height 10
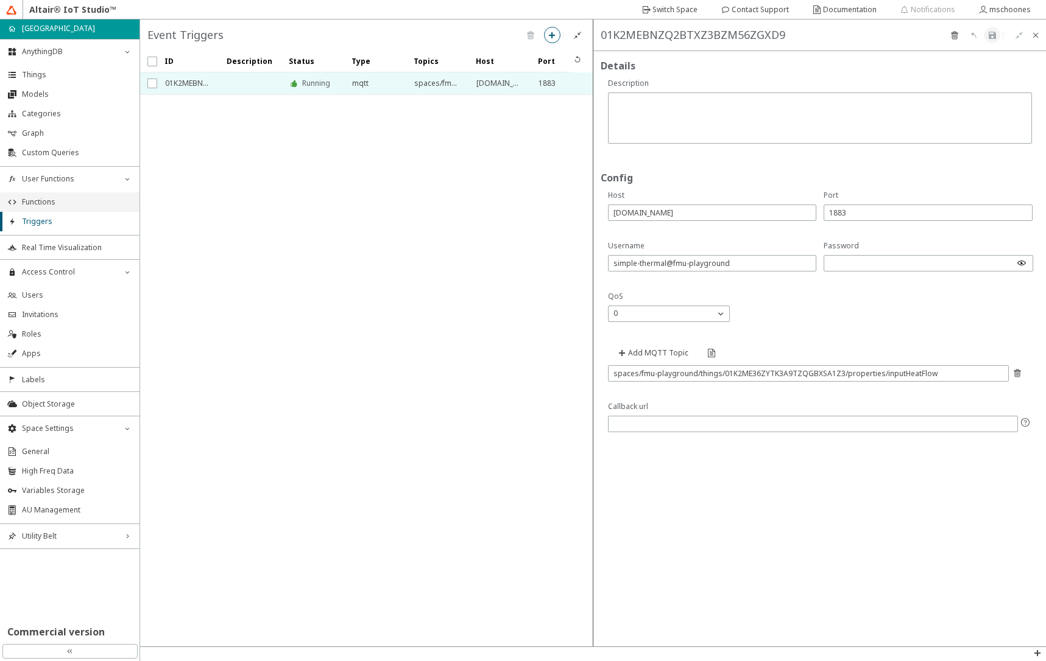
click at [48, 203] on span "Functions" at bounding box center [77, 202] width 110 height 10
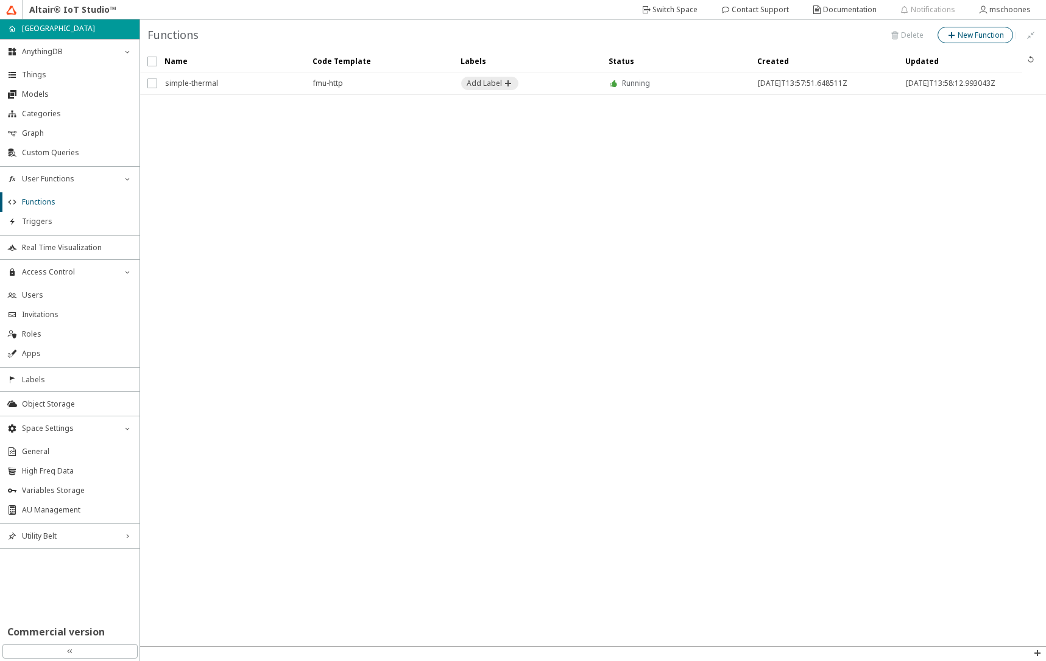
click at [0, 0] on slot "New Function" at bounding box center [0, 0] width 0 height 0
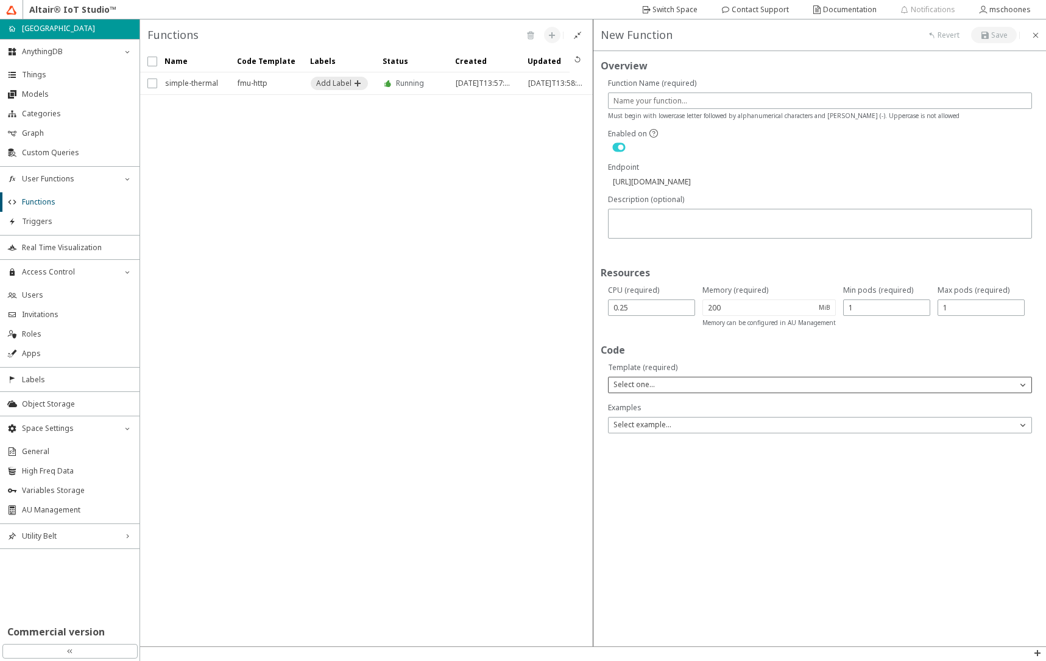
click at [652, 385] on p "Select one..." at bounding box center [633, 384] width 51 height 11
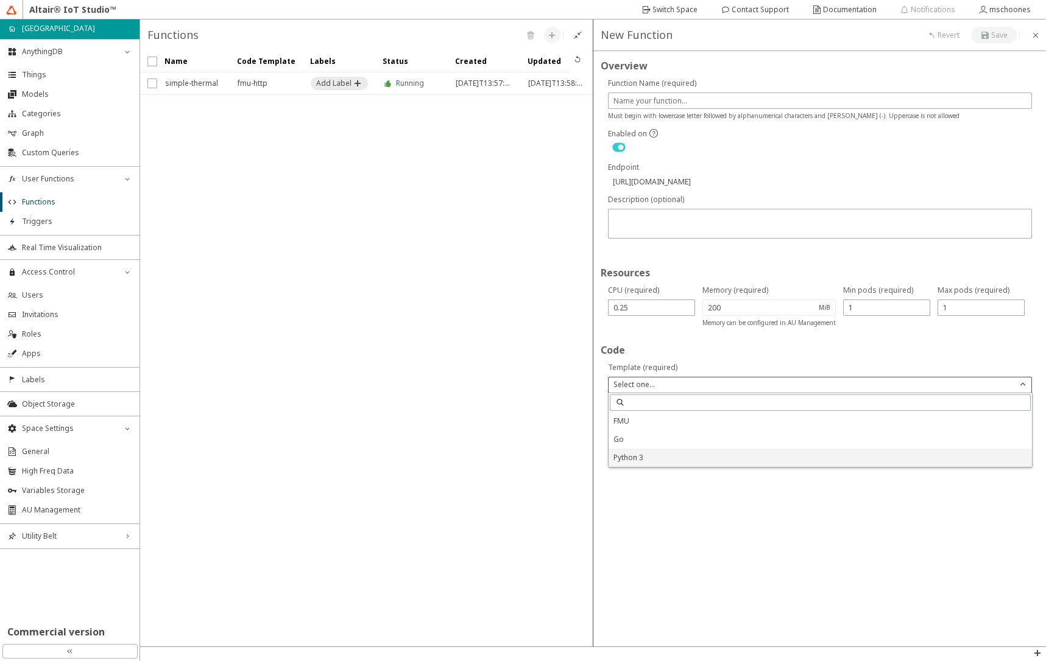
click at [631, 461] on span "Python 3" at bounding box center [628, 457] width 30 height 10
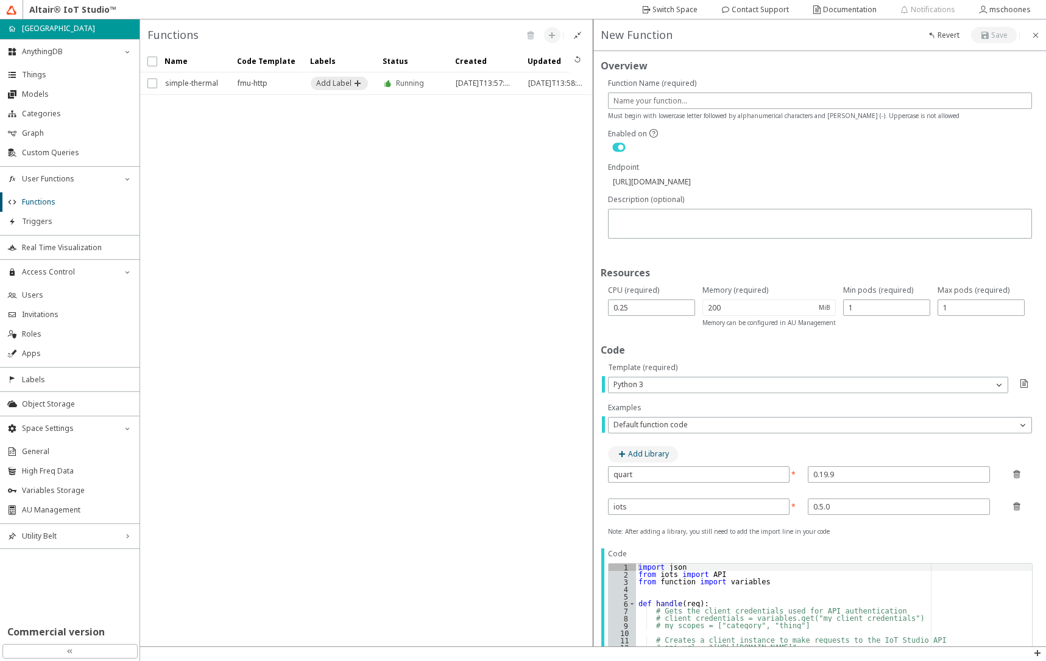
click at [0, 0] on slot "Add Library" at bounding box center [0, 0] width 0 height 0
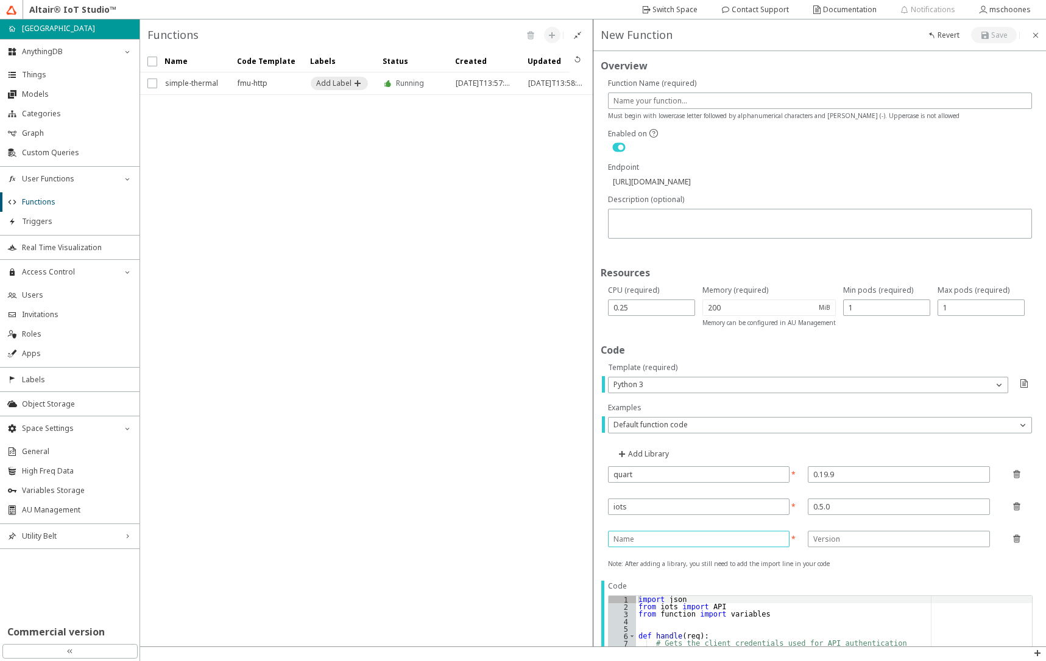
click at [643, 538] on input "text" at bounding box center [696, 539] width 167 height 10
paste input "python-dateutil"
type input "python-dateutil"
click at [847, 535] on input "text" at bounding box center [898, 539] width 171 height 10
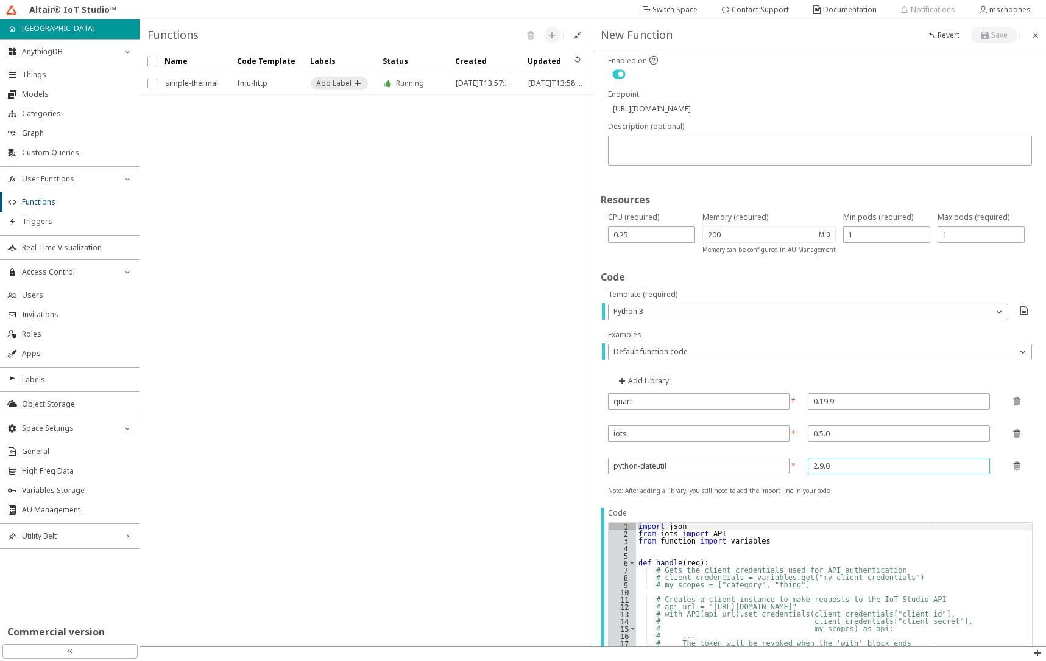
type input "2.9.0"
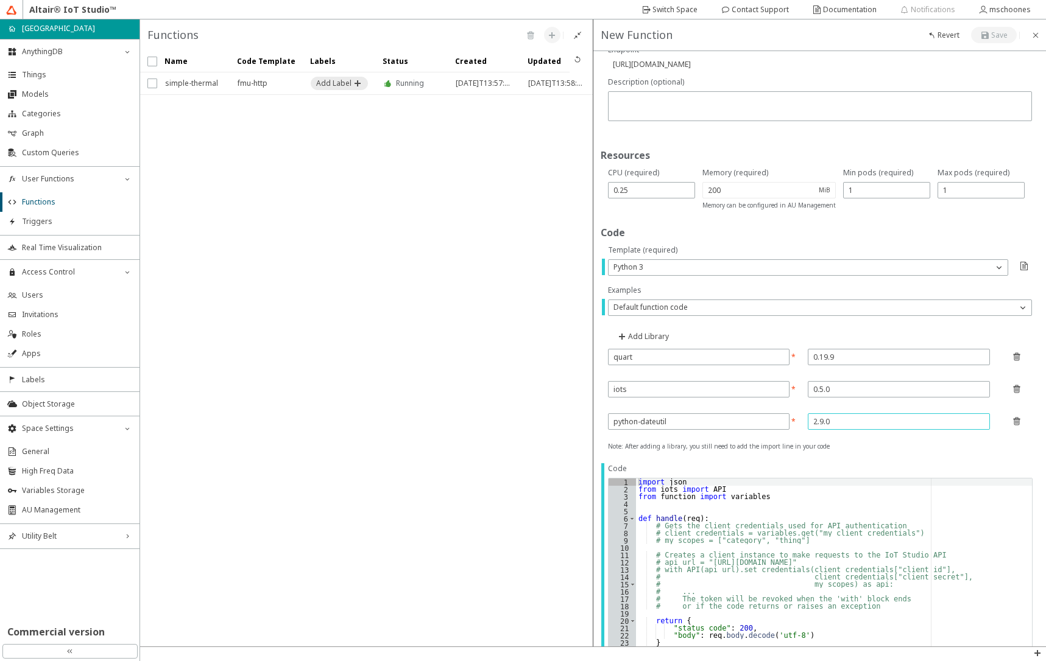
scroll to position [146, 0]
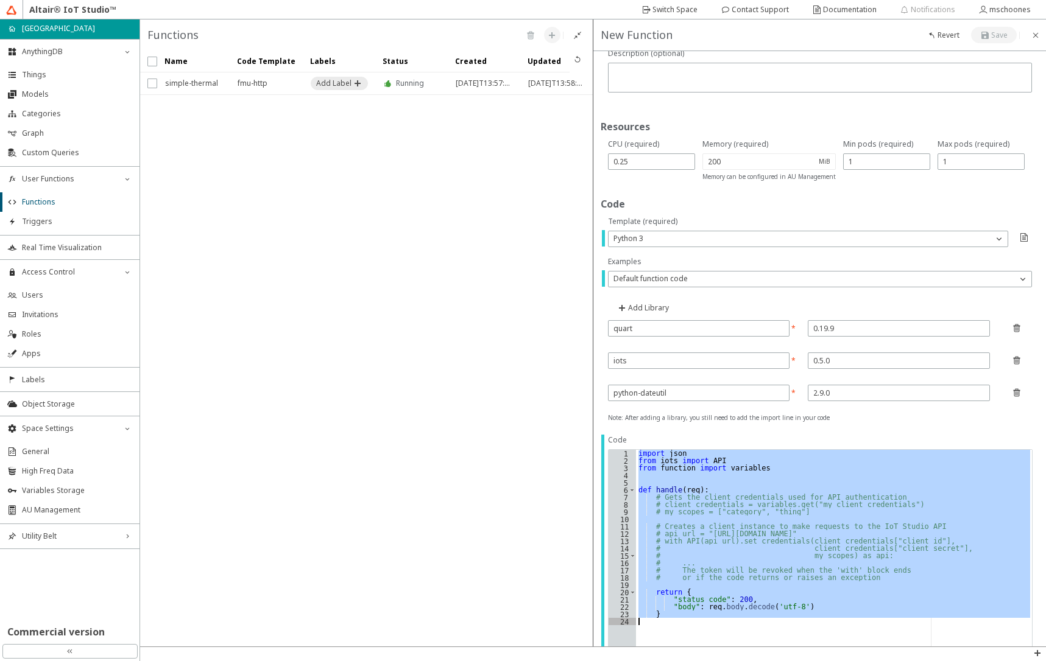
paste textarea "print("Post properties-history response:", response, file=sys.stdout)"
type textarea "print("Post properties-history response:", response, file=sys.stdout)"
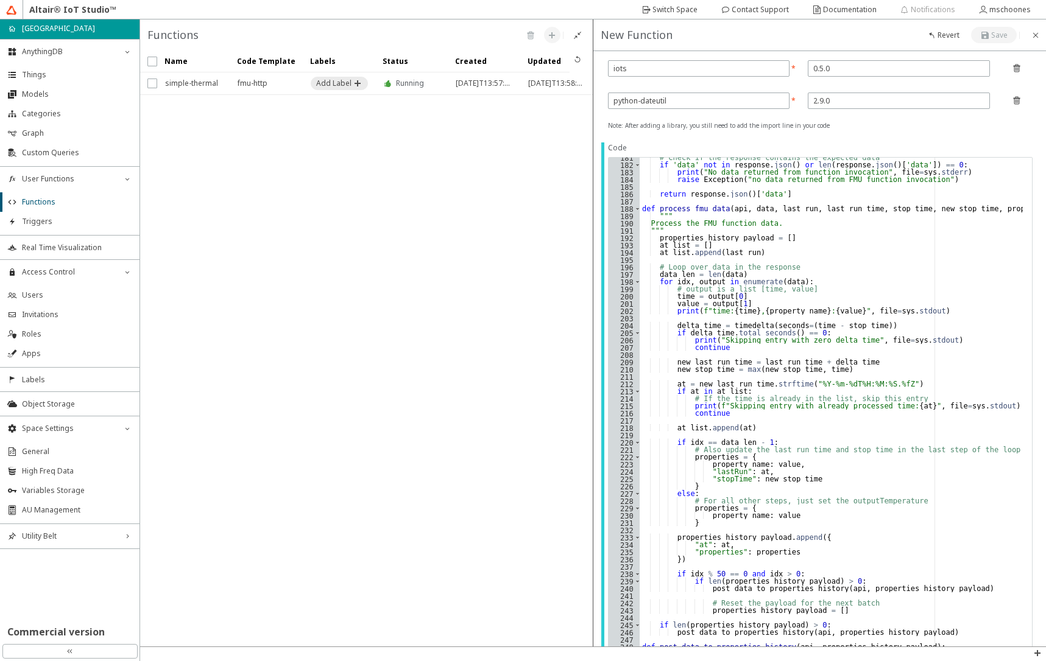
scroll to position [763, 0]
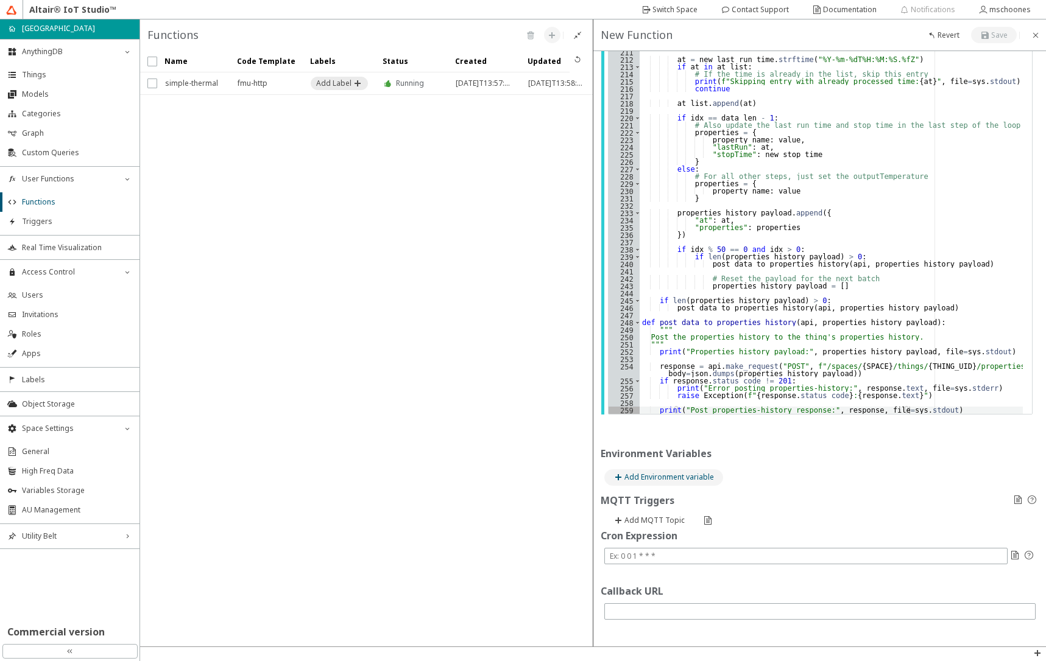
click at [0, 0] on slot "Add Environment variable" at bounding box center [0, 0] width 0 height 0
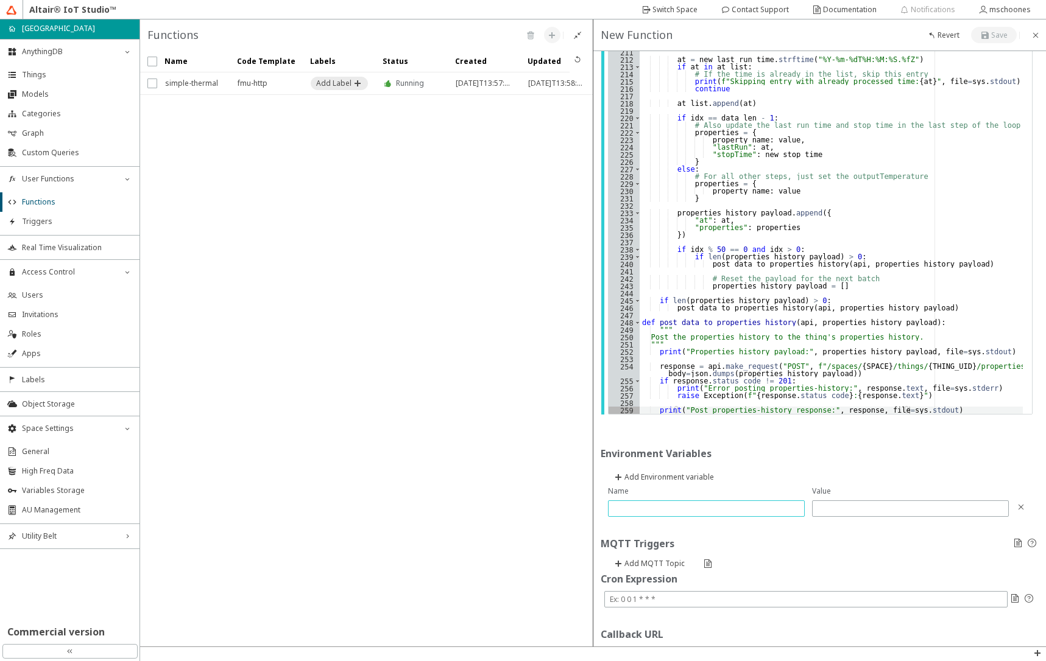
click at [641, 504] on input "text" at bounding box center [706, 509] width 186 height 10
type input "thing_uid"
click at [659, 599] on input "text" at bounding box center [806, 599] width 393 height 10
paste input "*/5 * * * *"
type input "*/5 * * * *"
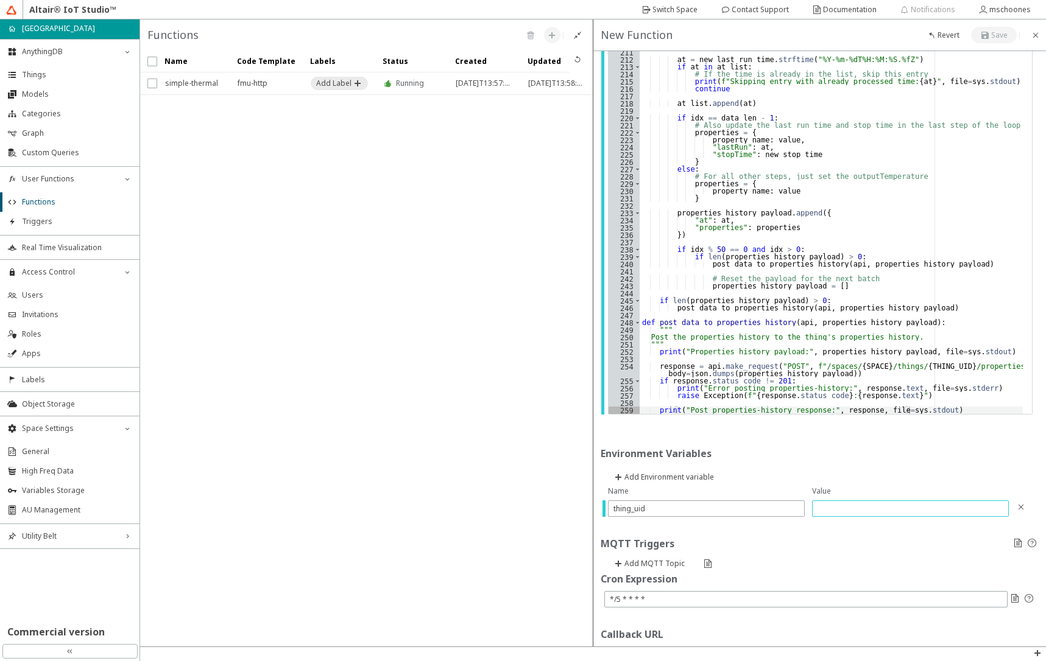
click at [833, 509] on input "text" at bounding box center [910, 509] width 186 height 10
paste input "01K2ME36ZYTK3A9TZQGBXSA1Z3"
type input "01K2ME36ZYTK3A9TZQGBXSA1Z3"
click at [620, 599] on input "*/5 * * * *" at bounding box center [806, 599] width 393 height 10
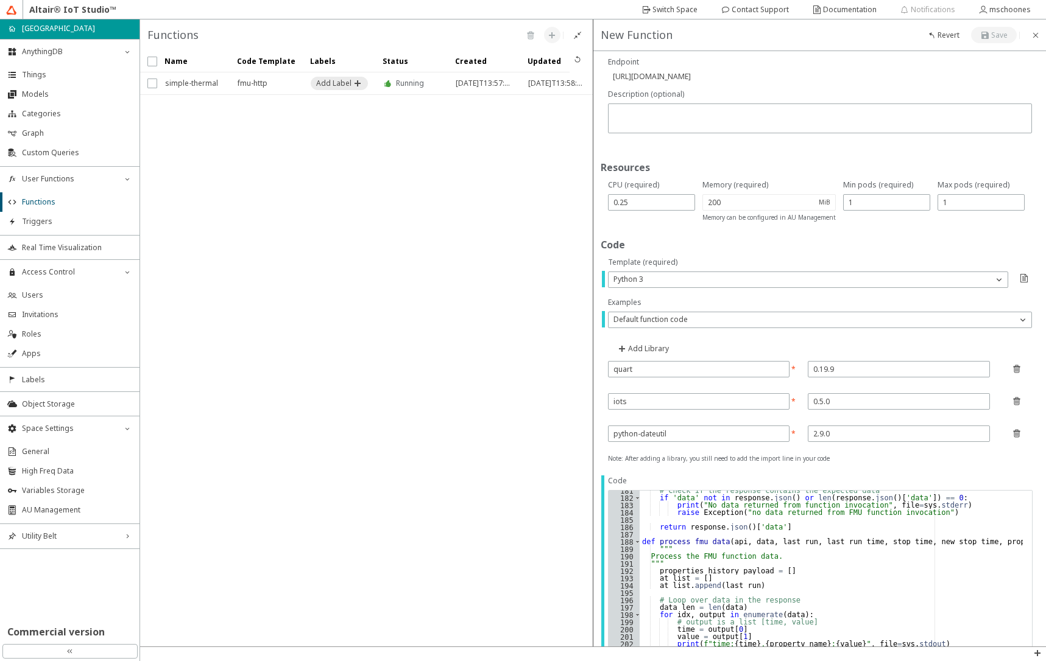
scroll to position [0, 0]
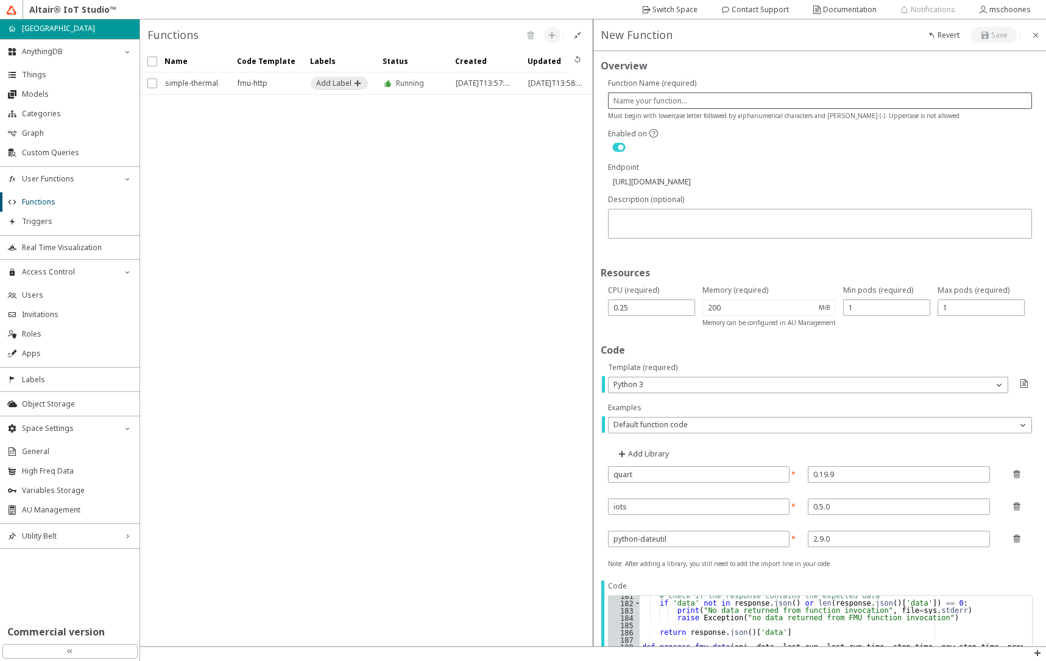
type input "*/1 * * * *"
click at [664, 104] on input "text" at bounding box center [820, 101] width 414 height 10
type input "l"
type input "[URL][DOMAIN_NAME]"
type input "lo"
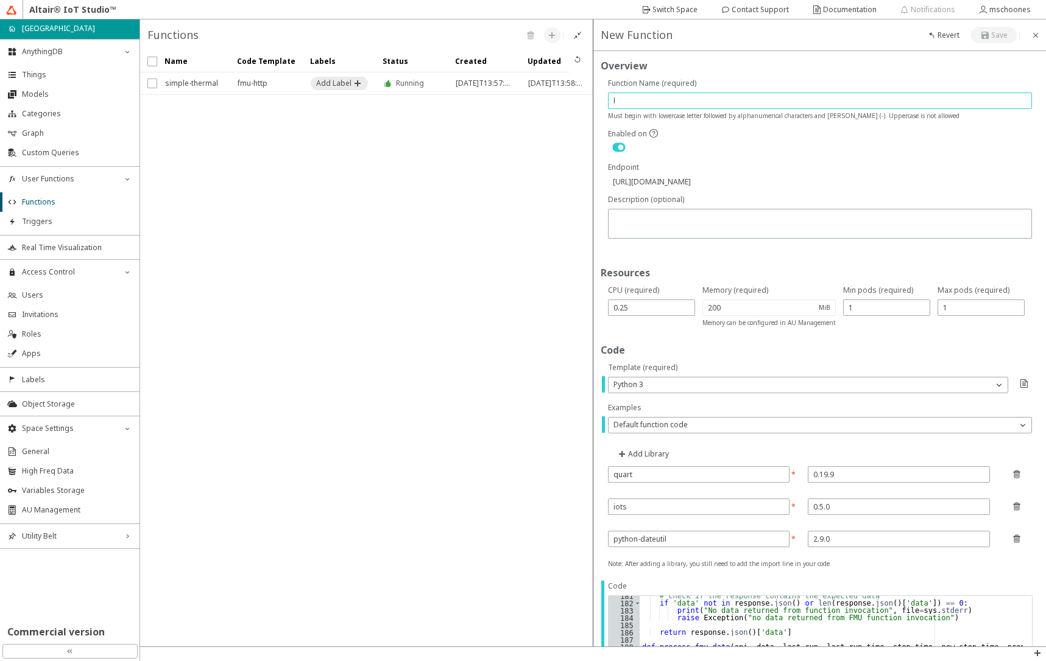
type input "[URL][DOMAIN_NAME]"
type input "log"
type input "[URL][DOMAIN_NAME]"
type input "logi"
type input "[URL][DOMAIN_NAME]"
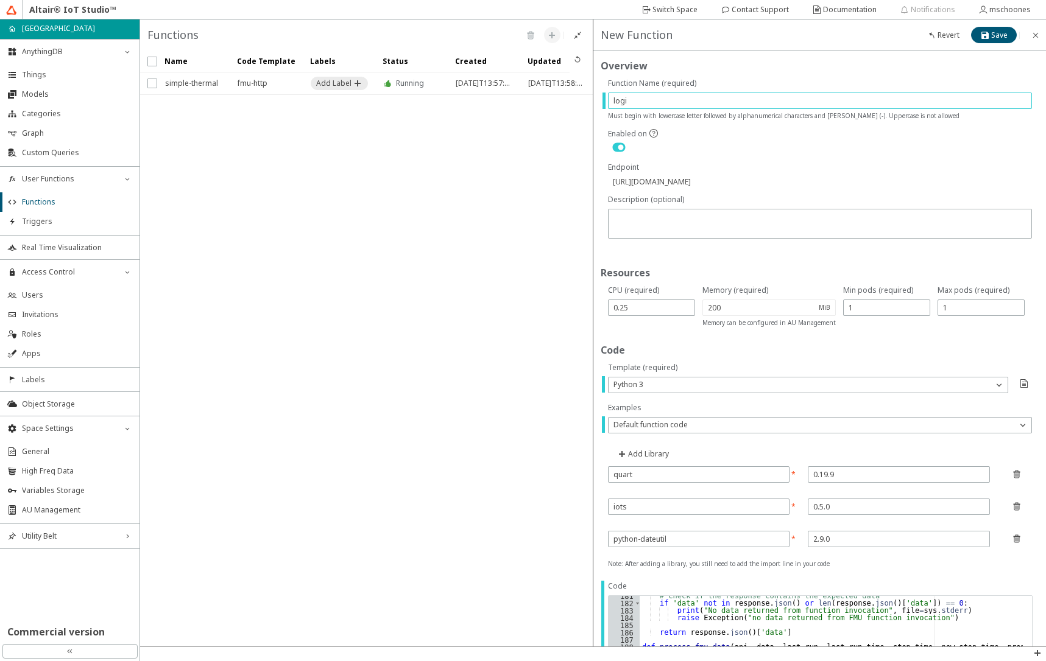
type input "logic"
type input "[URL][DOMAIN_NAME]"
type input "logic-"
type input "[URL][DOMAIN_NAME]"
type input "logic-s"
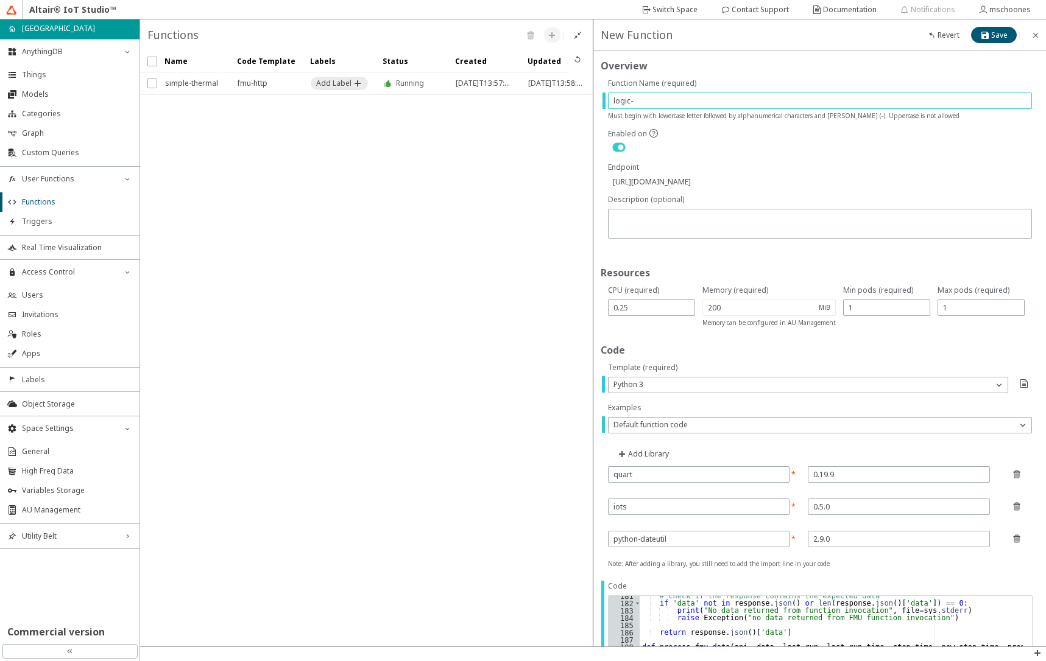
type input "[URL][DOMAIN_NAME]"
type input "logic-si"
type input "[URL][DOMAIN_NAME]"
type input "logic-sim"
type input "[URL][DOMAIN_NAME]"
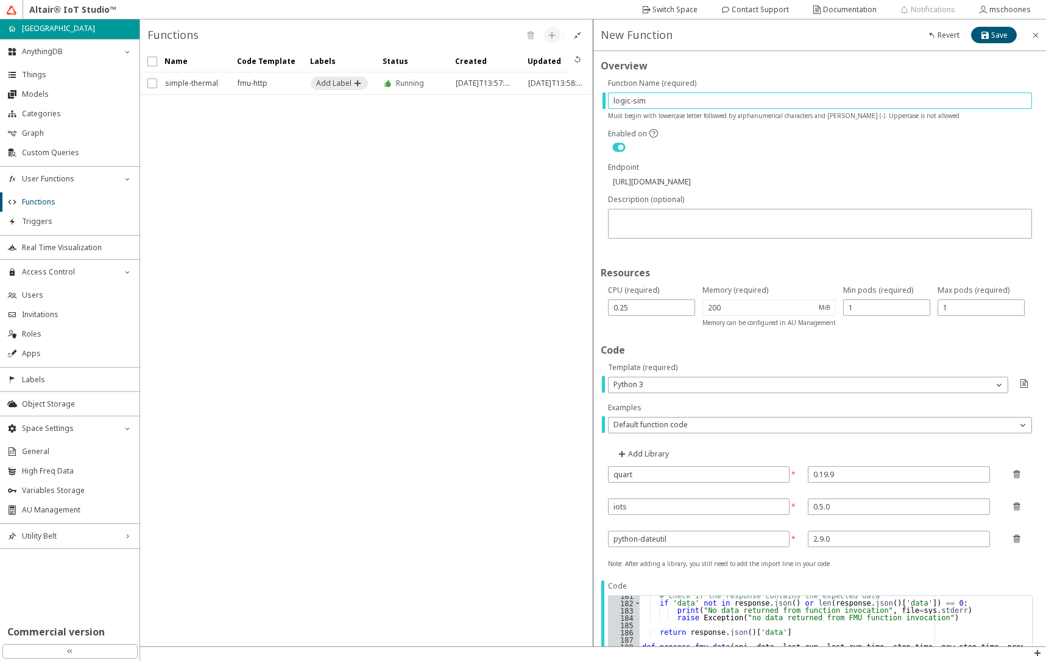
type input "logic-simp"
type input "[URL][DOMAIN_NAME]"
type input "logic-simpl"
type input "[URL][DOMAIN_NAME]"
type input "logic-simple"
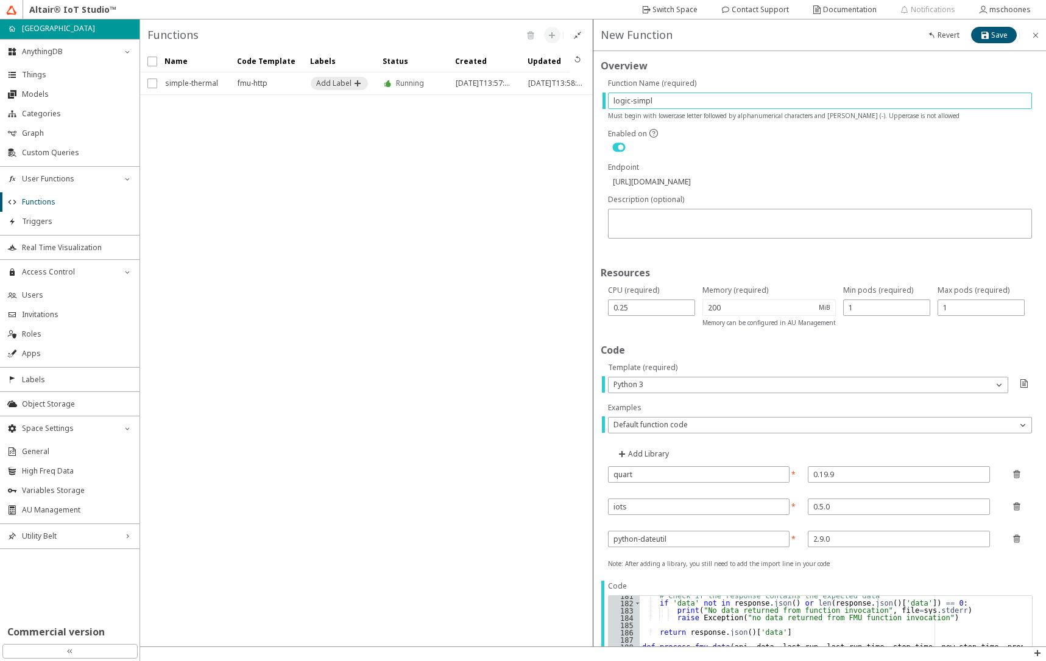
type input "[URL][DOMAIN_NAME]"
type input "logic-simple-"
type input "[URL][DOMAIN_NAME]"
type input "logic-simple-t"
type input "[URL][DOMAIN_NAME]"
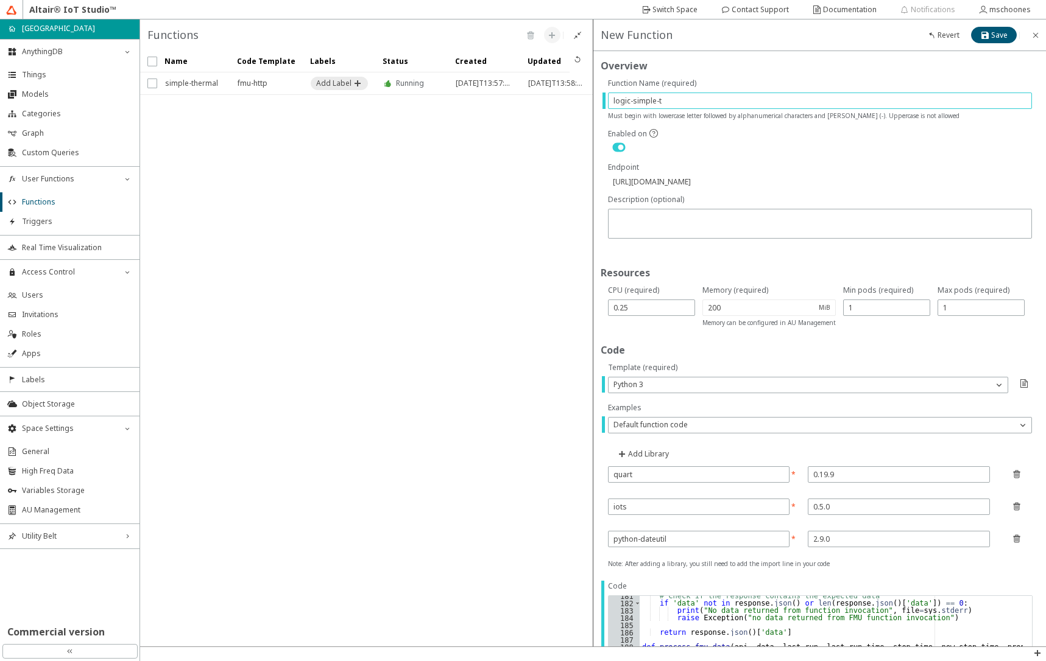
type input "logic-simple-th"
type input "[URL][DOMAIN_NAME]"
type input "logic-simple-thr"
type input "[URL][DOMAIN_NAME]"
type input "logic-simple-th"
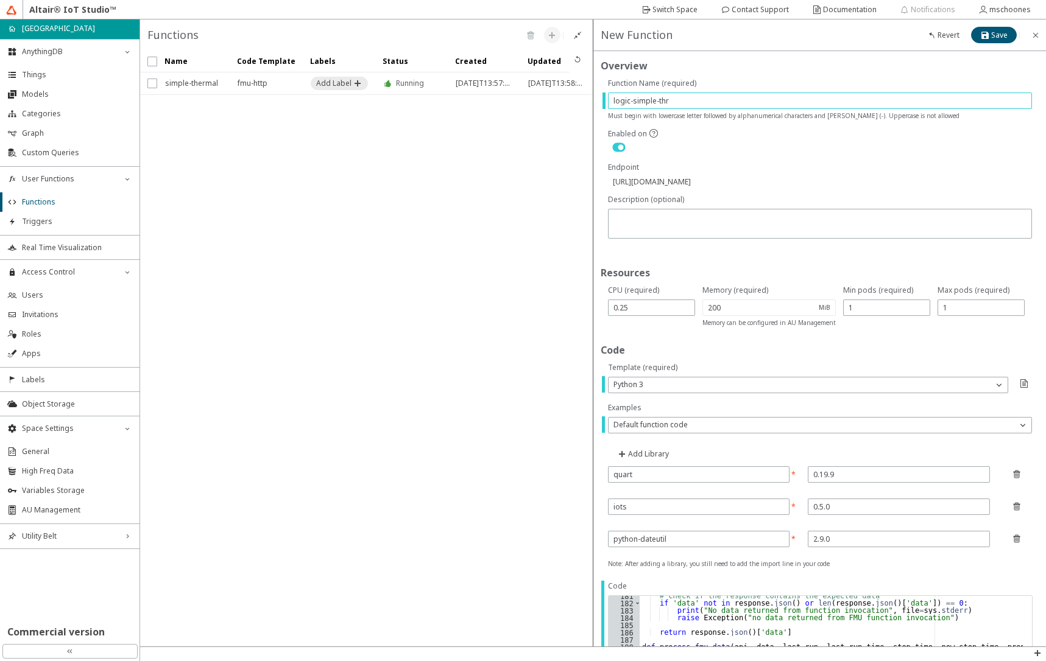
type input "[URL][DOMAIN_NAME]"
type input "logic-simple-the"
type input "[URL][DOMAIN_NAME]"
type input "logic-simple-ther"
type input "[URL][DOMAIN_NAME]"
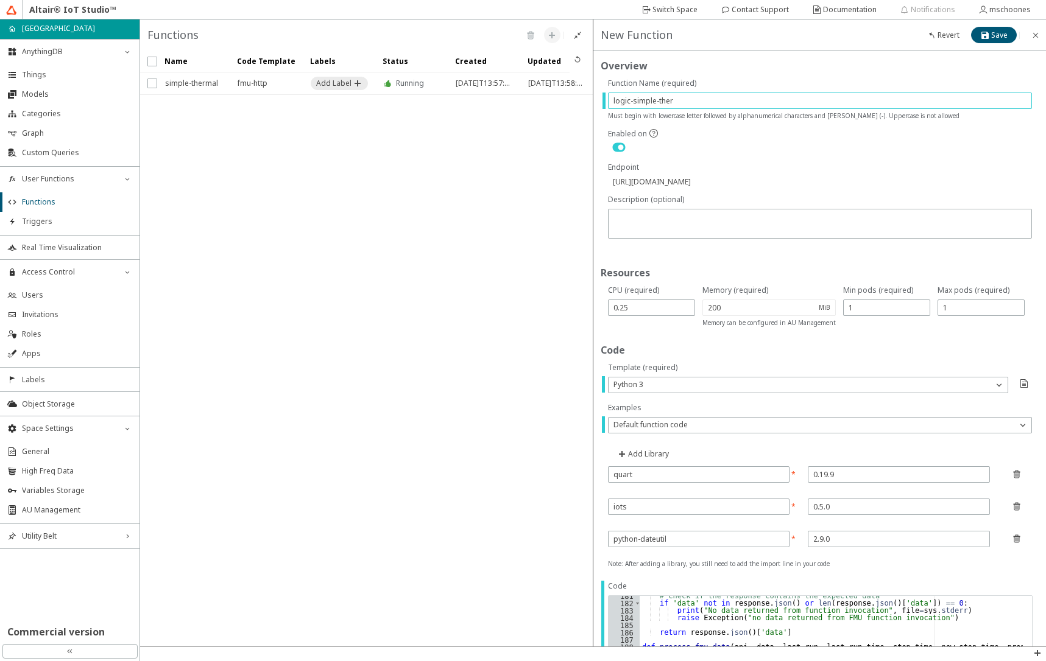
type input "logic-simple-therm"
type input "[URL][DOMAIN_NAME]"
type input "logic-simple-therma"
type input "[URL][DOMAIN_NAME]"
type input "logic-simple-thermal"
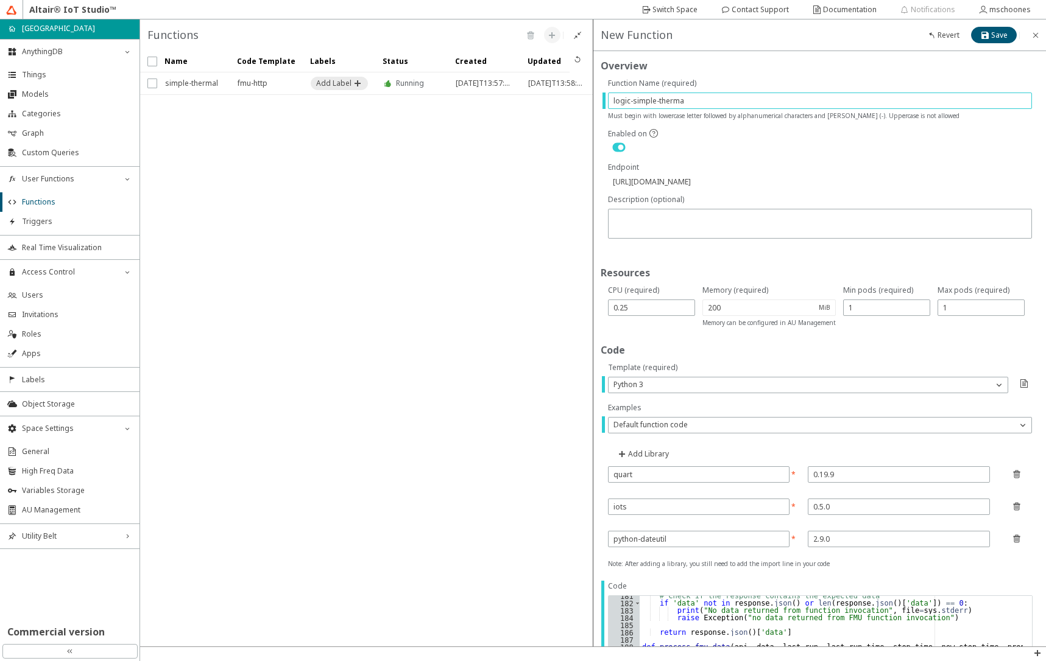
type input "[URL][DOMAIN_NAME]"
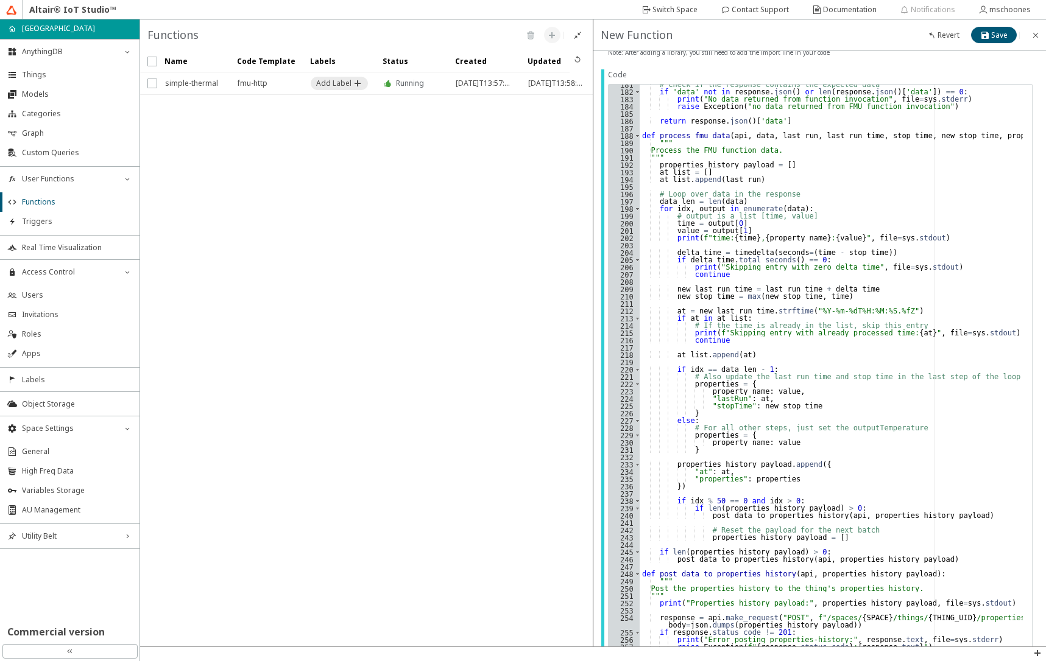
scroll to position [804, 0]
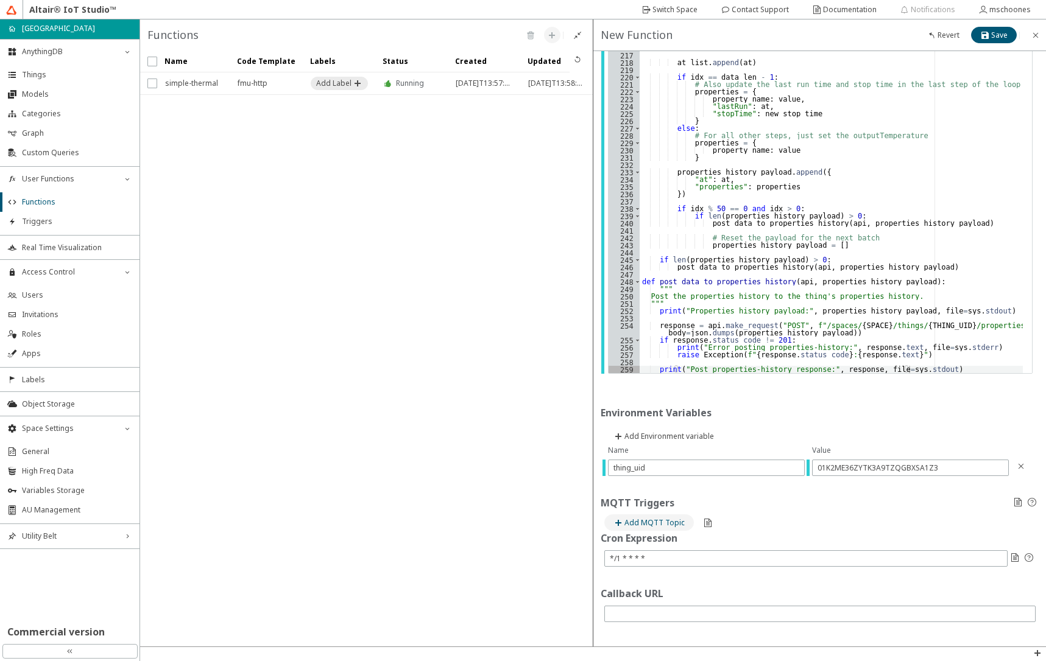
type input "logic-simple-thermal"
click at [0, 0] on slot "Add MQTT Topic" at bounding box center [0, 0] width 0 height 0
click at [631, 546] on input "text" at bounding box center [808, 543] width 397 height 10
paste input "spaces/fmu-playground/things/01K2ME36ZYTK3A9TZQGBXSA1Z3/properties/inputHeatFlow"
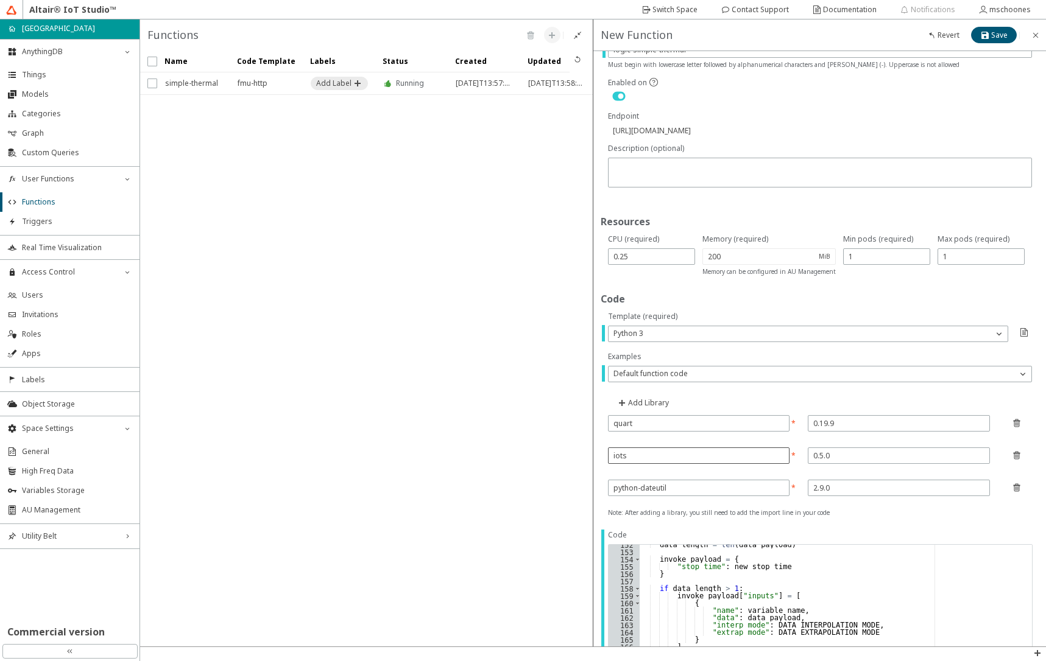
scroll to position [0, 0]
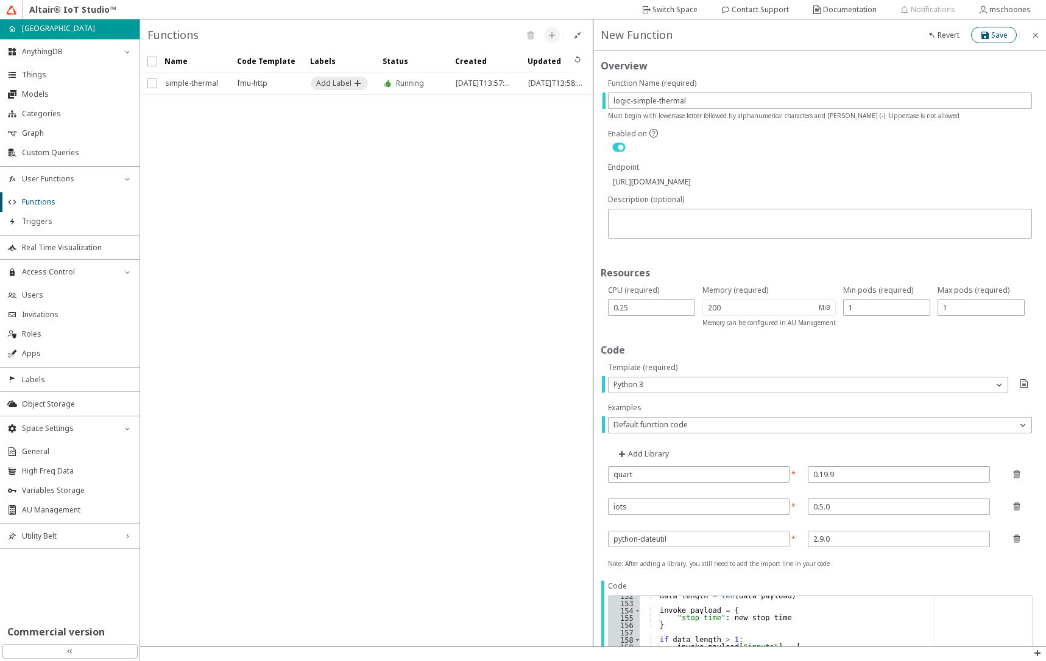
type input "spaces/fmu-playground/things/01K2ME36ZYTK3A9TZQGBXSA1Z3/properties/inputHeatFlow"
click at [988, 37] on iron-icon at bounding box center [985, 35] width 11 height 10
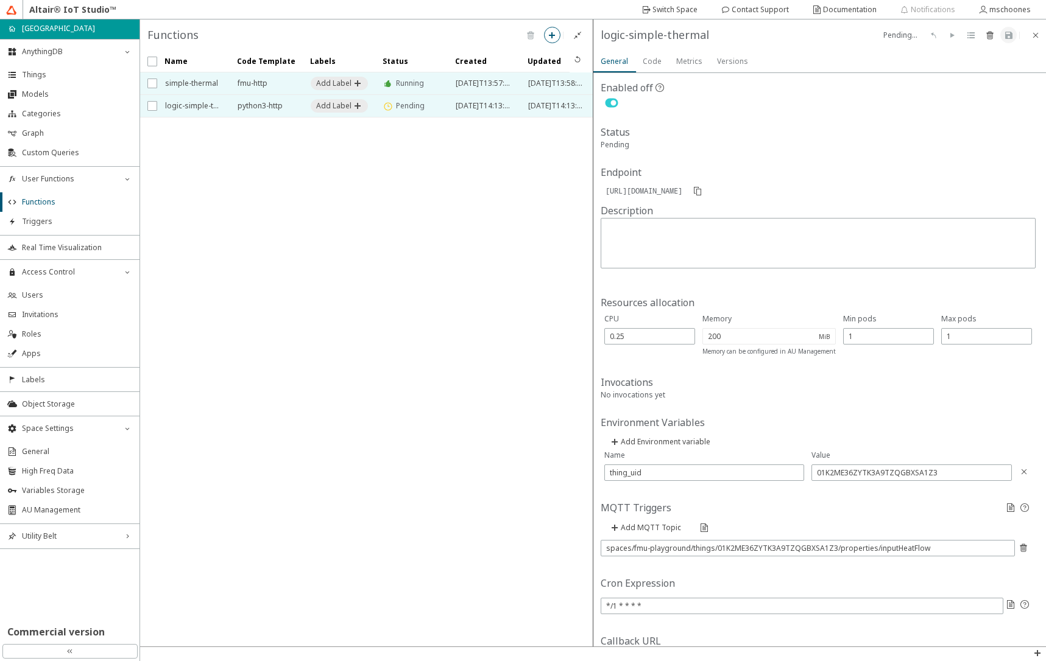
click at [220, 88] on span "simple-thermal" at bounding box center [193, 83] width 57 height 22
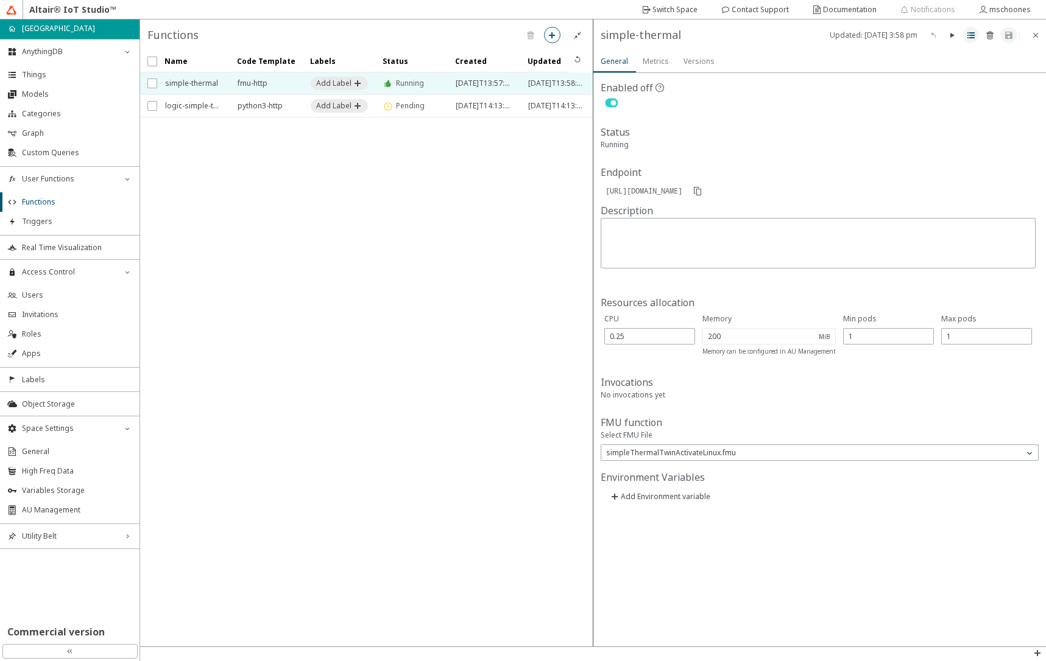
click at [966, 38] on iron-icon at bounding box center [971, 35] width 10 height 10
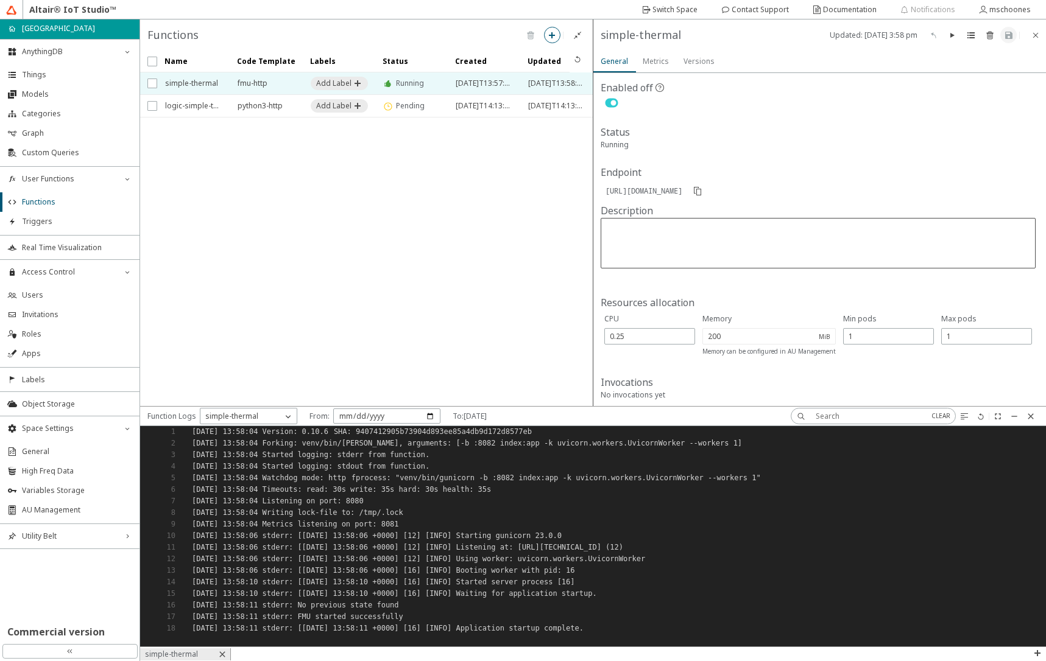
scroll to position [211, 896]
click at [239, 110] on span "python3-http" at bounding box center [266, 106] width 57 height 22
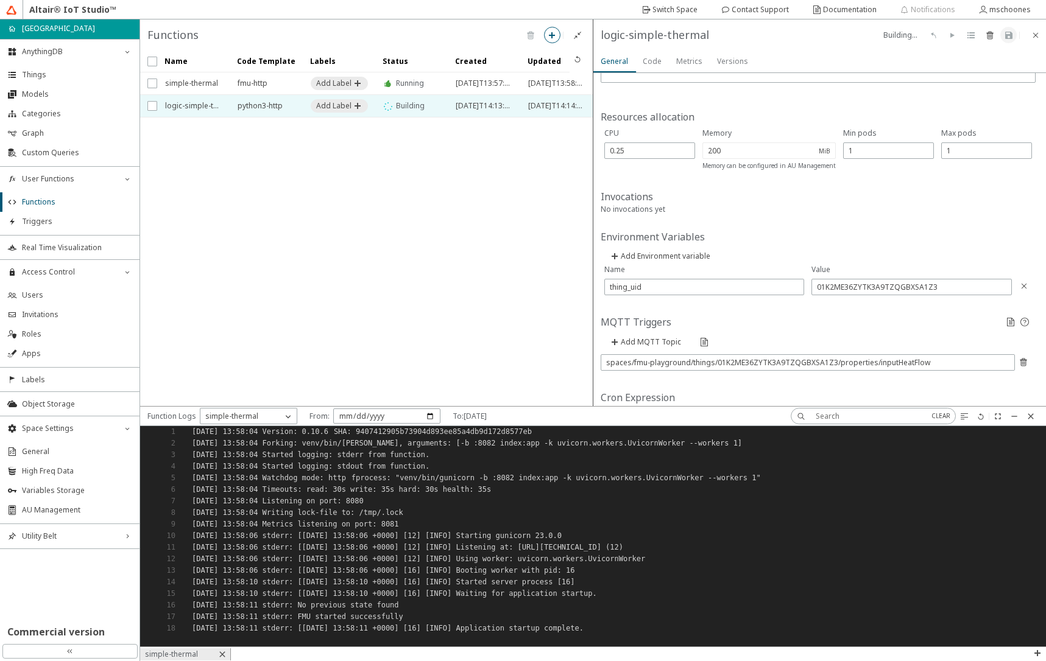
scroll to position [278, 0]
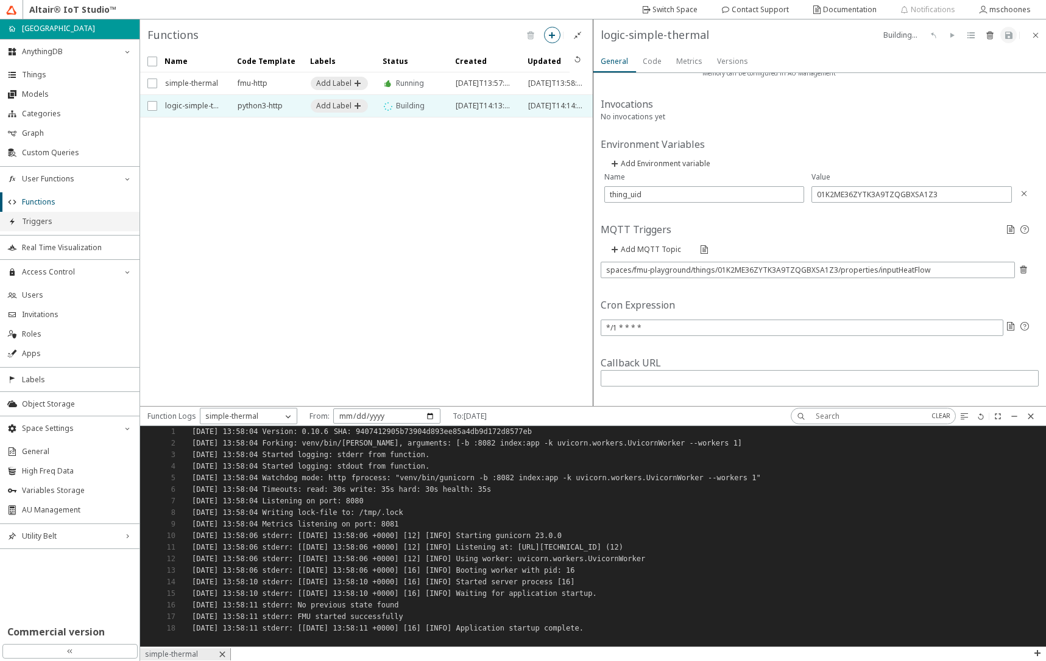
click at [69, 228] on li "Triggers" at bounding box center [69, 221] width 139 height 19
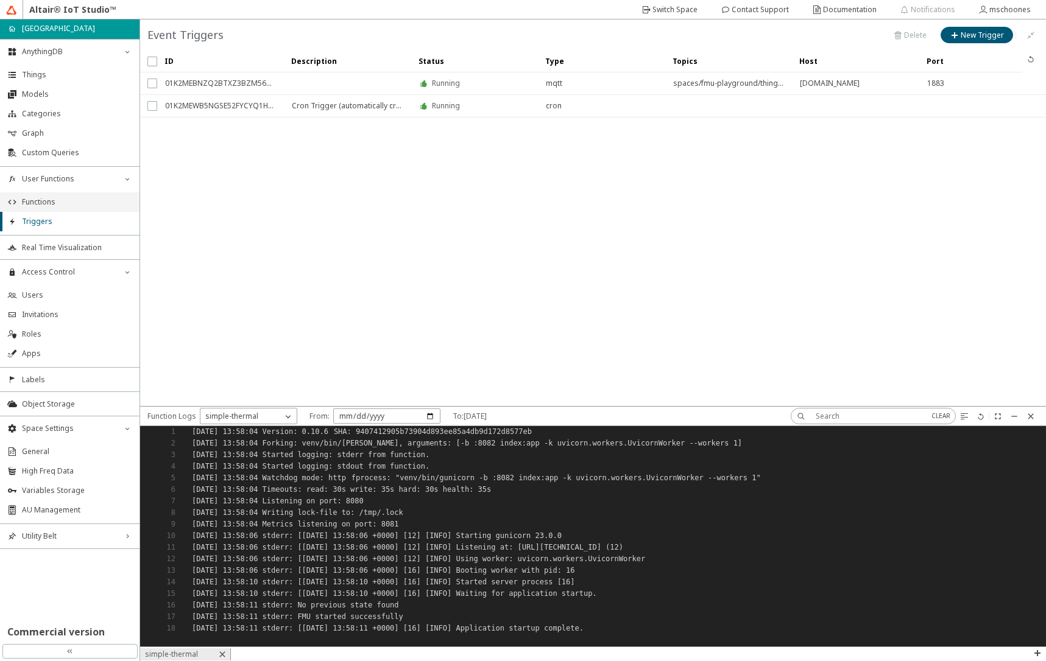
click at [76, 206] on span "Functions" at bounding box center [77, 202] width 110 height 10
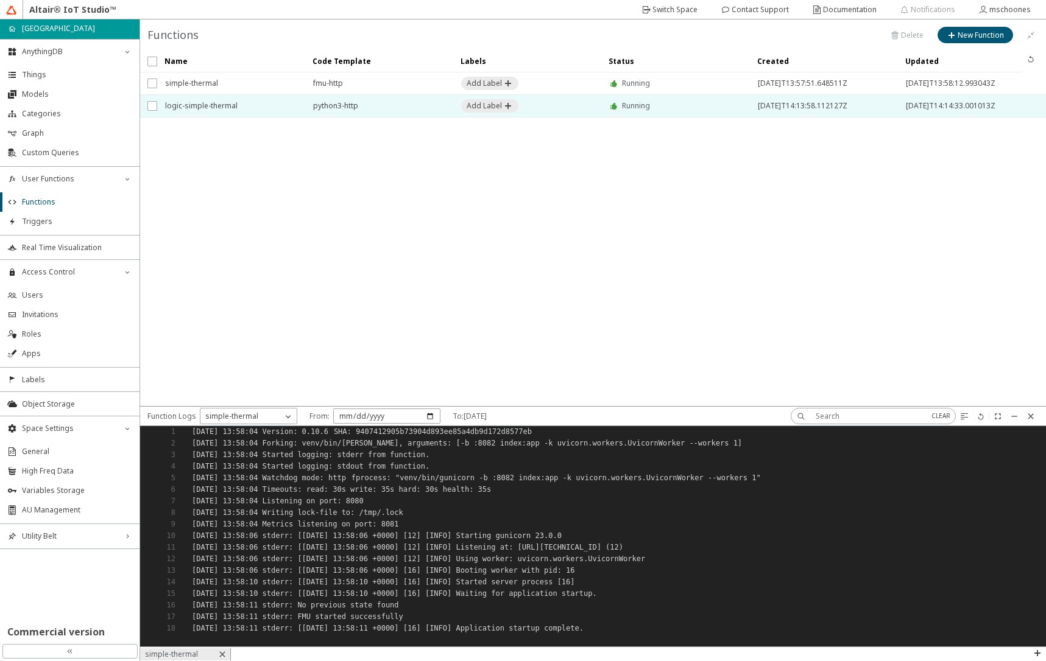
click at [286, 109] on span "logic-simple-thermal" at bounding box center [231, 106] width 132 height 22
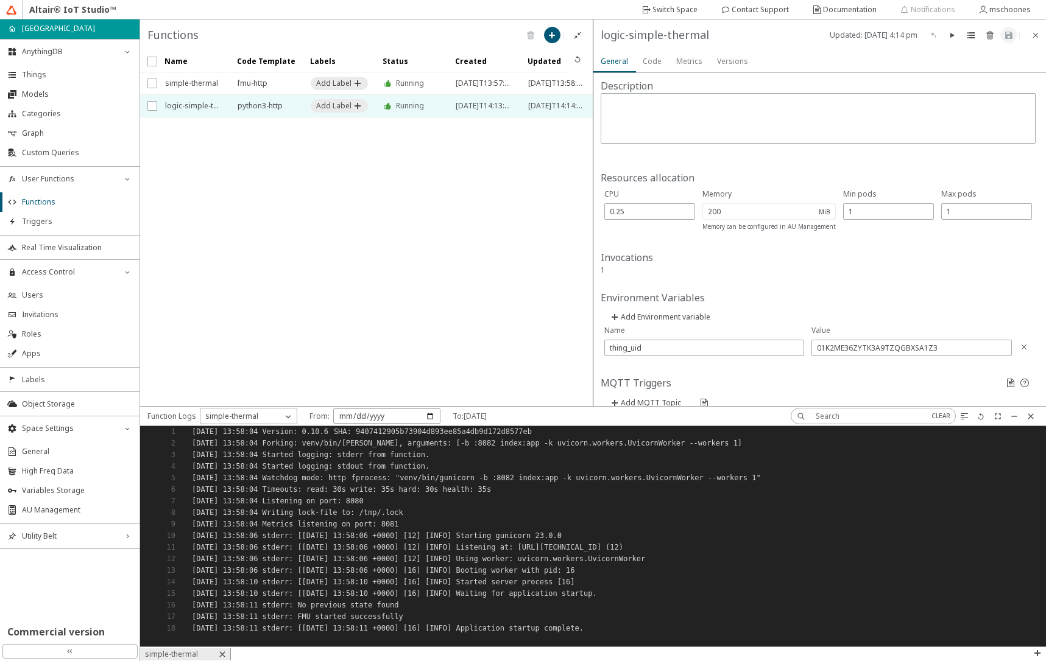
scroll to position [278, 0]
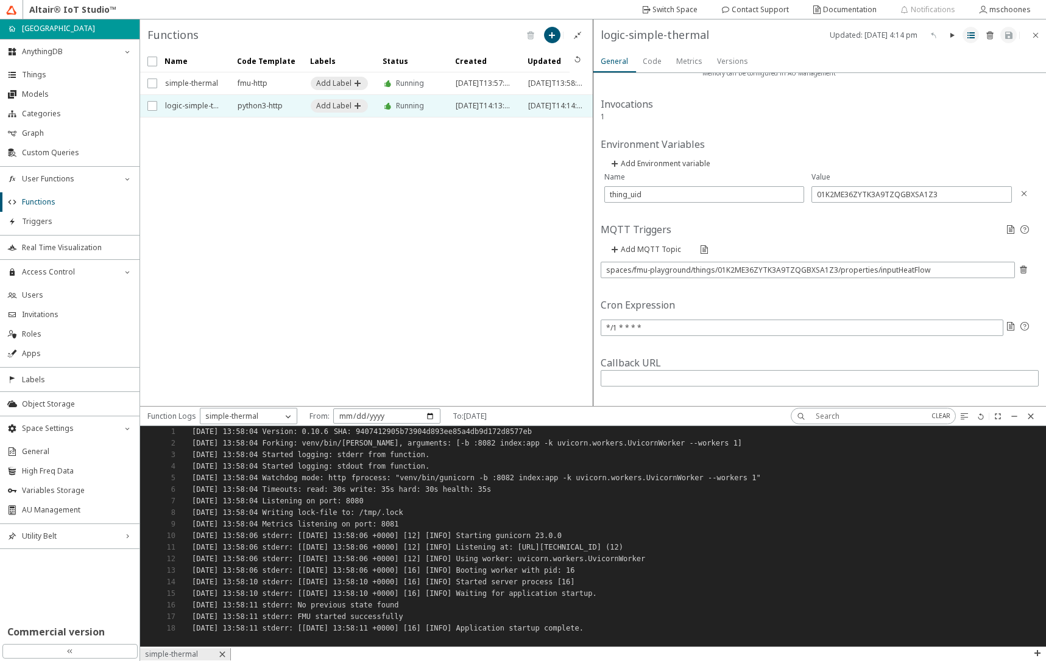
click at [970, 37] on iron-icon at bounding box center [971, 35] width 10 height 10
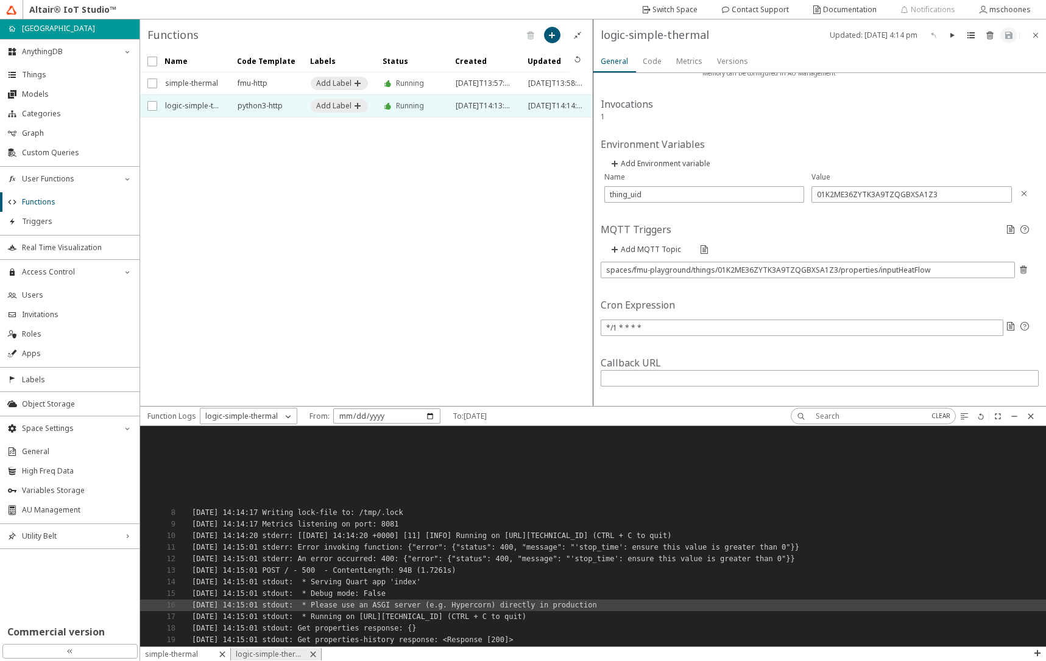
scroll to position [211, 896]
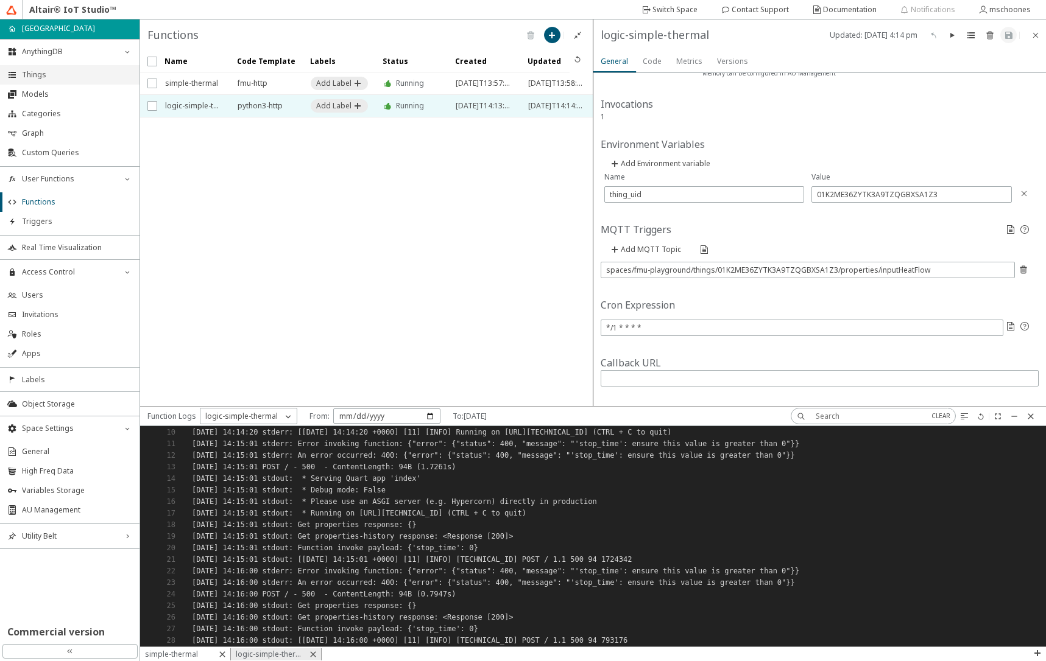
click at [78, 81] on li "Things" at bounding box center [69, 74] width 139 height 19
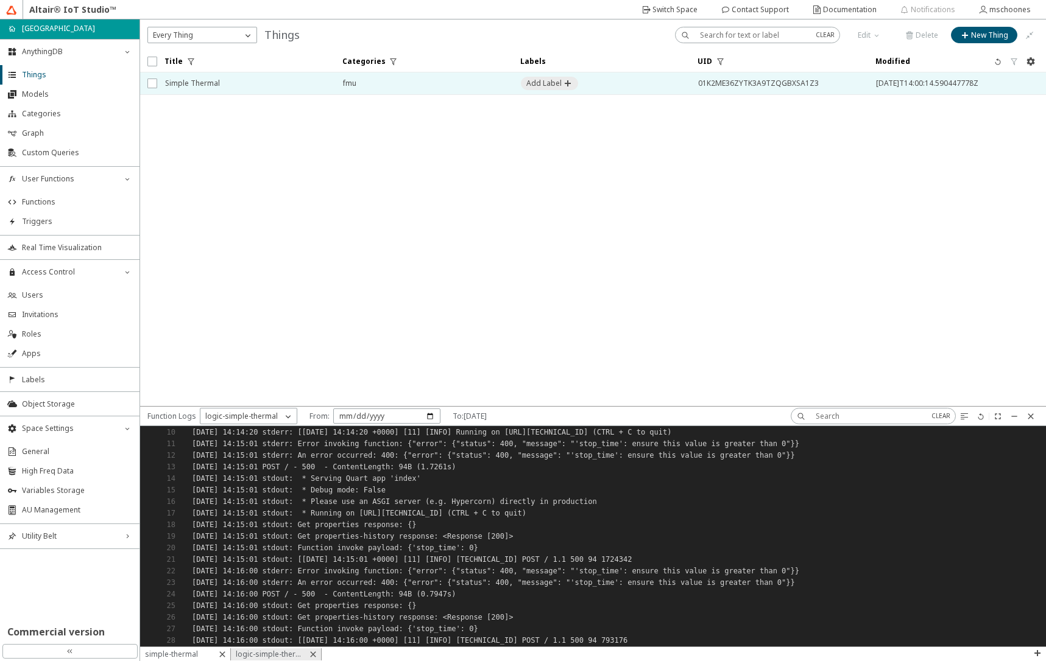
click at [247, 93] on span "Simple Thermal" at bounding box center [246, 83] width 162 height 22
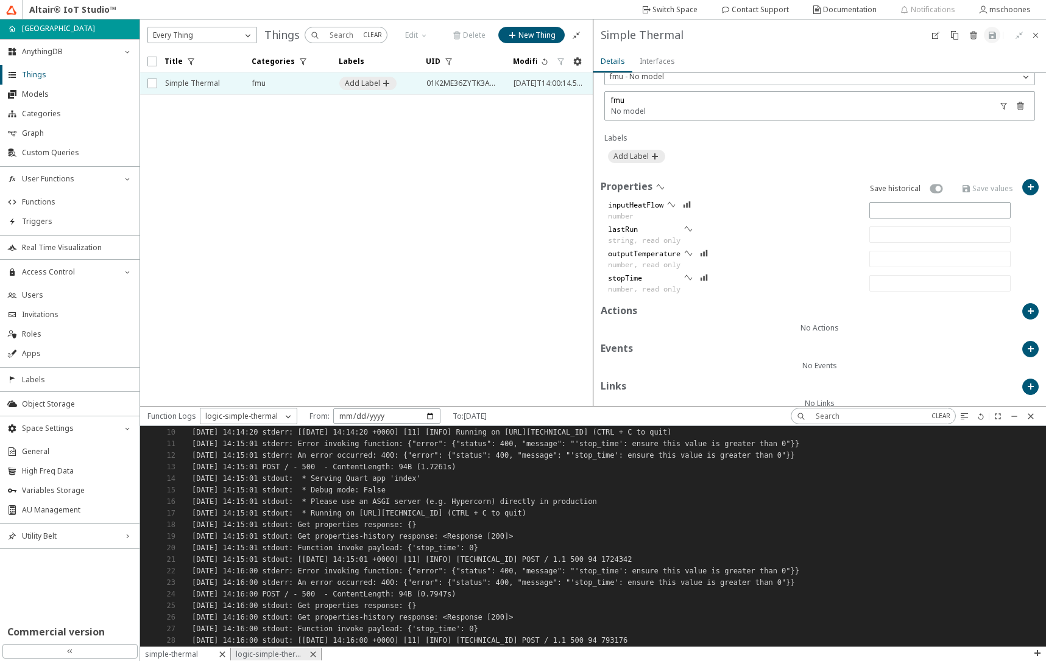
scroll to position [349, 0]
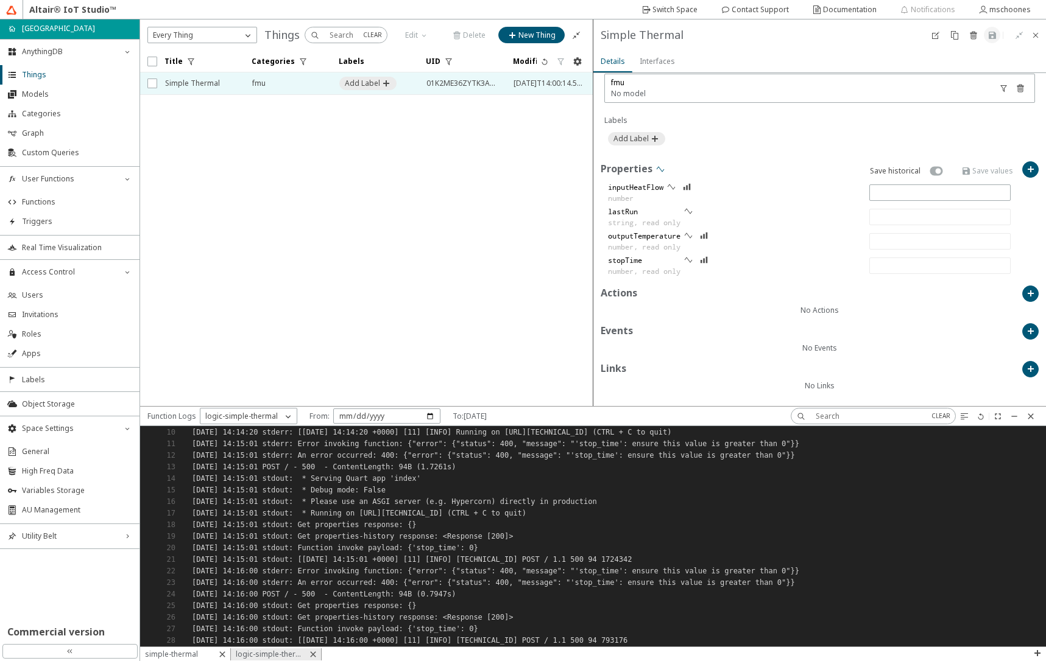
click at [660, 171] on iron-icon at bounding box center [660, 169] width 10 height 10
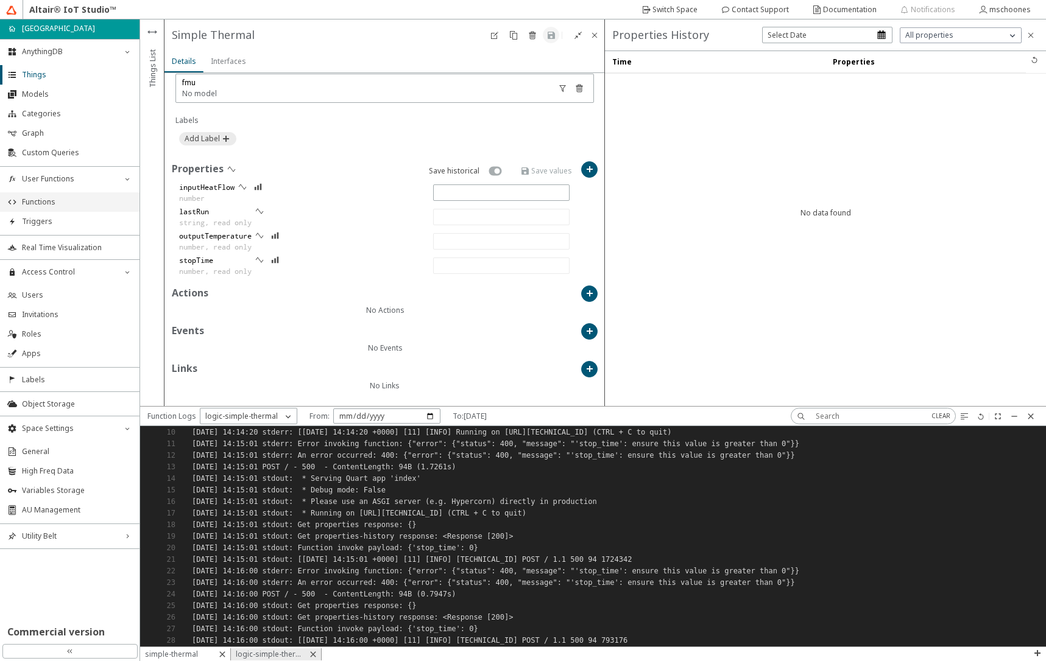
click at [38, 200] on span "Functions" at bounding box center [77, 202] width 110 height 10
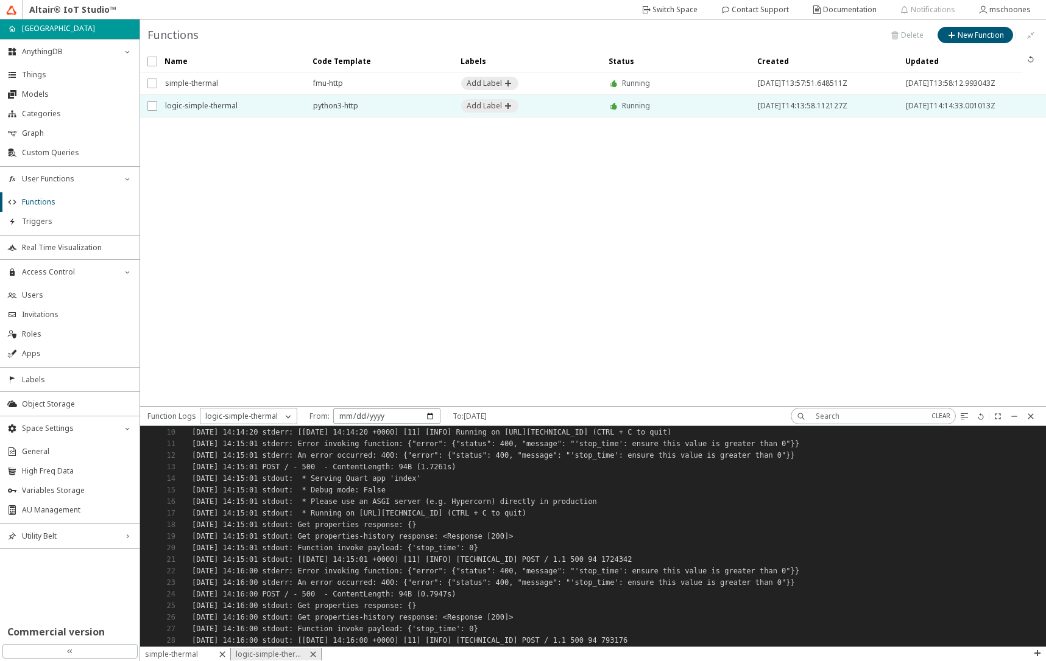
click at [222, 109] on span "logic-simple-thermal" at bounding box center [231, 106] width 132 height 22
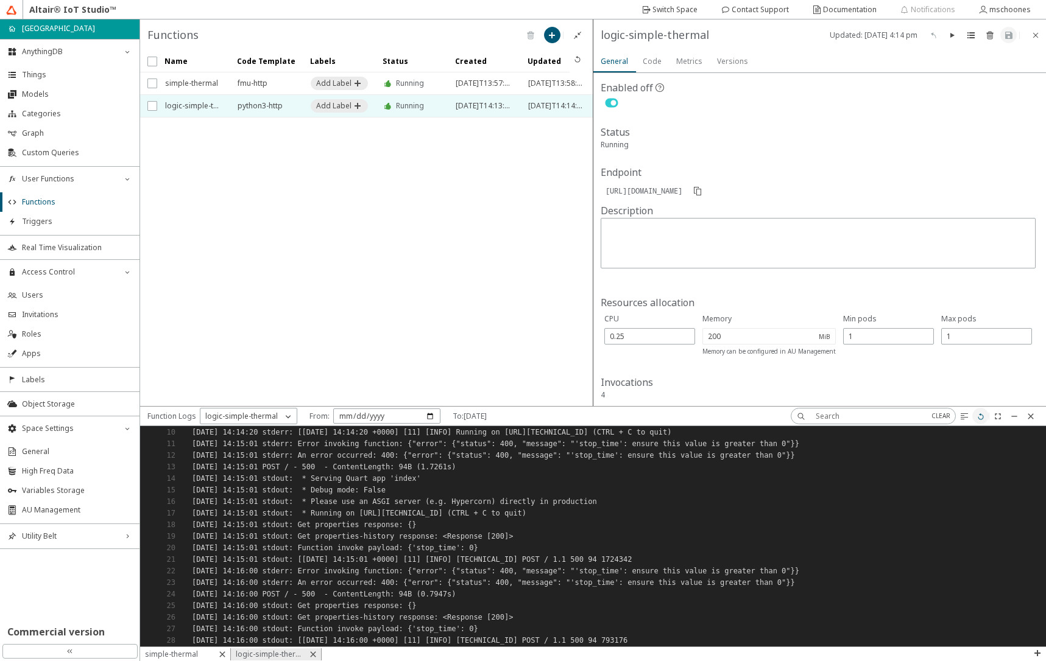
click at [984, 423] on paper-button at bounding box center [980, 416] width 16 height 16
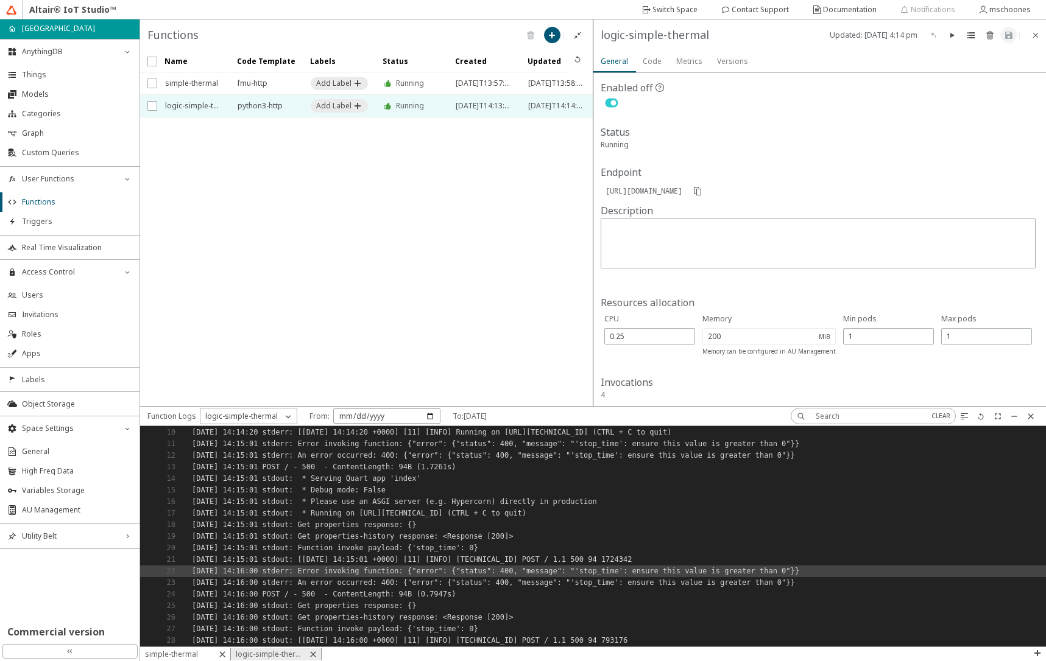
scroll to position [266, 0]
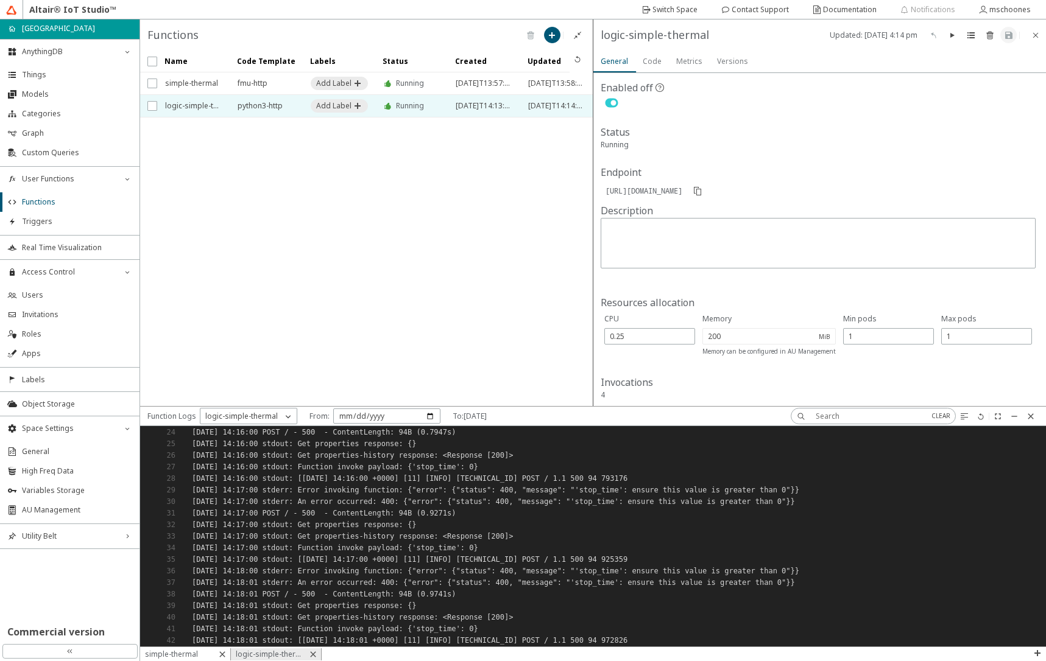
click at [0, 0] on slot "Code" at bounding box center [0, 0] width 0 height 0
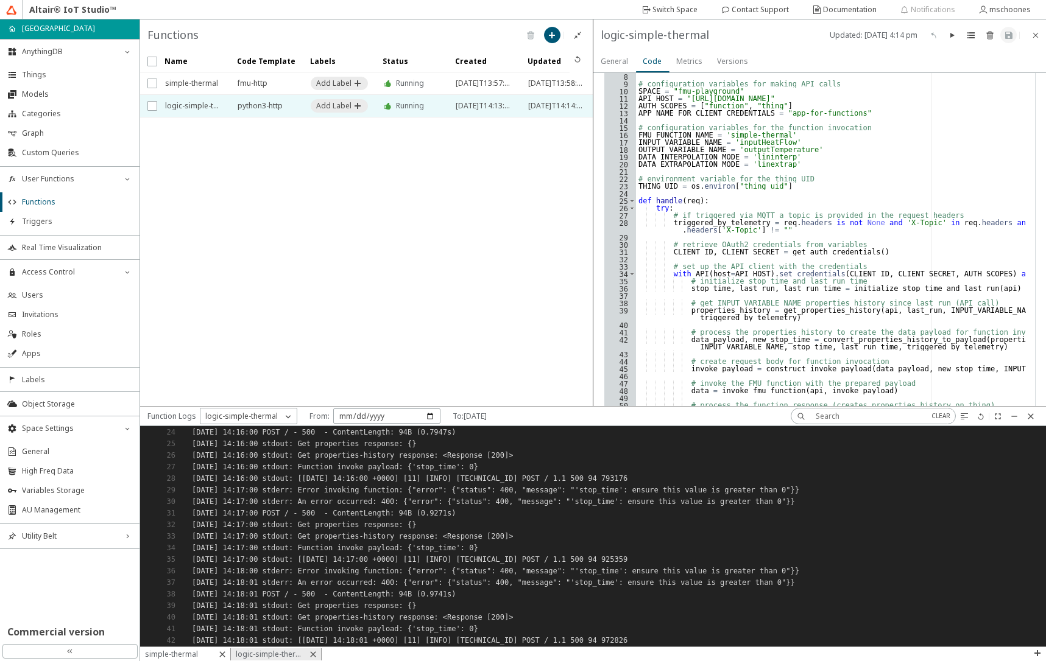
scroll to position [44, 0]
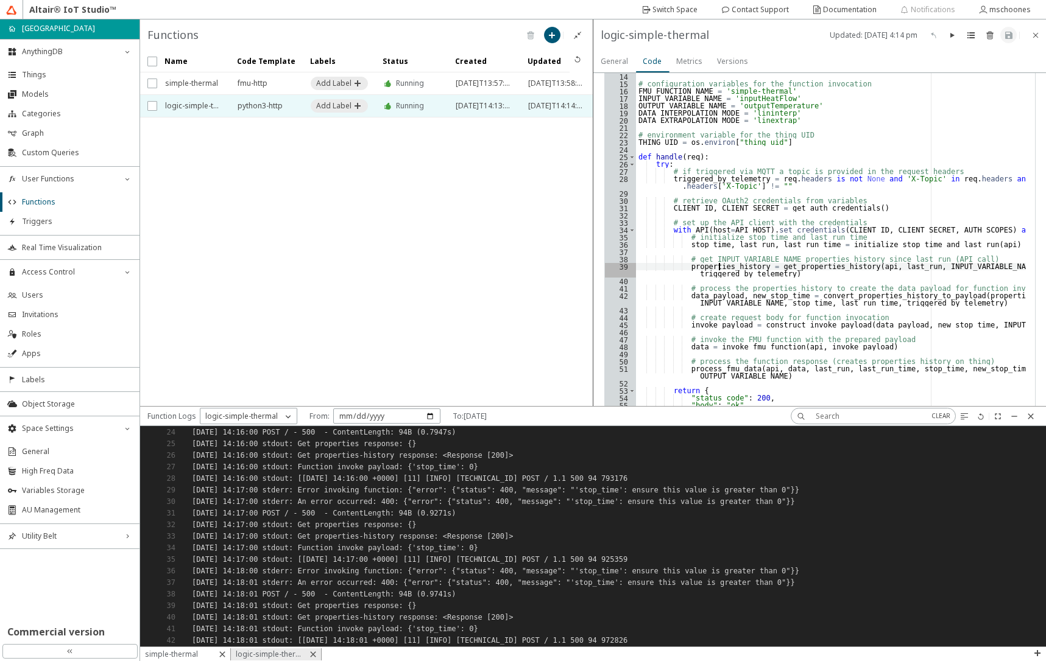
click at [717, 265] on div "from dateutil import parser # configuration variables for making API calls SPAC…" at bounding box center [831, 320] width 390 height 596
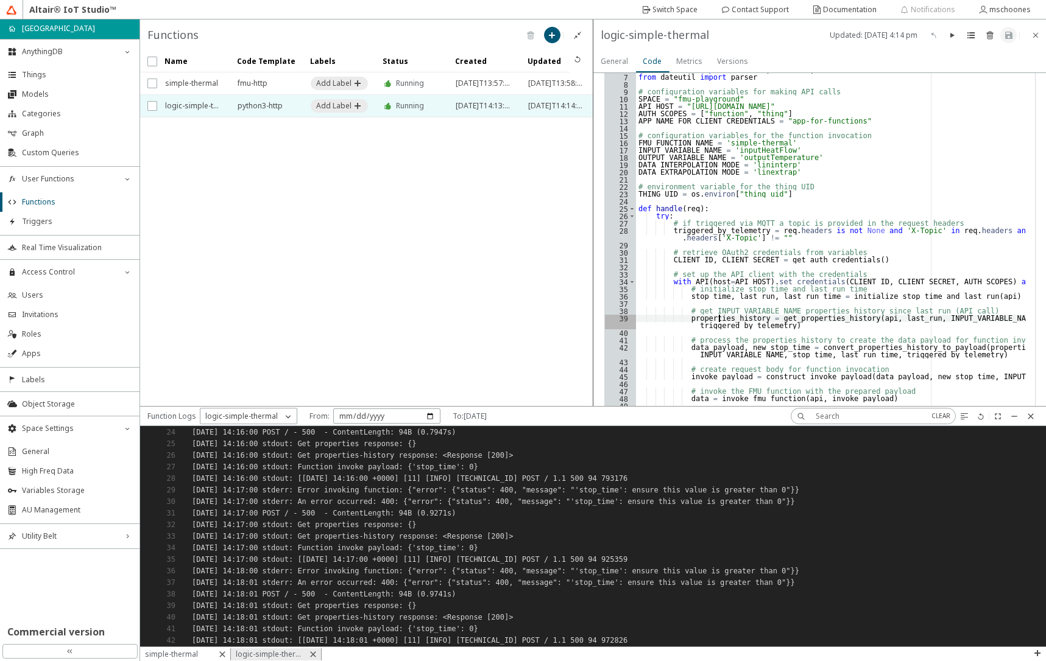
scroll to position [292, 0]
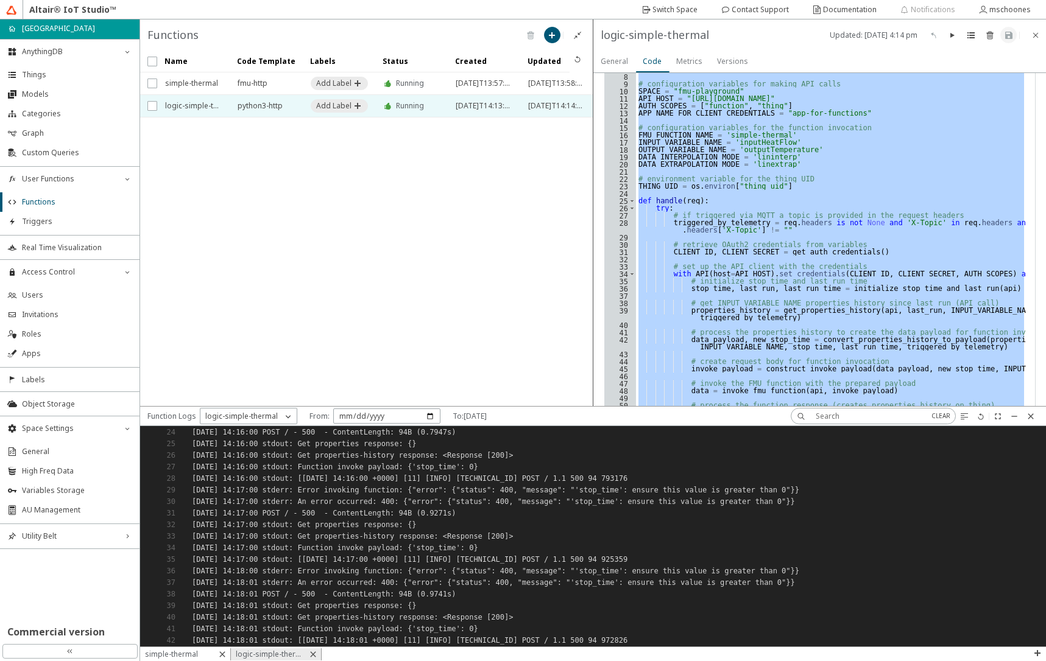
paste textarea "Cursor at row 259"
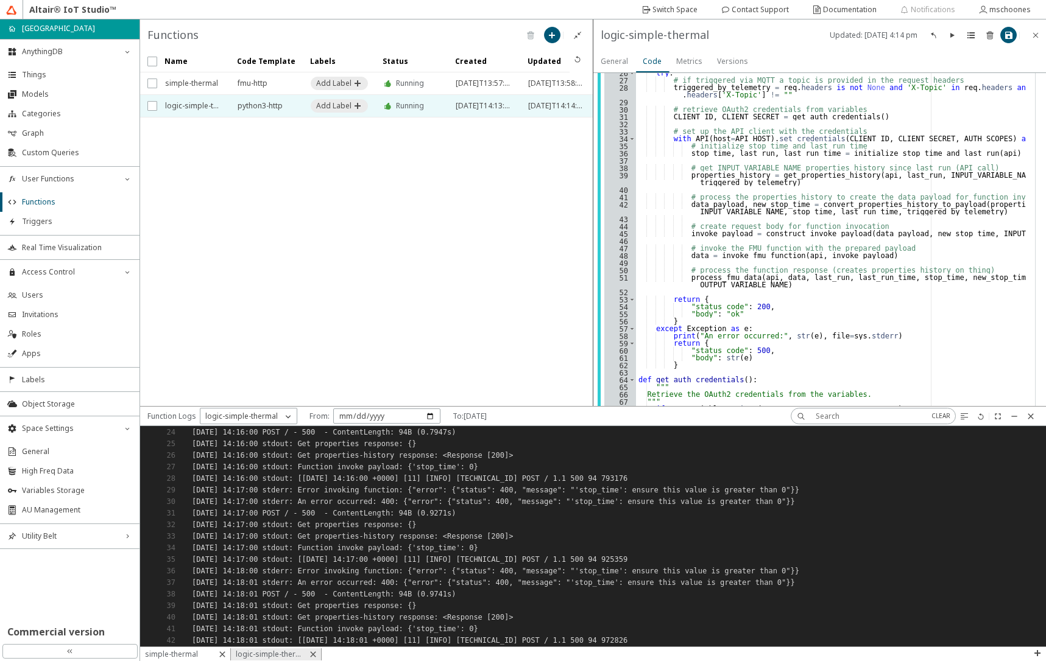
scroll to position [0, 0]
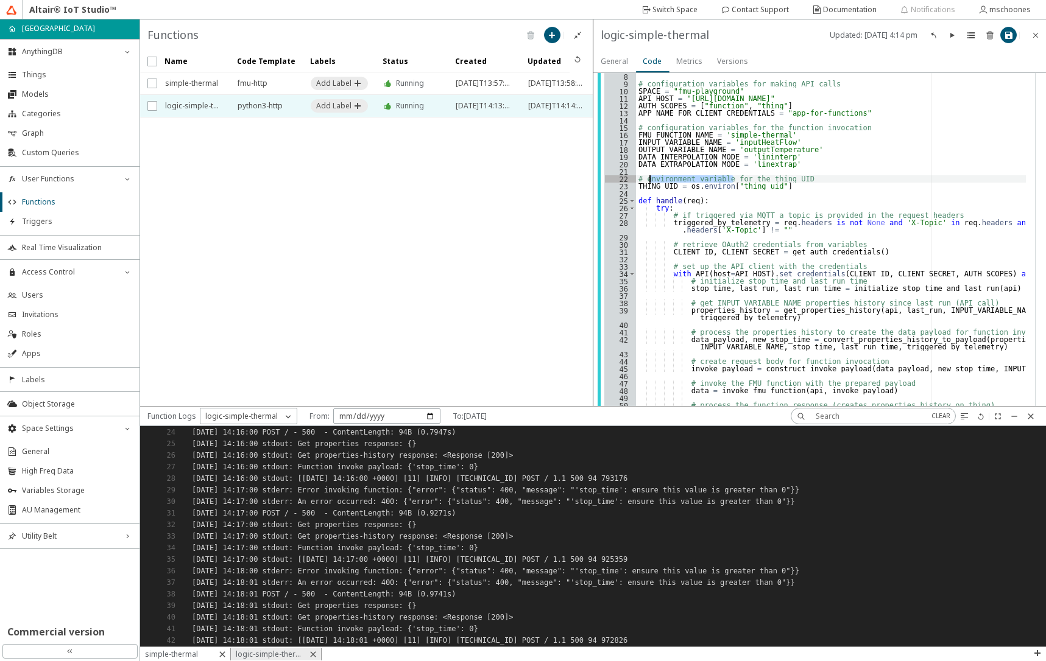
drag, startPoint x: 734, startPoint y: 177, endPoint x: 648, endPoint y: 181, distance: 86.6
click at [648, 181] on div "import json import os import sys from iots import API from function import vari…" at bounding box center [831, 320] width 390 height 596
type textarea "# configuratio for the thing UID"
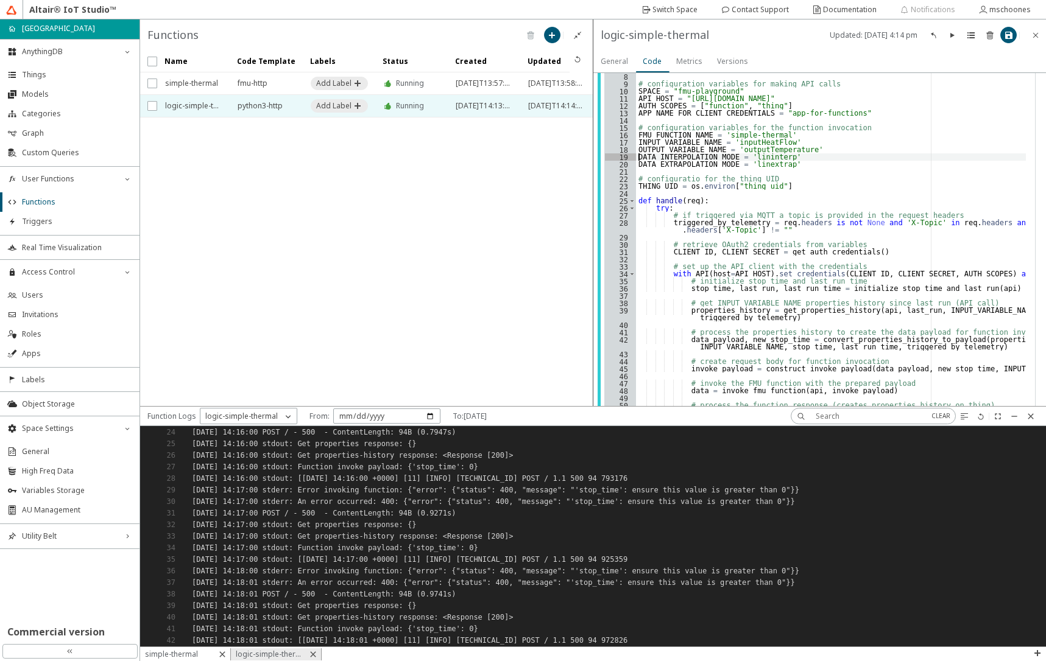
type textarea "DATA_EXTRAPOLATION_MODE = 'linextrap'"
click at [687, 188] on div "import json import os import sys from iots import API from function import vari…" at bounding box center [831, 320] width 390 height 596
paste textarea "01K2ME36ZYTK3A9TZQGBXSA1Z3"
type textarea "THING_UID = "01K2ME36ZYTK3A9TZQGBXSA1Z3""
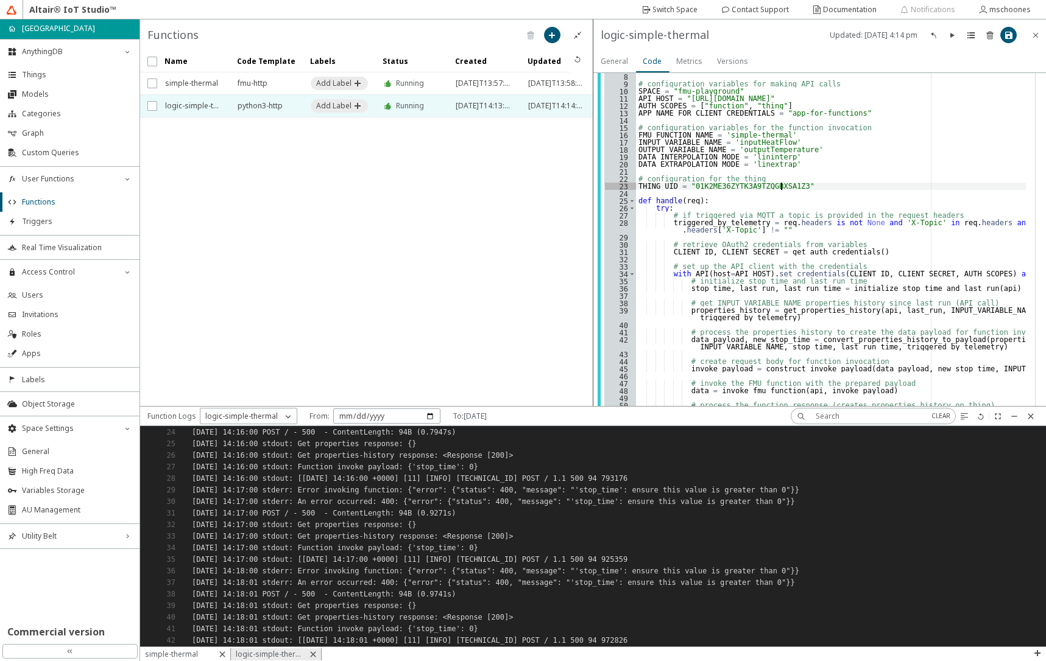
scroll to position [132, 0]
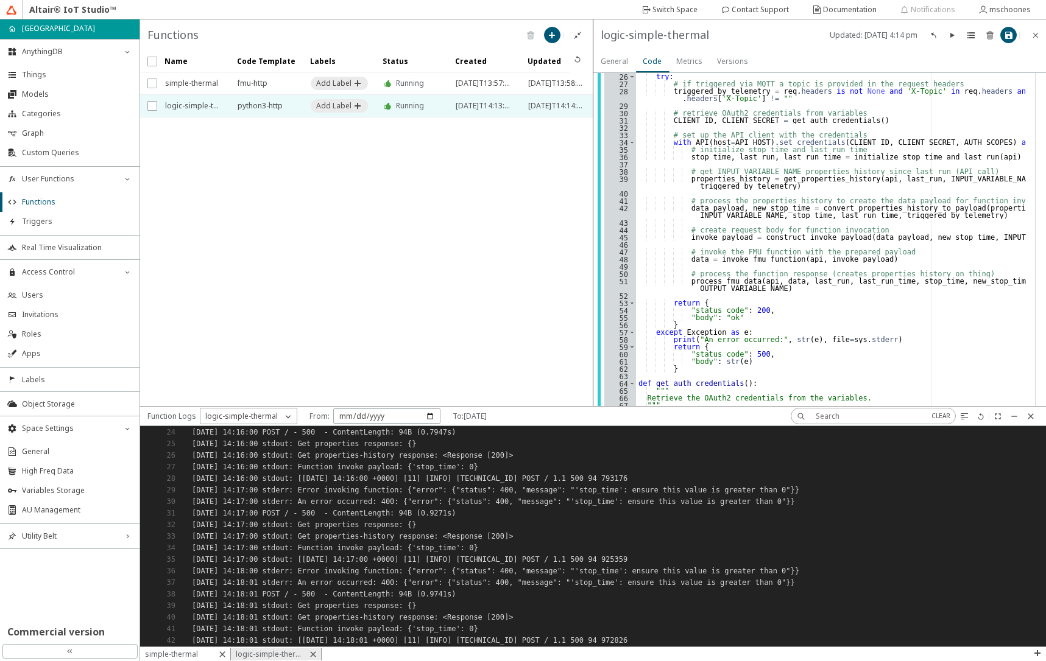
click at [0, 0] on slot "General" at bounding box center [0, 0] width 0 height 0
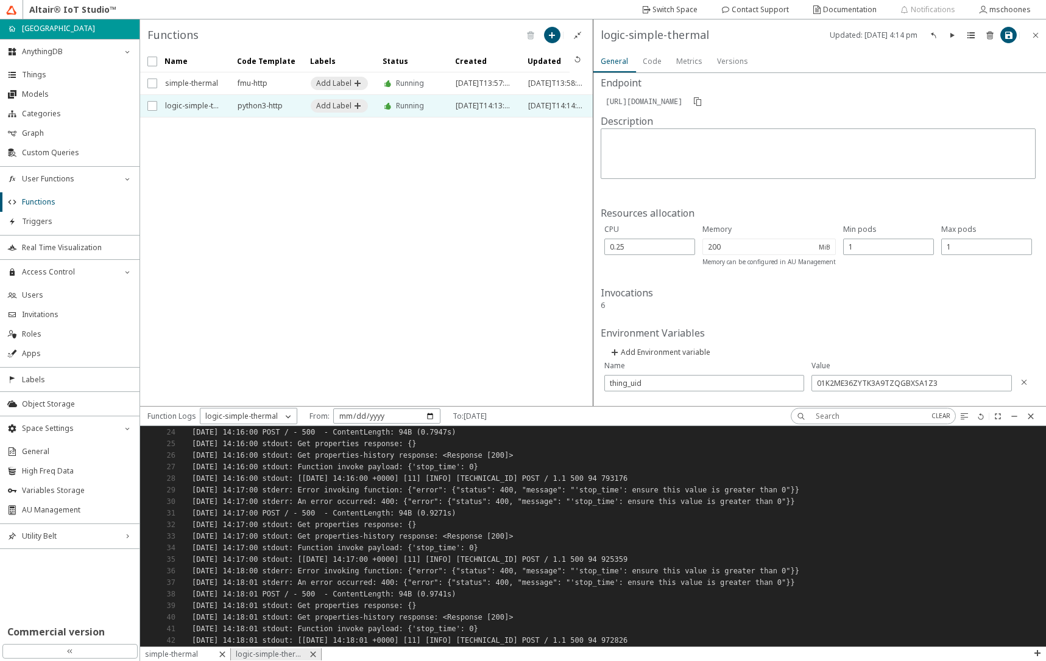
scroll to position [278, 0]
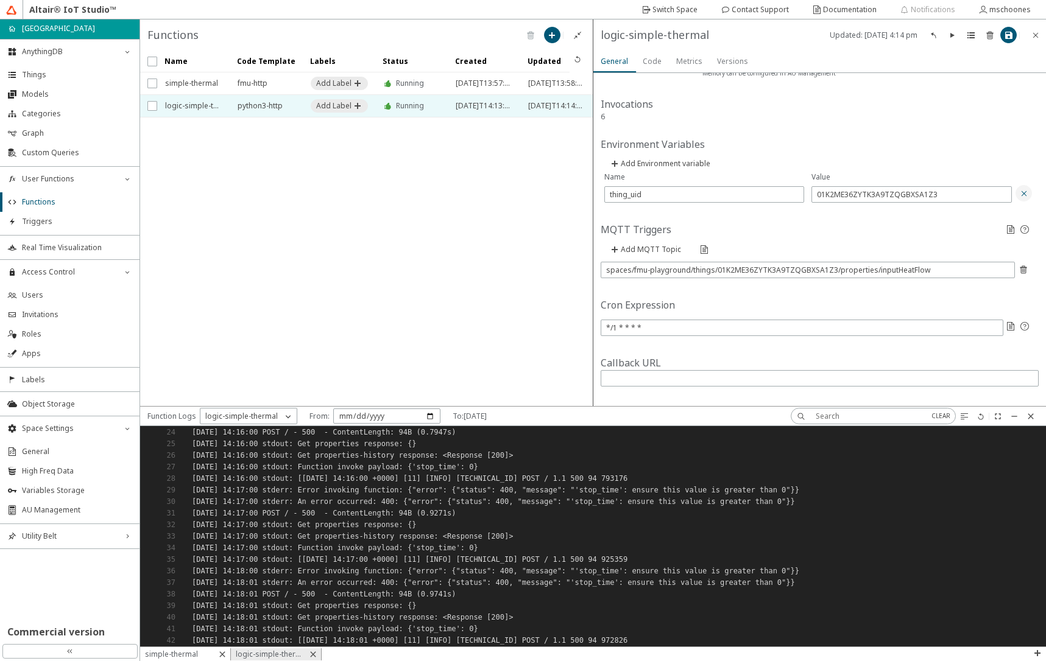
click at [1019, 193] on iron-icon at bounding box center [1024, 194] width 10 height 10
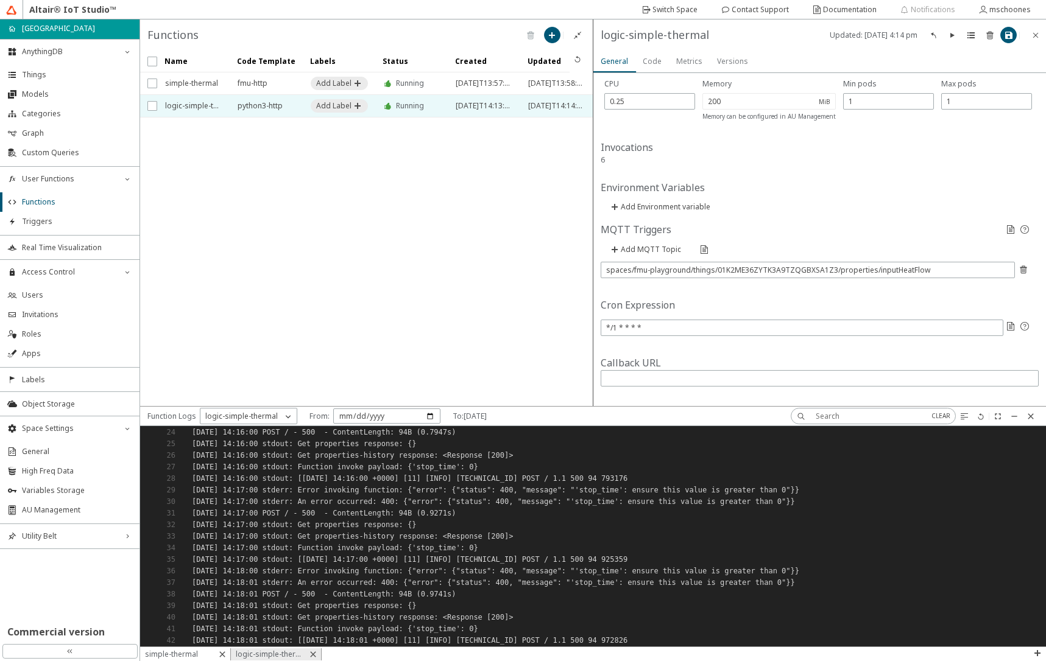
scroll to position [235, 0]
click at [0, 0] on slot "Code" at bounding box center [0, 0] width 0 height 0
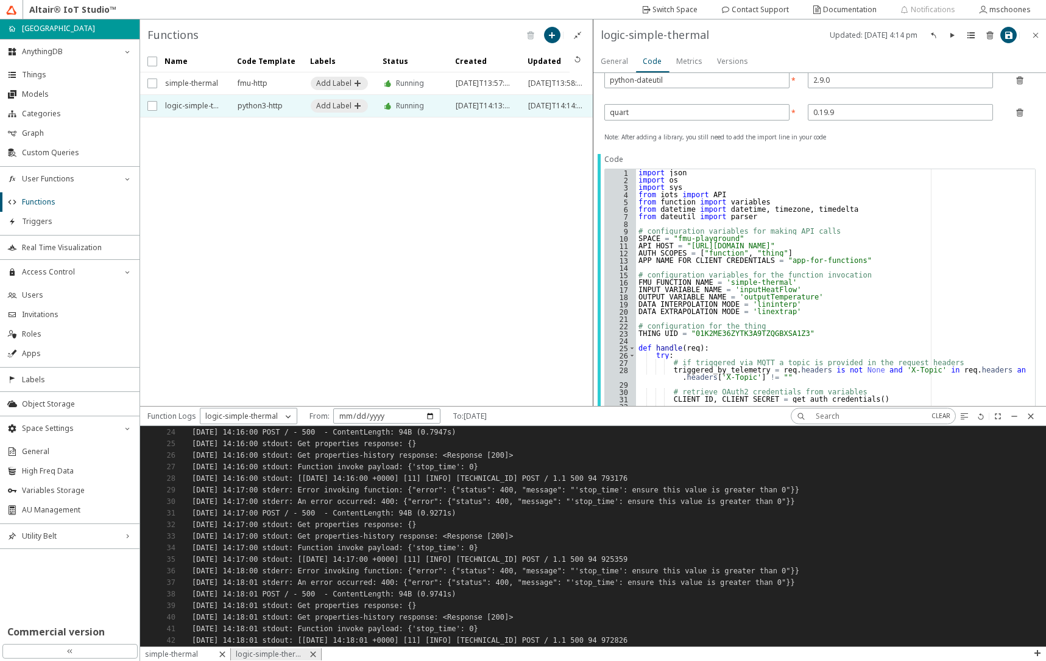
scroll to position [146, 0]
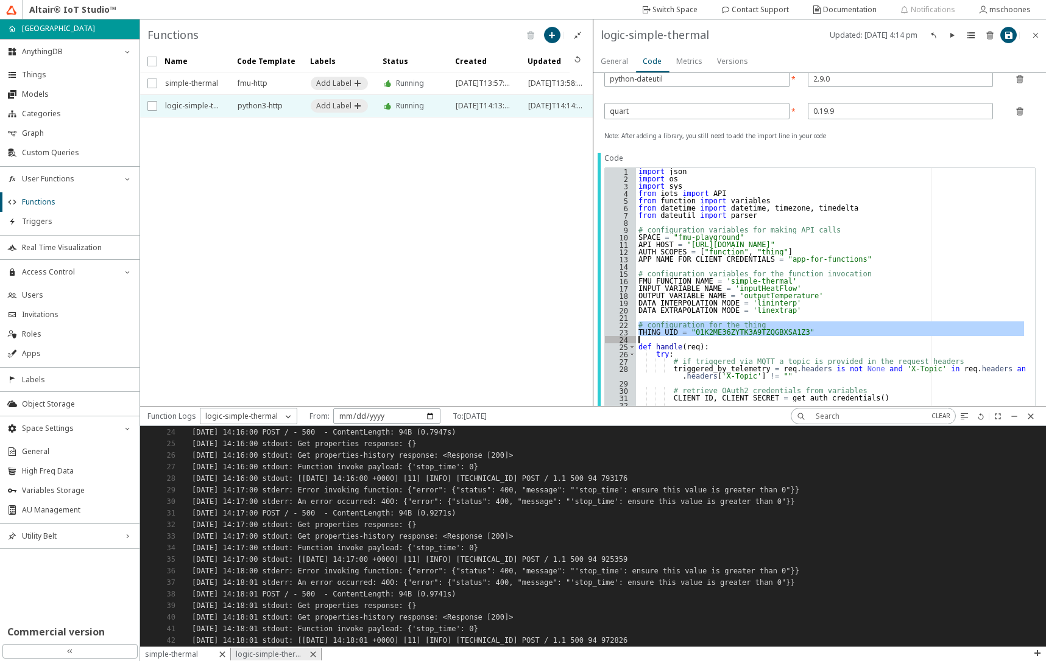
drag, startPoint x: 636, startPoint y: 324, endPoint x: 635, endPoint y: 337, distance: 12.9
click at [635, 337] on div "# configuration for the thing 1 2 3 4 5 6 7 8 9 10 11 12 13 14 15 16 17 18 19 2…" at bounding box center [820, 458] width 431 height 581
type textarea "THING_UID = "01K2ME36ZYTK3A9TZQGBXSA1Z3""
click at [1015, 38] on paper-button at bounding box center [1008, 35] width 16 height 16
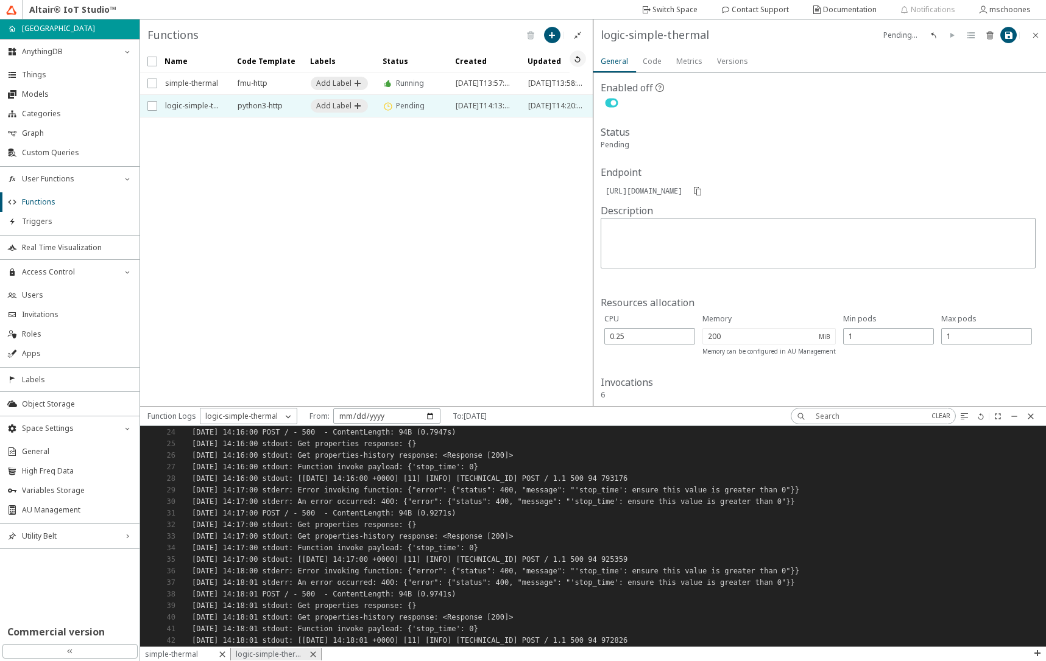
click at [573, 62] on iron-icon at bounding box center [577, 59] width 10 height 10
click at [982, 418] on iron-icon at bounding box center [981, 417] width 10 height 10
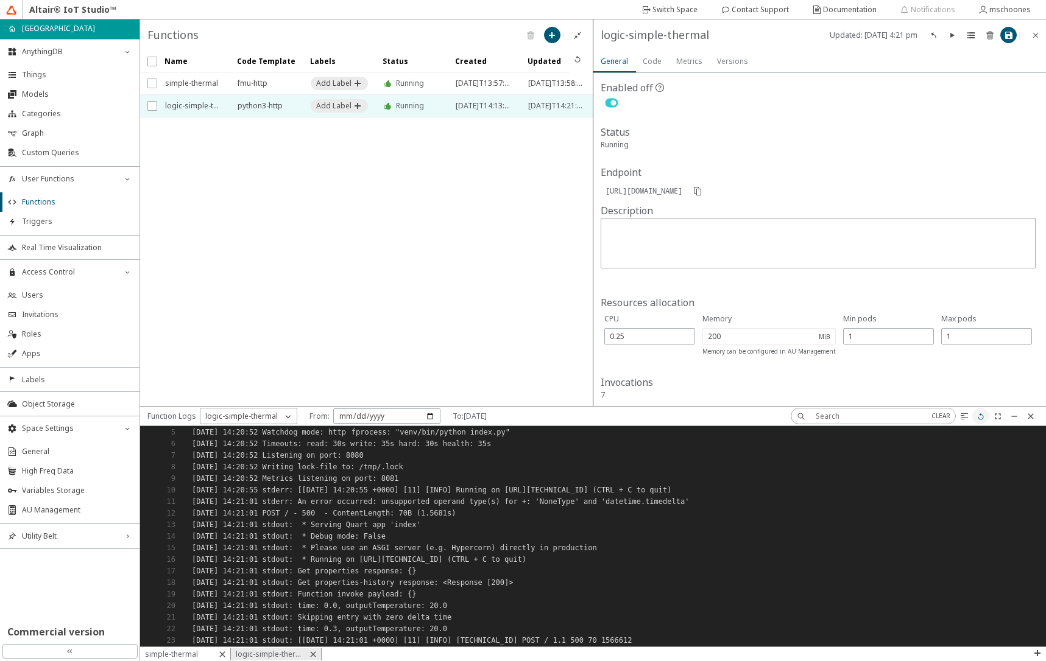
scroll to position [46, 0]
click at [38, 80] on li "Things" at bounding box center [69, 74] width 139 height 19
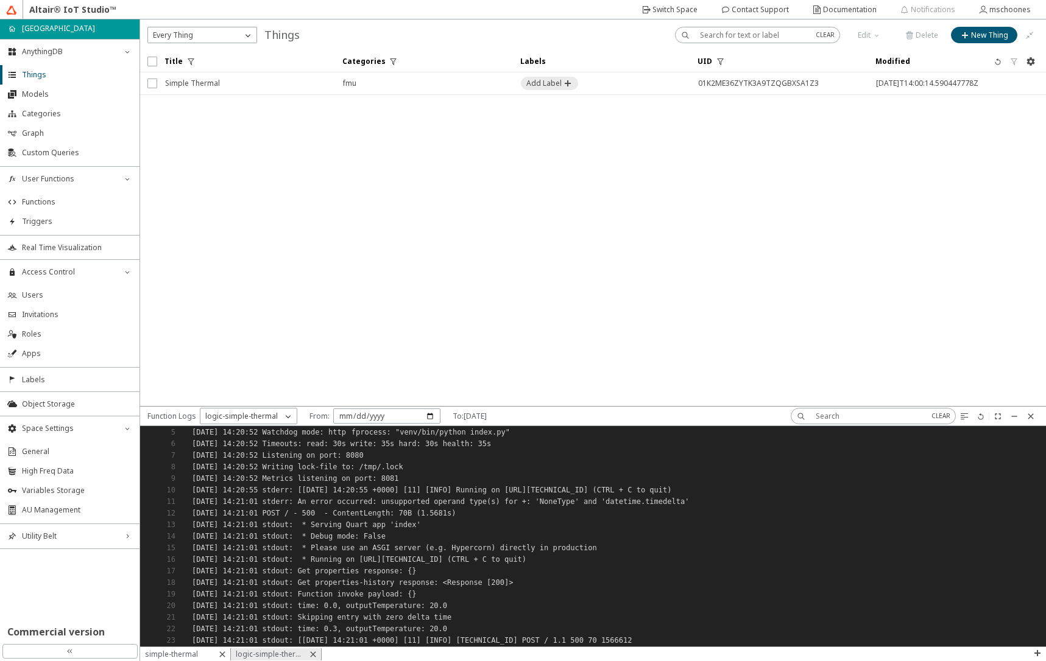
click at [209, 90] on span "Simple Thermal" at bounding box center [246, 83] width 162 height 22
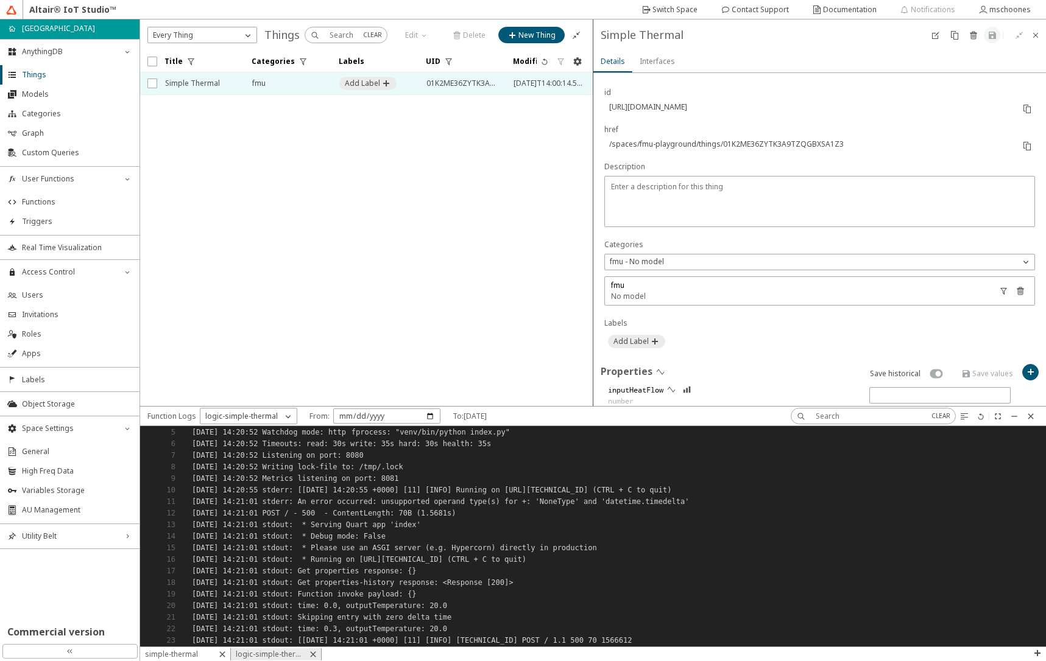
scroll to position [292, 0]
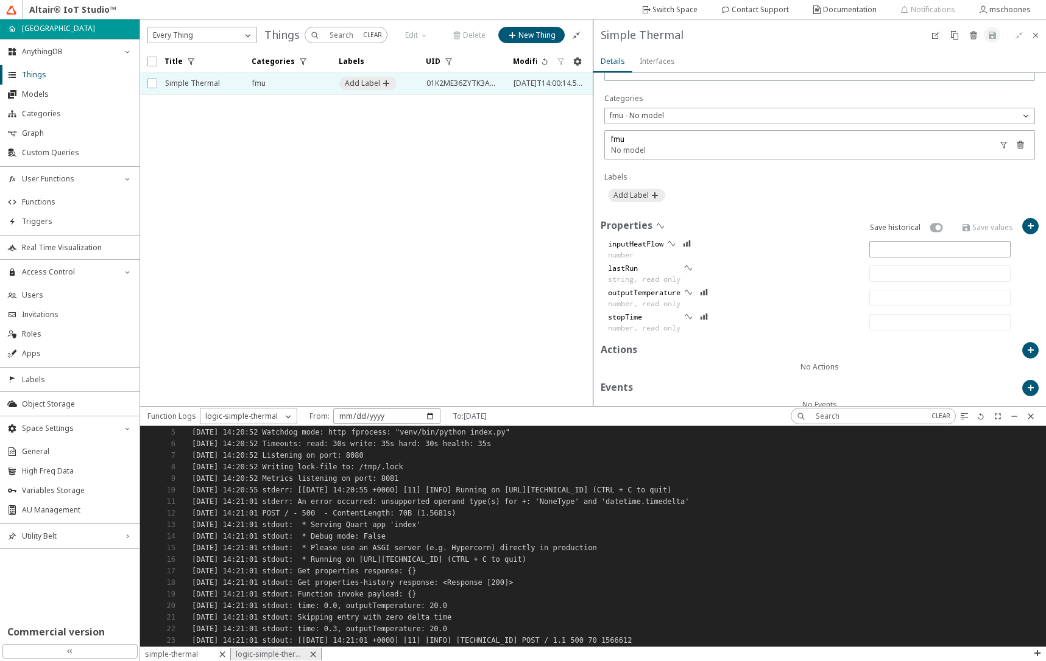
click at [0, 0] on slot "simple-thermal" at bounding box center [0, 0] width 0 height 0
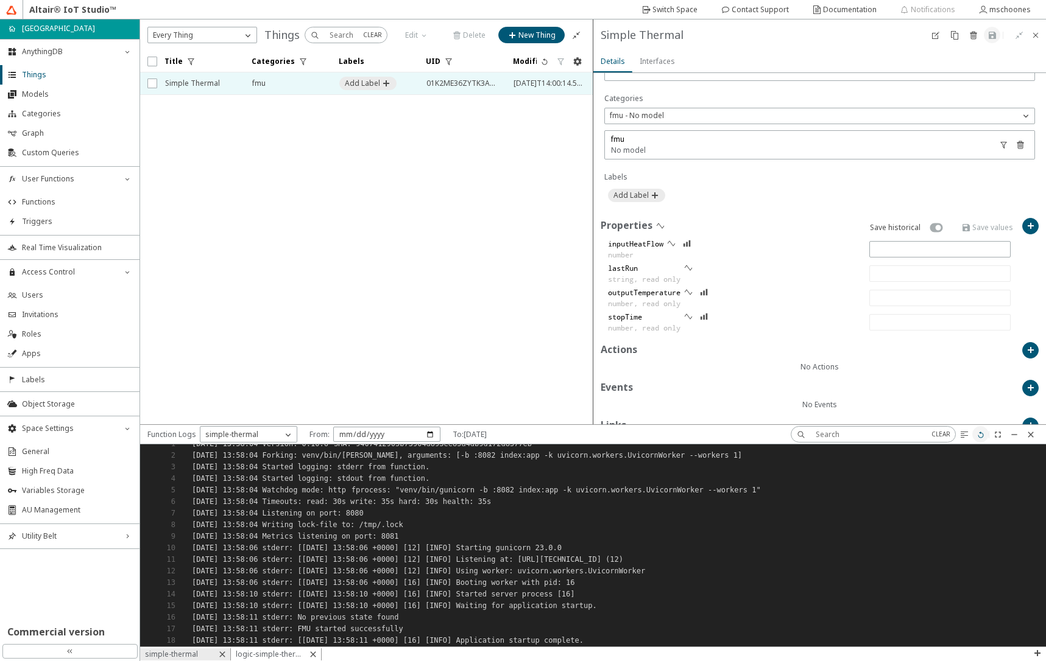
click at [978, 434] on iron-icon at bounding box center [981, 435] width 10 height 10
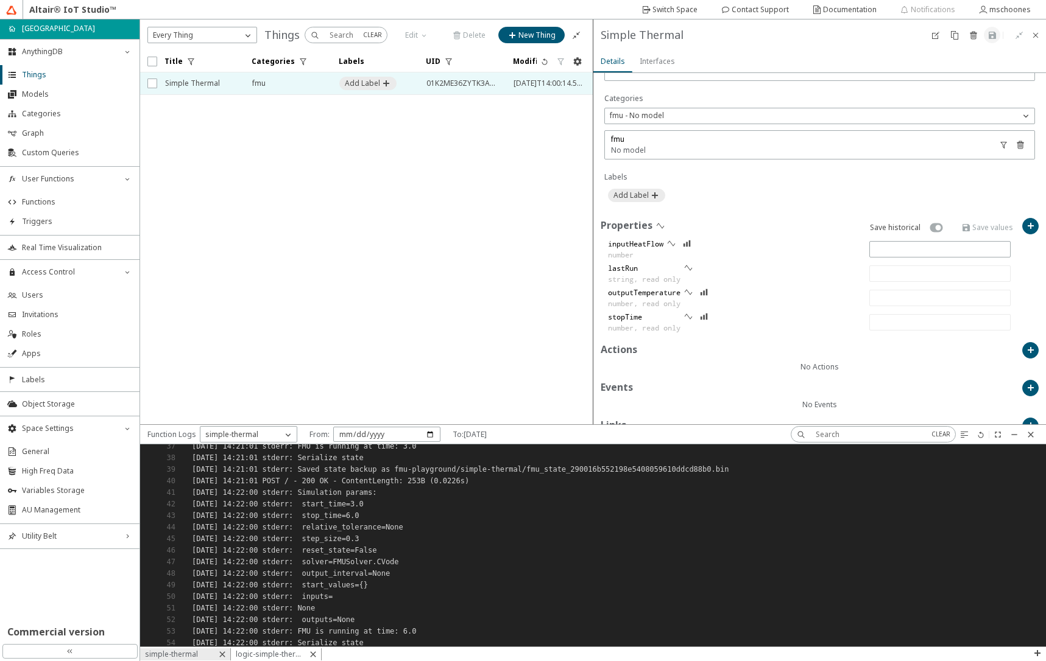
scroll to position [446, 0]
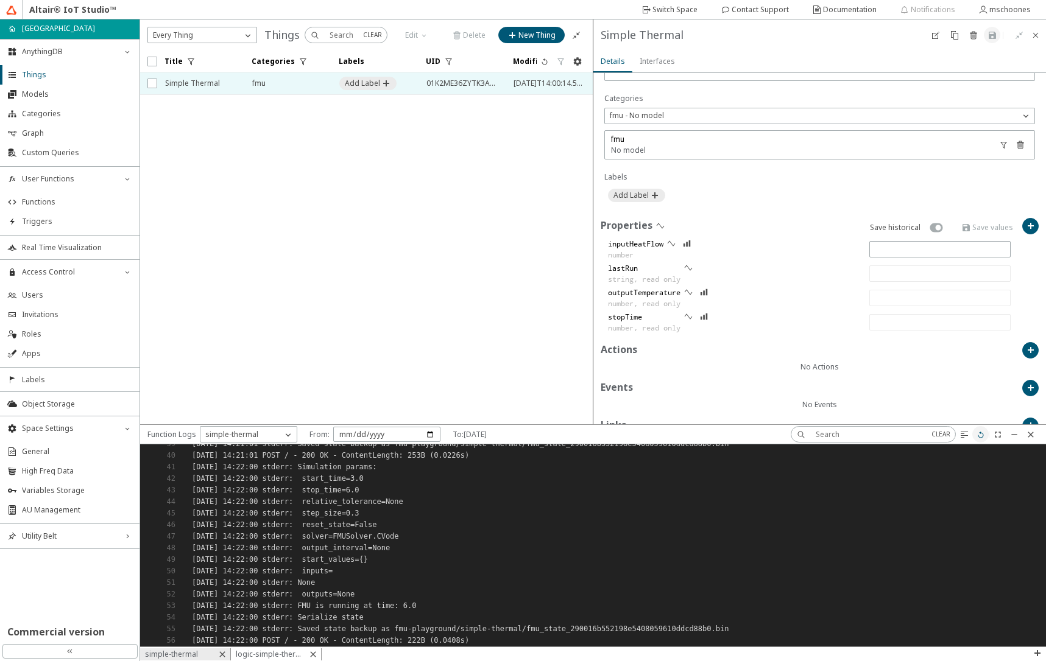
click at [976, 437] on iron-icon at bounding box center [981, 435] width 10 height 10
click at [0, 0] on slot "logic-simple-thermal" at bounding box center [0, 0] width 0 height 0
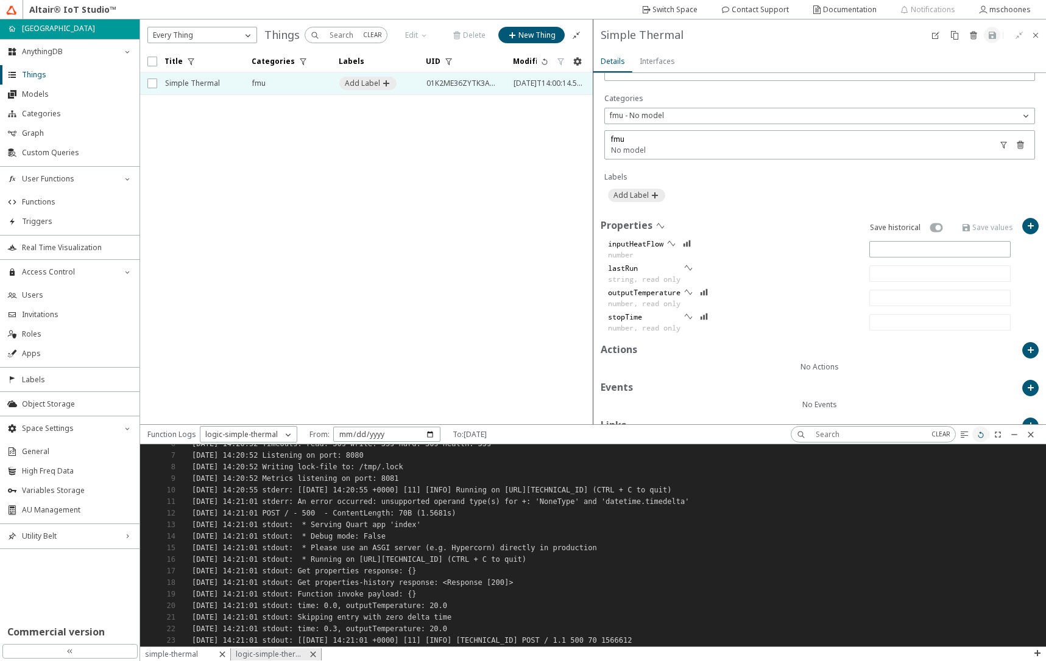
click at [982, 439] on iron-icon at bounding box center [981, 435] width 10 height 10
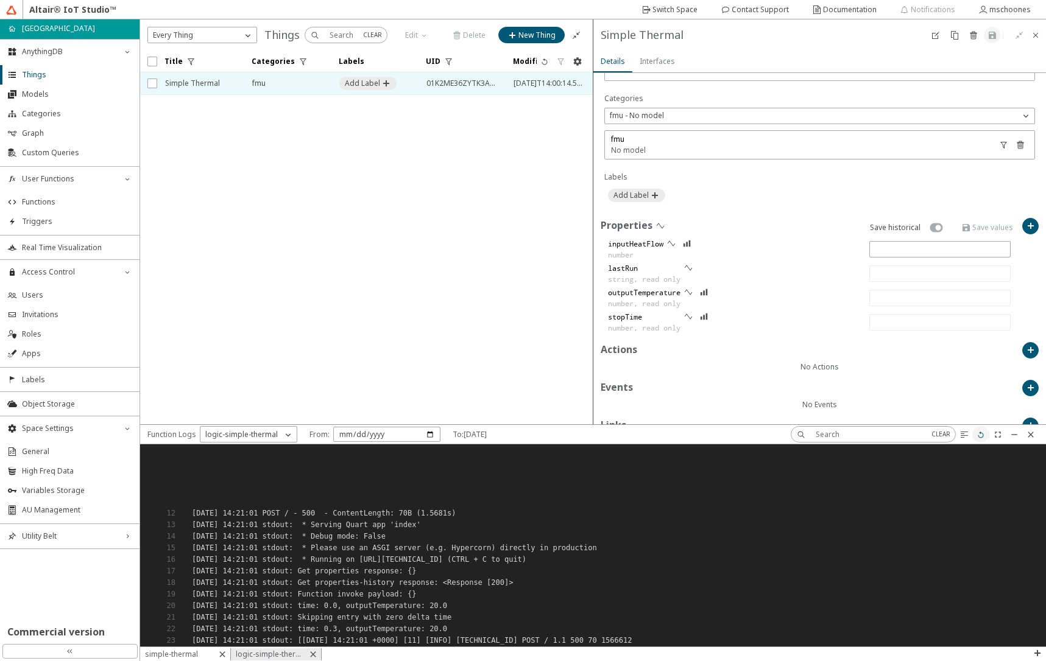
scroll to position [145, 0]
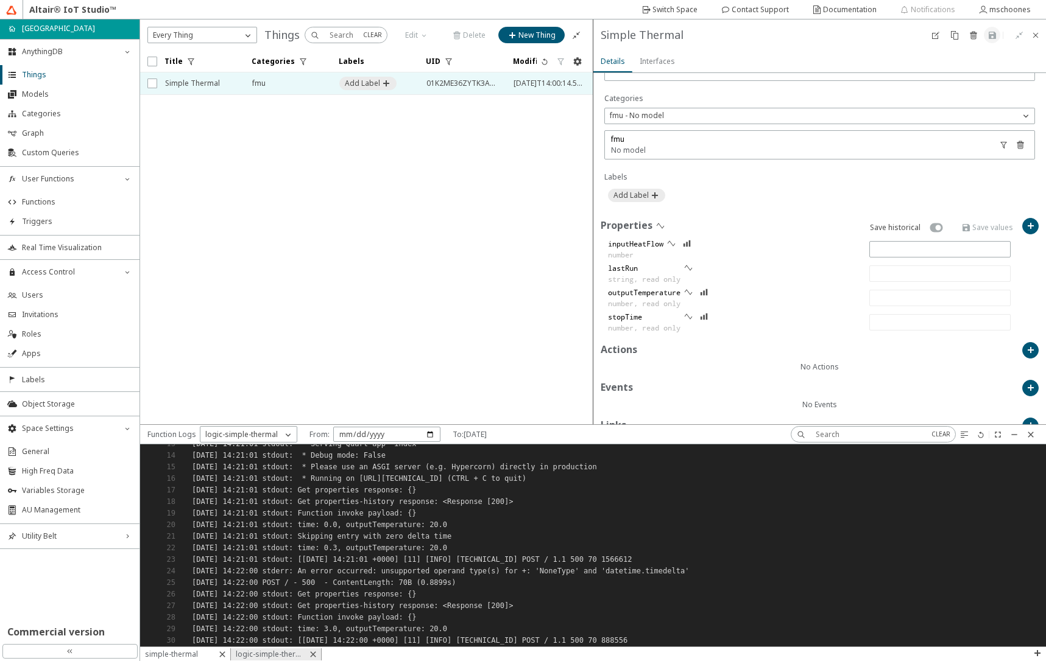
click at [0, 0] on slot "simple-thermal" at bounding box center [0, 0] width 0 height 0
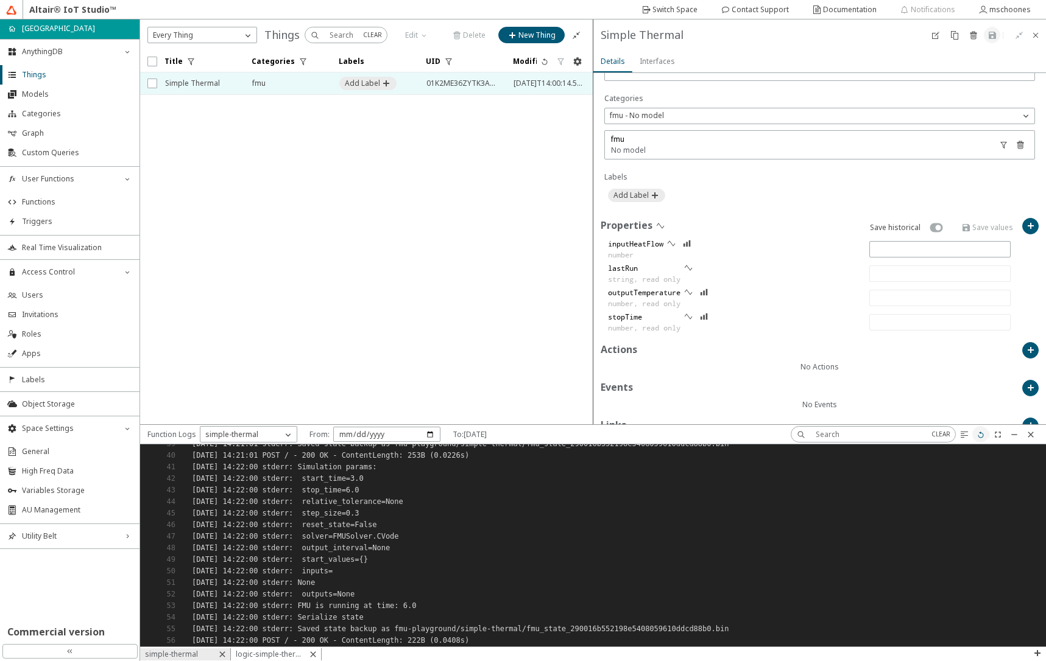
click at [982, 440] on paper-button at bounding box center [980, 434] width 16 height 16
click at [0, 0] on slot "logic-simple-thermal" at bounding box center [0, 0] width 0 height 0
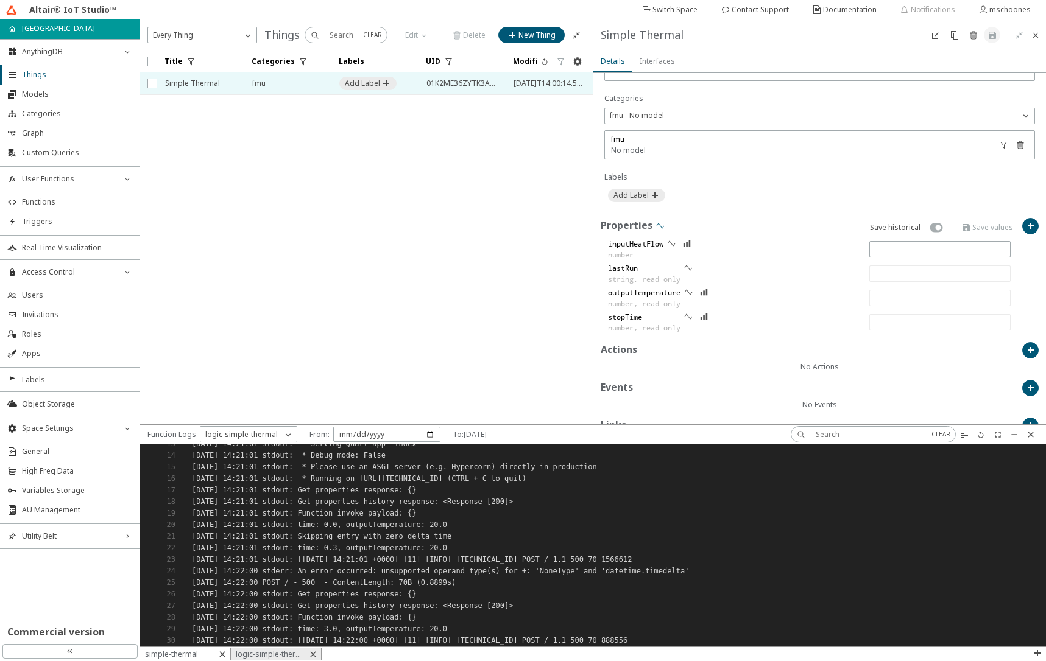
click at [655, 224] on iron-icon at bounding box center [660, 226] width 10 height 10
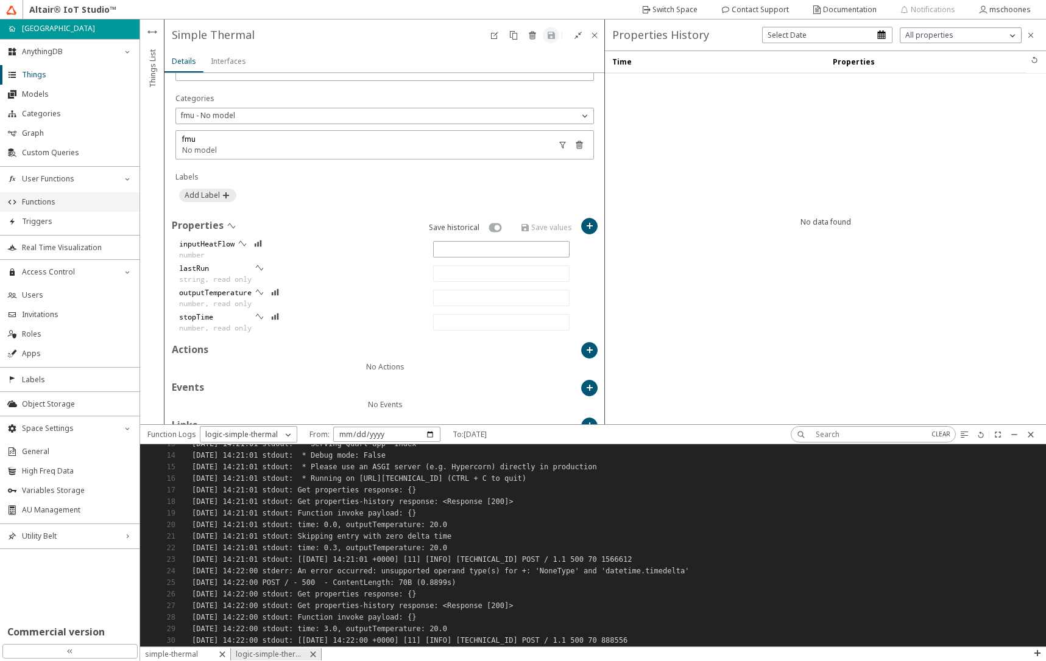
click at [32, 202] on span "Functions" at bounding box center [77, 202] width 110 height 10
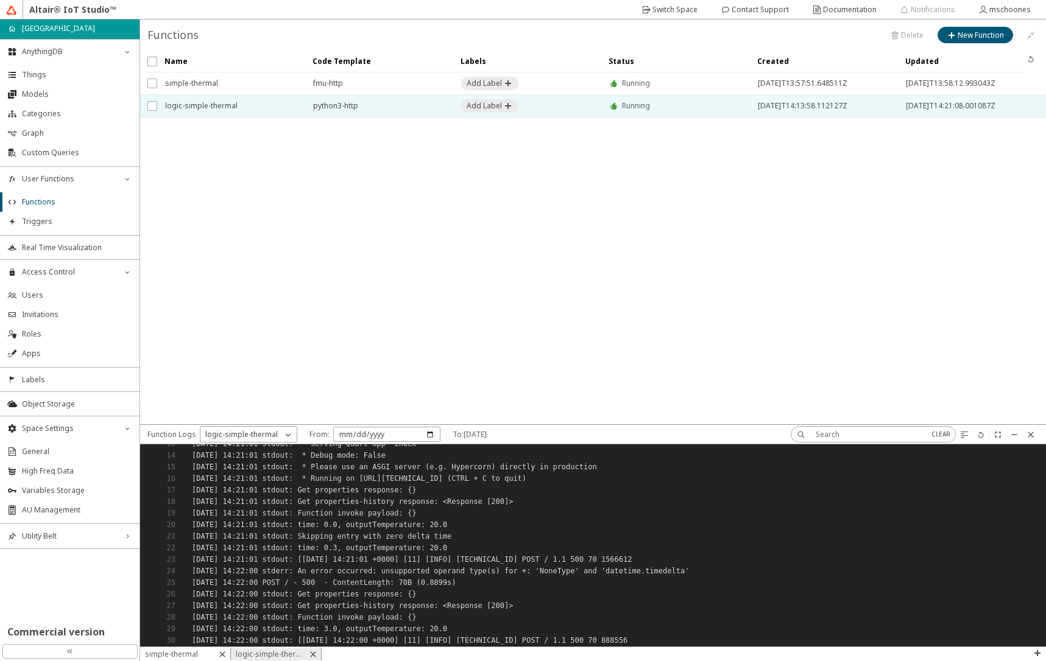
click at [264, 110] on span "logic-simple-thermal" at bounding box center [231, 106] width 132 height 22
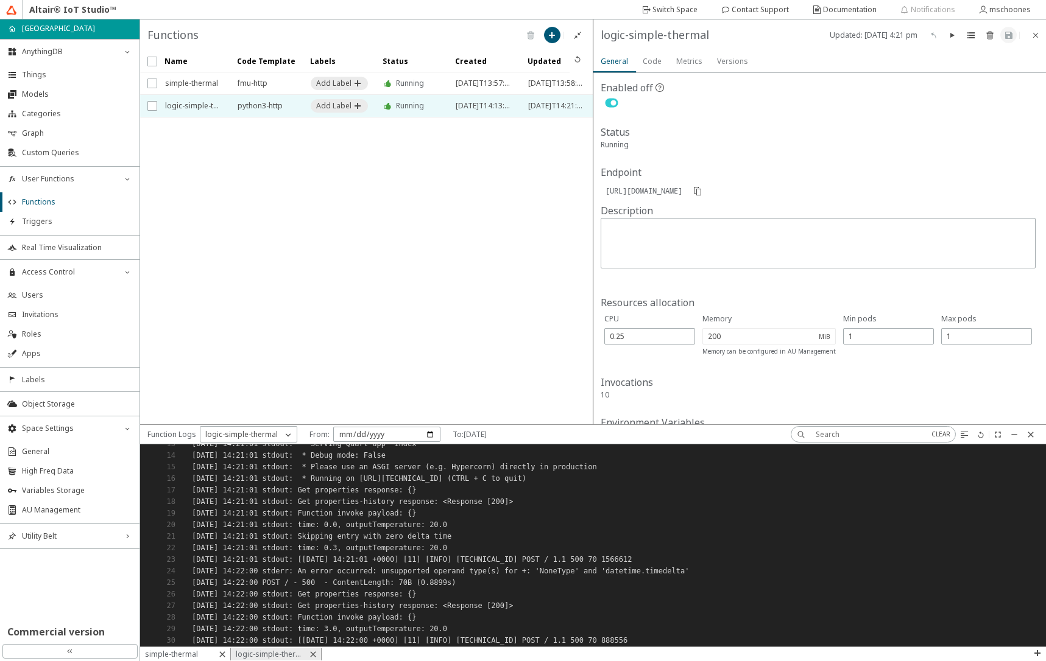
click at [610, 102] on iron-icon at bounding box center [611, 103] width 22 height 15
click at [1010, 35] on iron-icon at bounding box center [1009, 35] width 10 height 10
click at [579, 64] on paper-button at bounding box center [577, 59] width 16 height 16
click at [188, 82] on span "simple-thermal" at bounding box center [193, 83] width 57 height 22
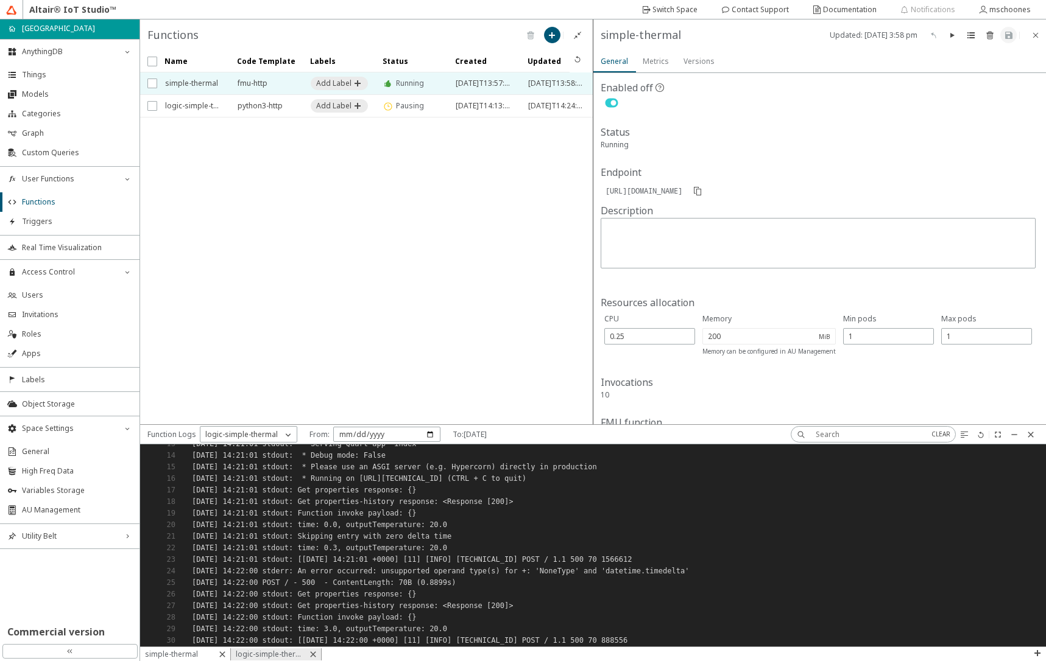
click at [204, 653] on div "simple-thermal" at bounding box center [185, 655] width 91 height 12
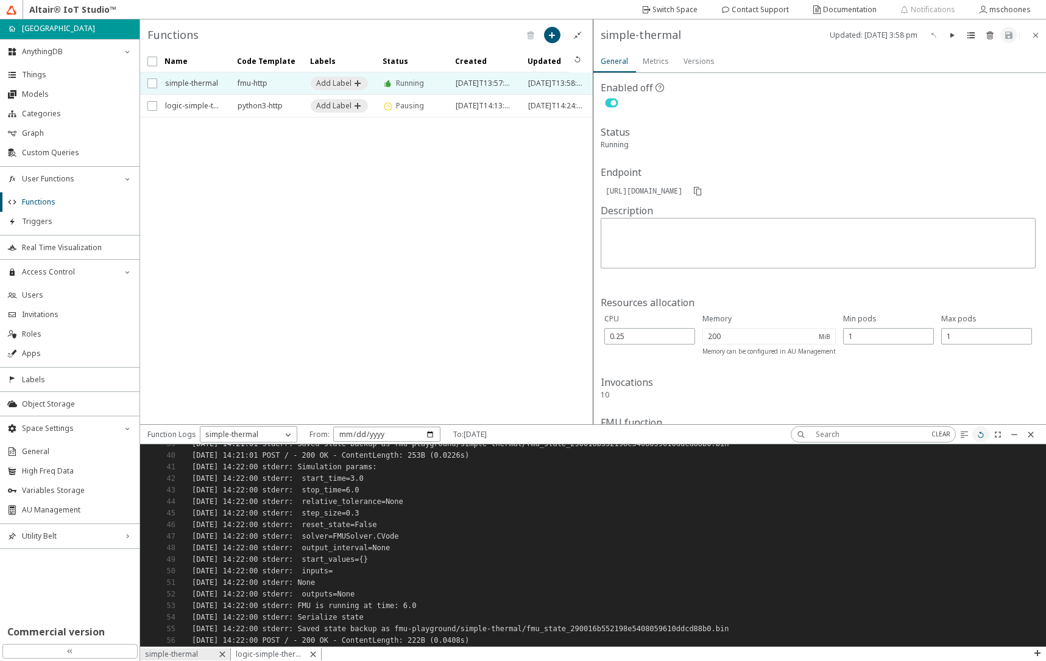
click at [982, 435] on iron-icon at bounding box center [981, 435] width 10 height 10
click at [952, 39] on iron-icon at bounding box center [952, 35] width 10 height 10
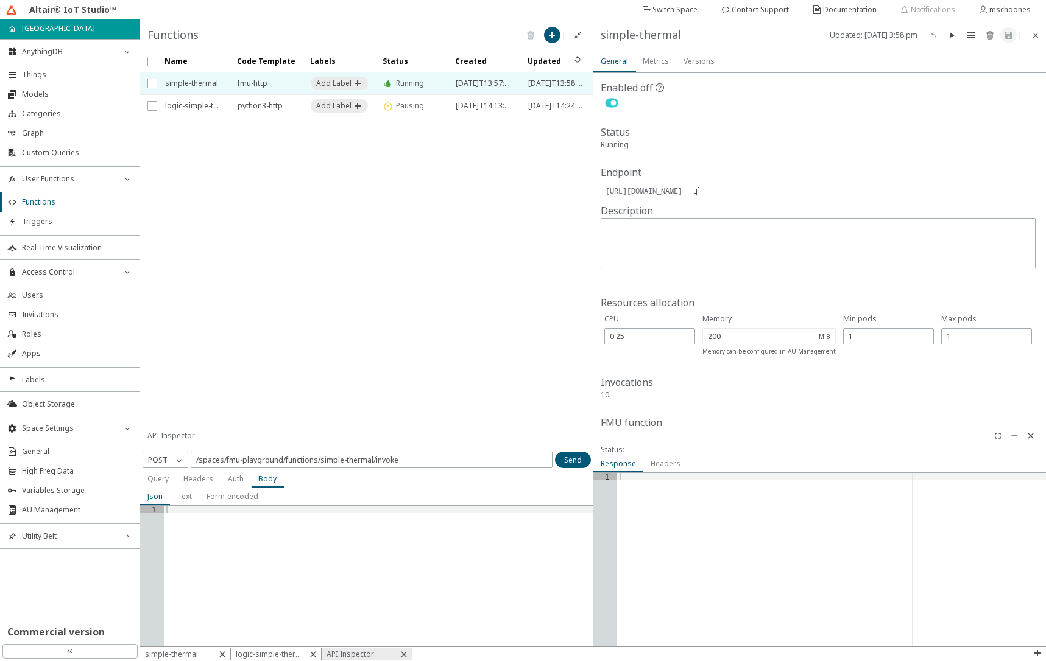
click at [177, 515] on div at bounding box center [378, 583] width 429 height 155
type textarea "{}"
click at [579, 60] on iron-icon at bounding box center [577, 59] width 10 height 10
click at [0, 0] on slot "simple-thermal" at bounding box center [0, 0] width 0 height 0
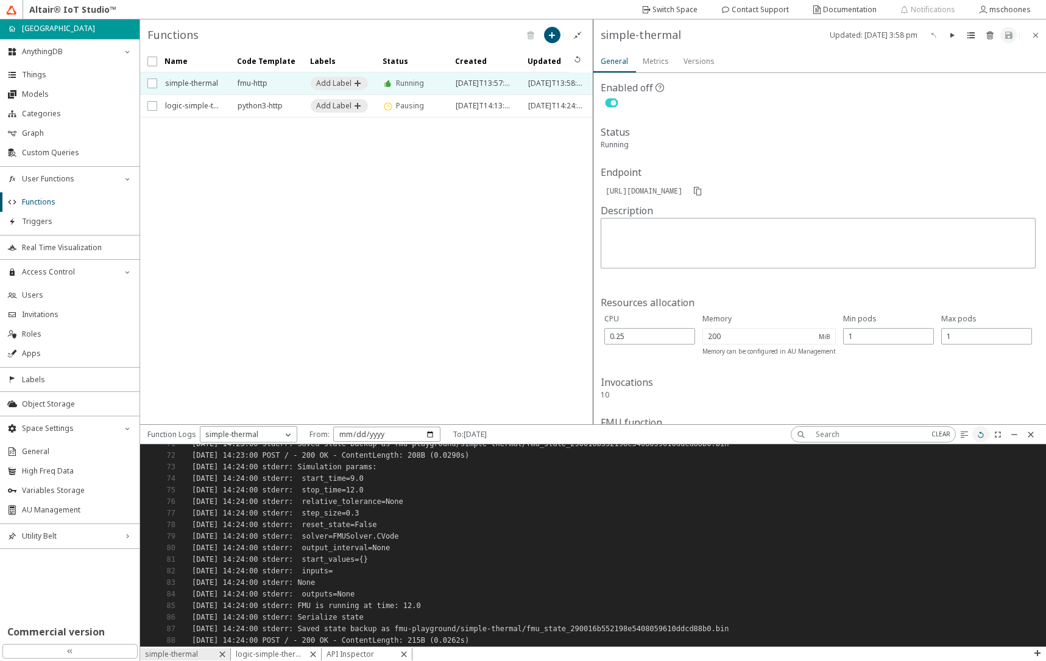
click at [980, 438] on iron-icon at bounding box center [981, 435] width 10 height 10
click at [0, 0] on slot "logic-simple-thermal" at bounding box center [0, 0] width 0 height 0
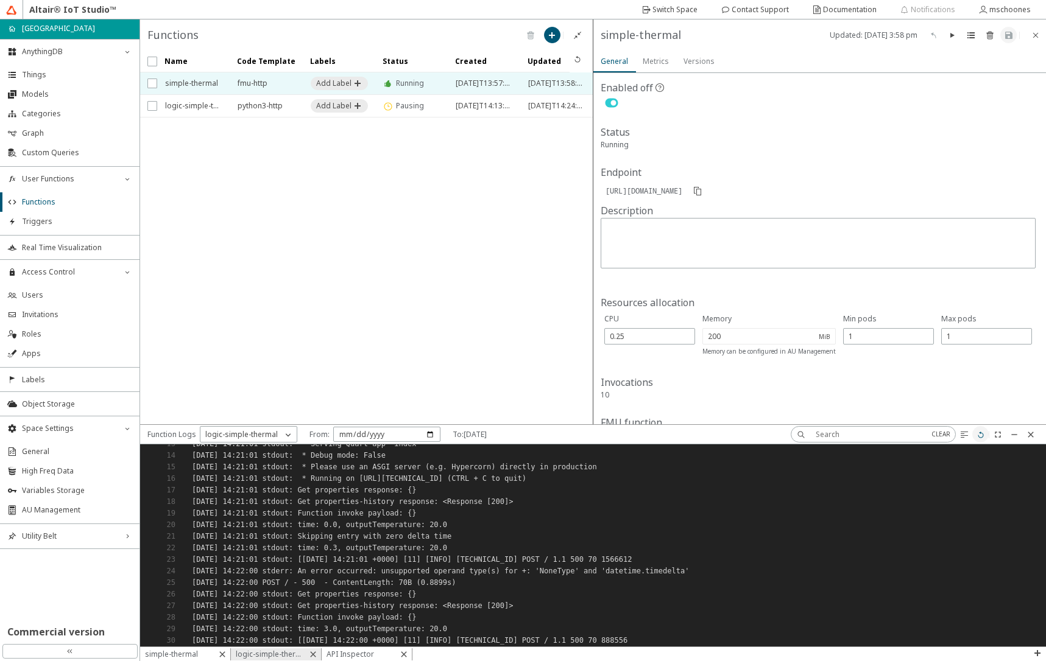
click at [979, 438] on iron-icon at bounding box center [981, 435] width 10 height 10
click at [979, 442] on paper-button at bounding box center [980, 434] width 16 height 16
click at [579, 62] on iron-icon at bounding box center [577, 59] width 10 height 10
click at [979, 435] on iron-icon at bounding box center [981, 435] width 10 height 10
click at [0, 0] on slot "simple-thermal" at bounding box center [0, 0] width 0 height 0
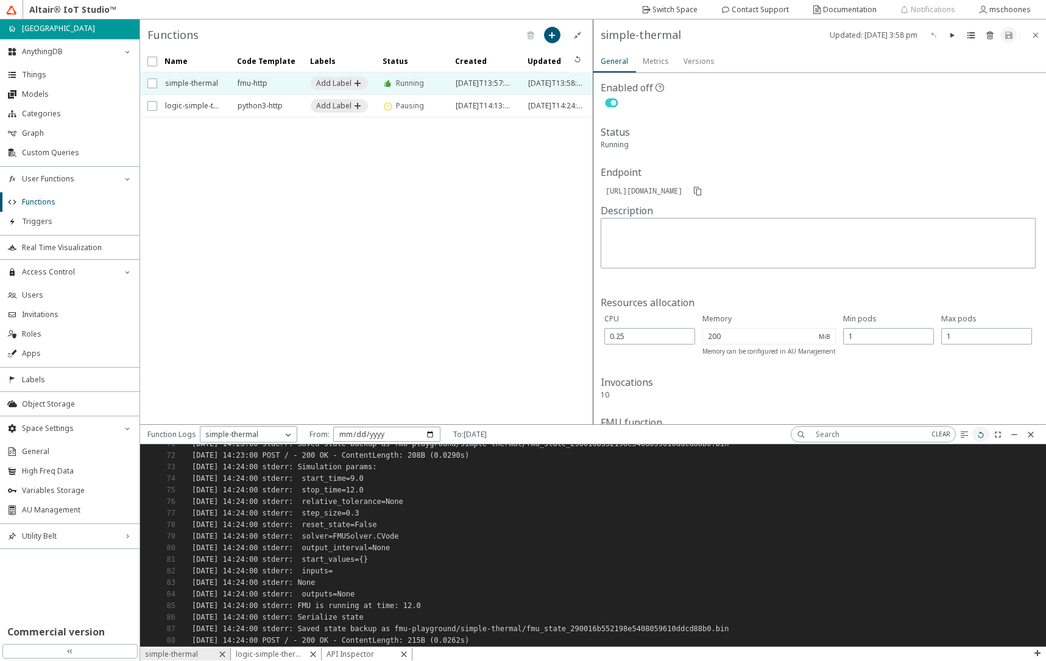
click at [979, 434] on iron-icon at bounding box center [981, 435] width 10 height 10
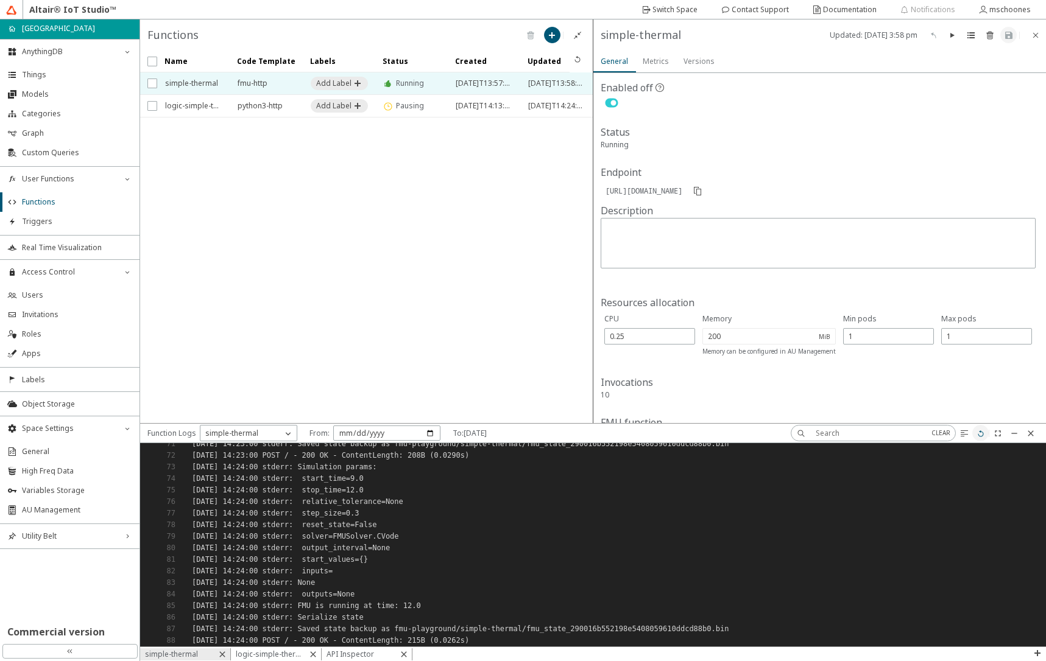
scroll to position [815, 0]
click at [0, 0] on slot "API Inspector" at bounding box center [0, 0] width 0 height 0
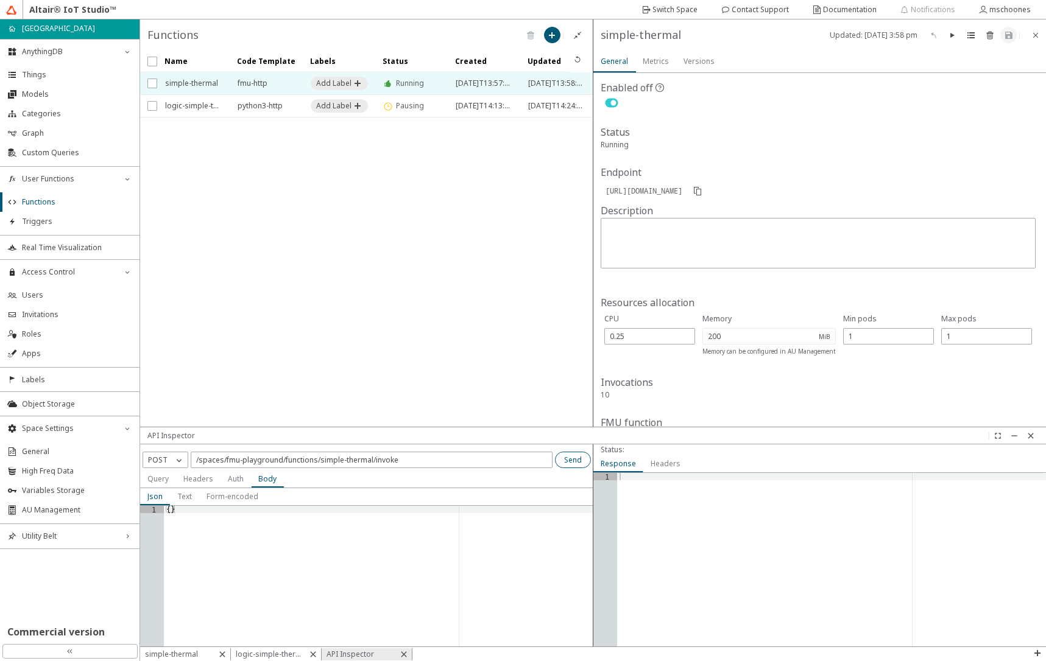
click at [563, 459] on paper-button "Send" at bounding box center [573, 460] width 36 height 16
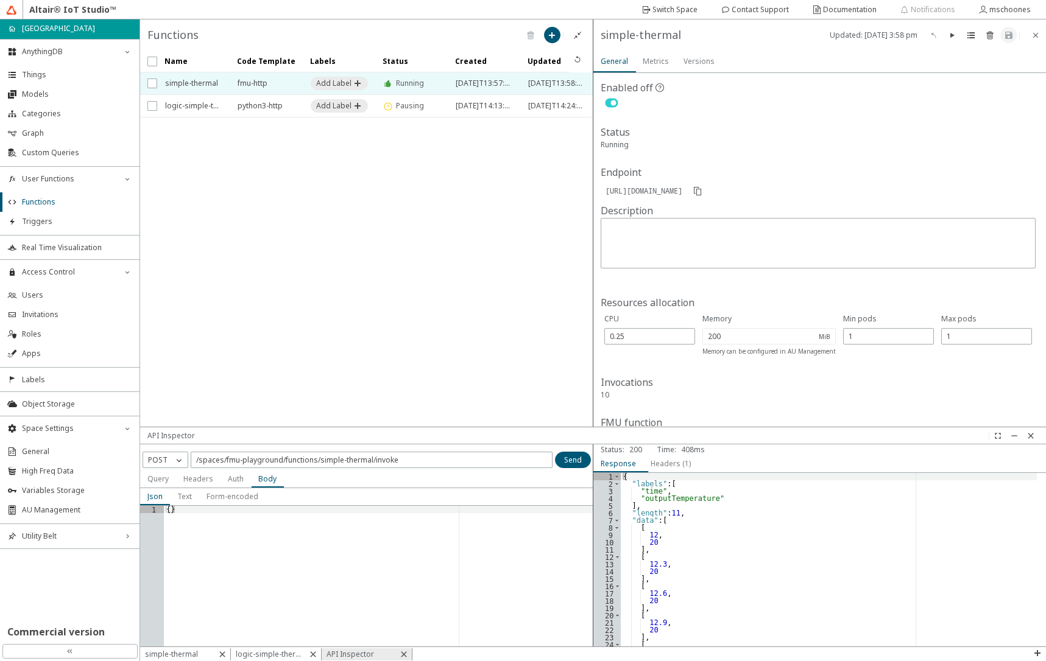
scroll to position [0, 0]
click at [0, 0] on slot "logic-simple-thermal" at bounding box center [0, 0] width 0 height 0
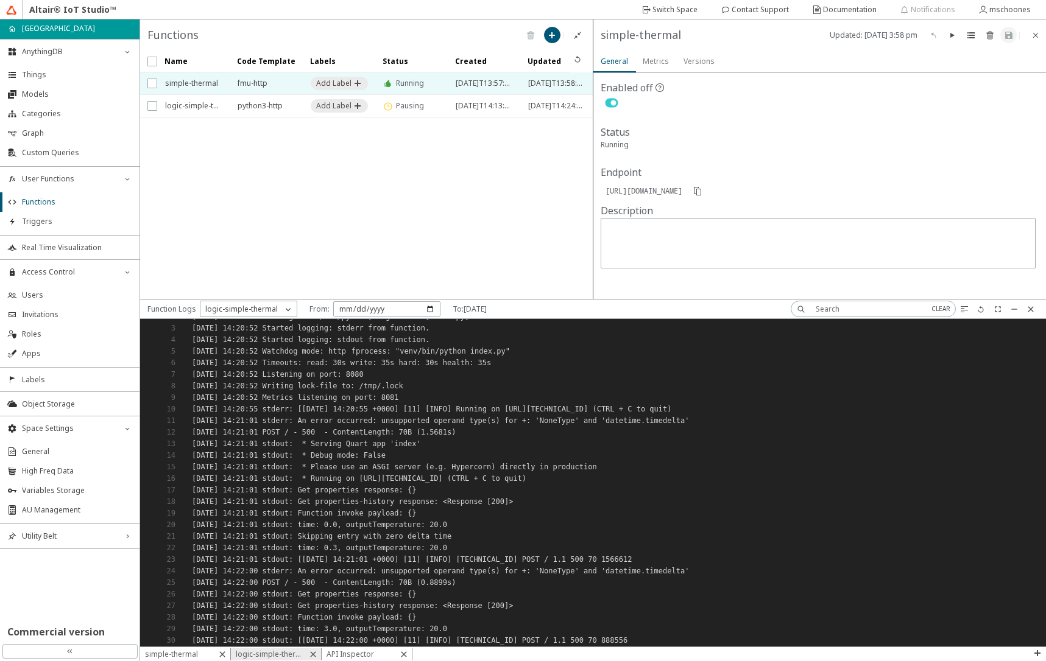
scroll to position [19, 0]
drag, startPoint x: 472, startPoint y: 425, endPoint x: 492, endPoint y: 300, distance: 127.1
click at [487, 300] on div at bounding box center [316, 309] width 339 height 19
click at [577, 60] on iron-icon at bounding box center [577, 59] width 10 height 10
